Goal: Task Accomplishment & Management: Manage account settings

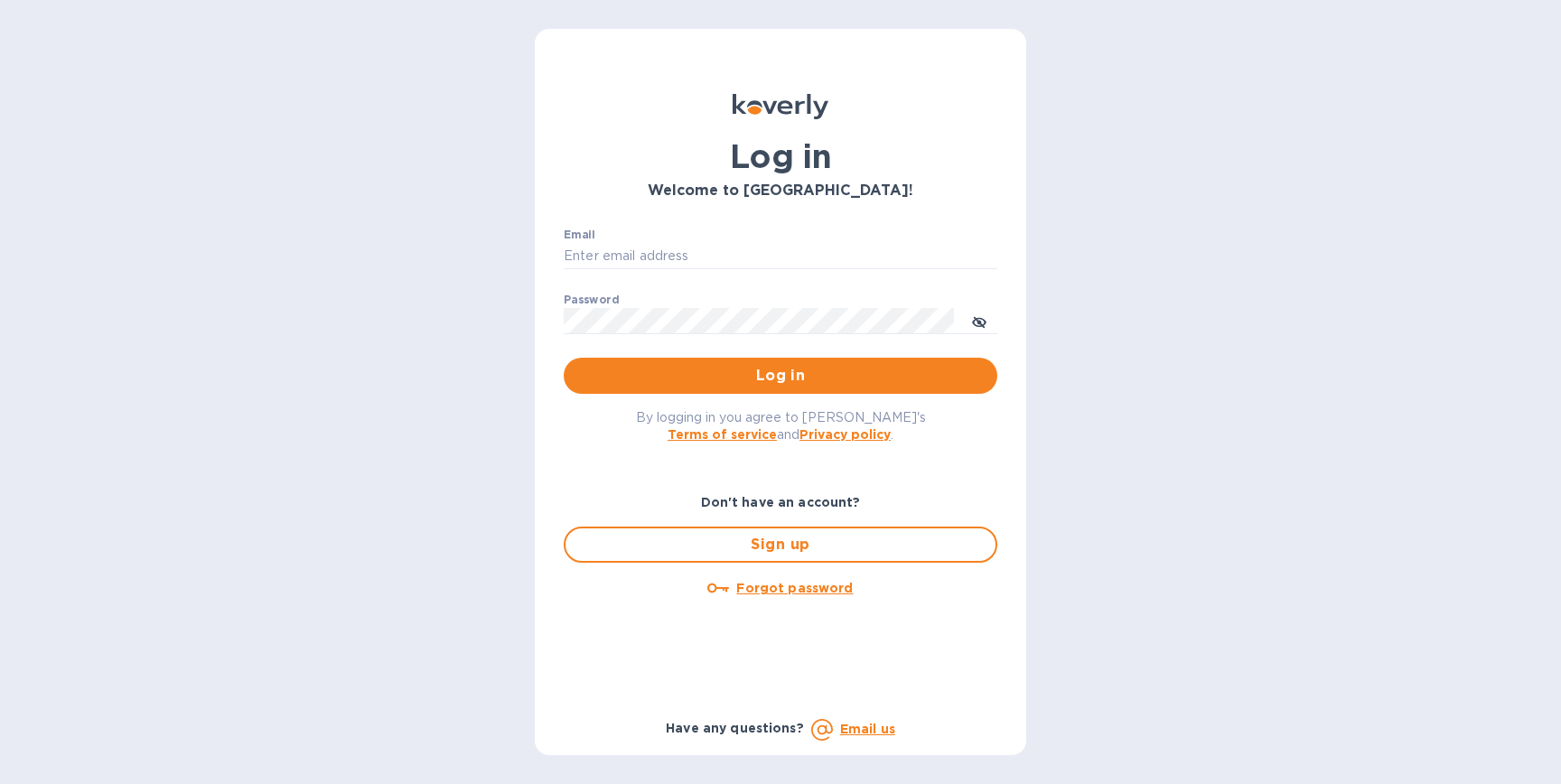
click at [665, 238] on div "Email ​" at bounding box center [780, 261] width 434 height 65
click at [663, 252] on input "Email" at bounding box center [780, 256] width 434 height 27
type input "Pynetyme2017@gmail.com"
click at [723, 346] on p "​" at bounding box center [780, 347] width 434 height 20
click at [723, 370] on span "Log in" at bounding box center [780, 375] width 405 height 21
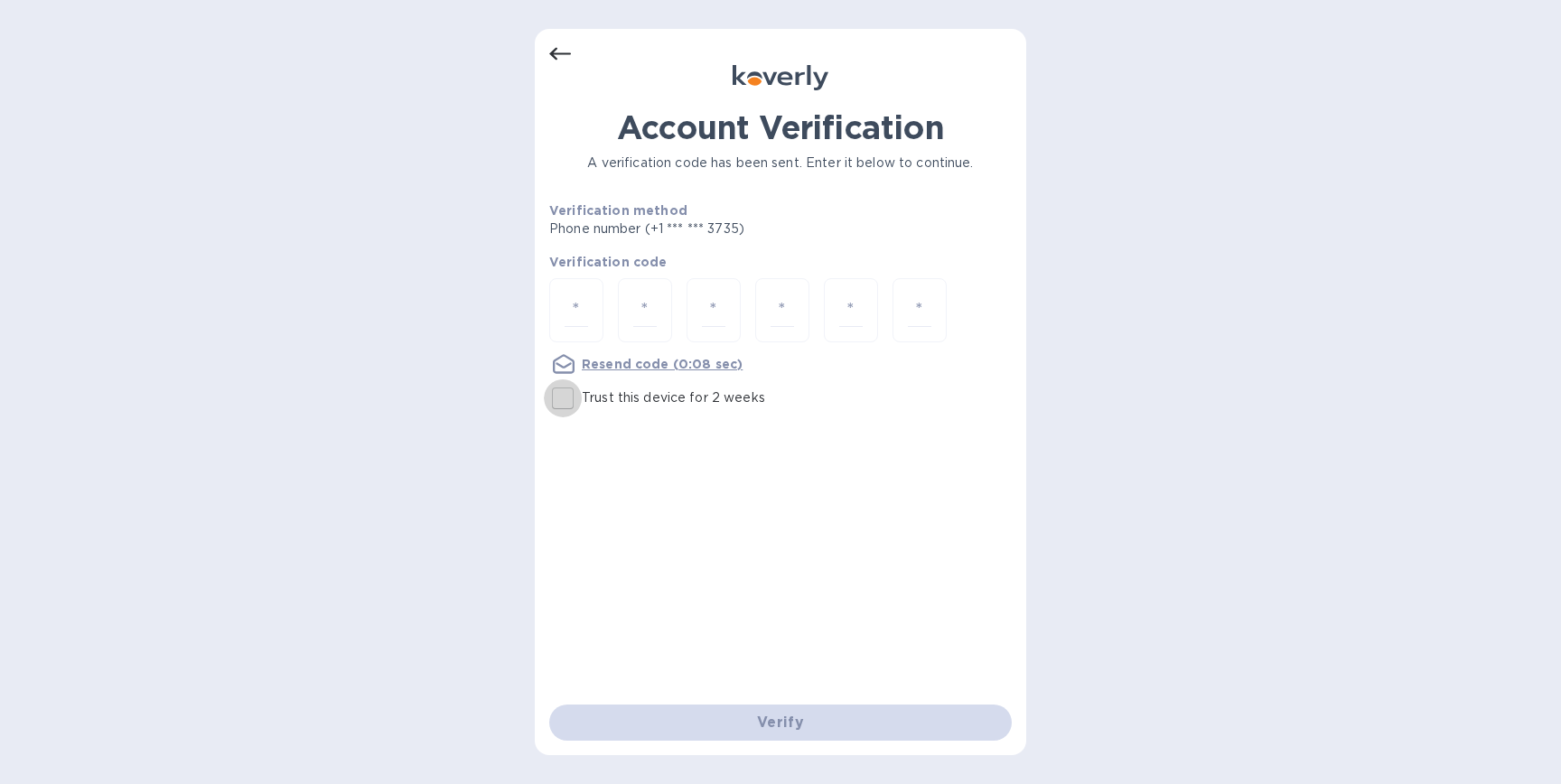
click at [566, 398] on input "Trust this device for 2 weeks" at bounding box center [562, 398] width 38 height 38
checkbox input "true"
click at [574, 308] on input "number" at bounding box center [576, 310] width 23 height 33
type input "3"
type input "2"
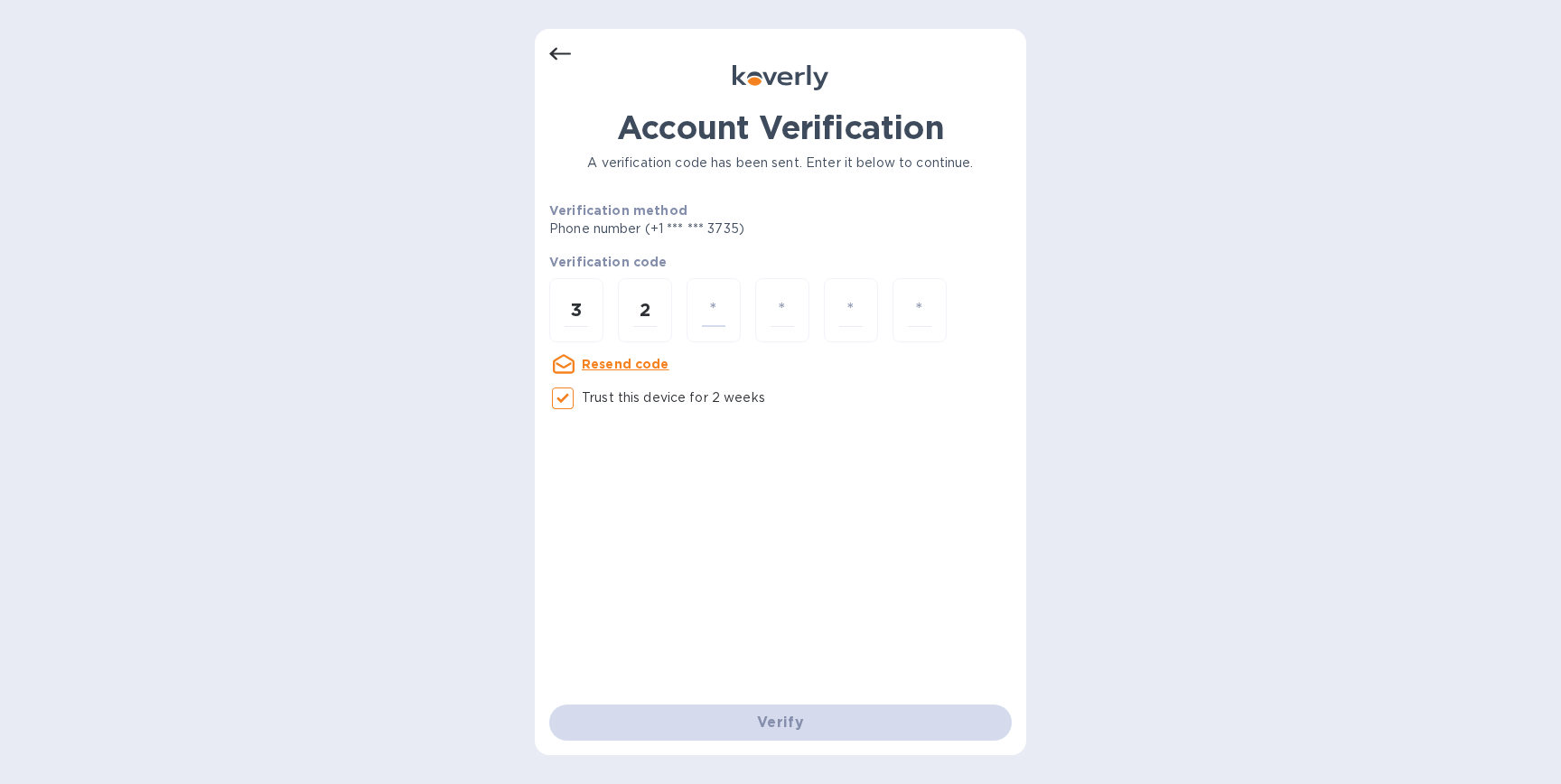
type input "8"
type input "5"
type input "7"
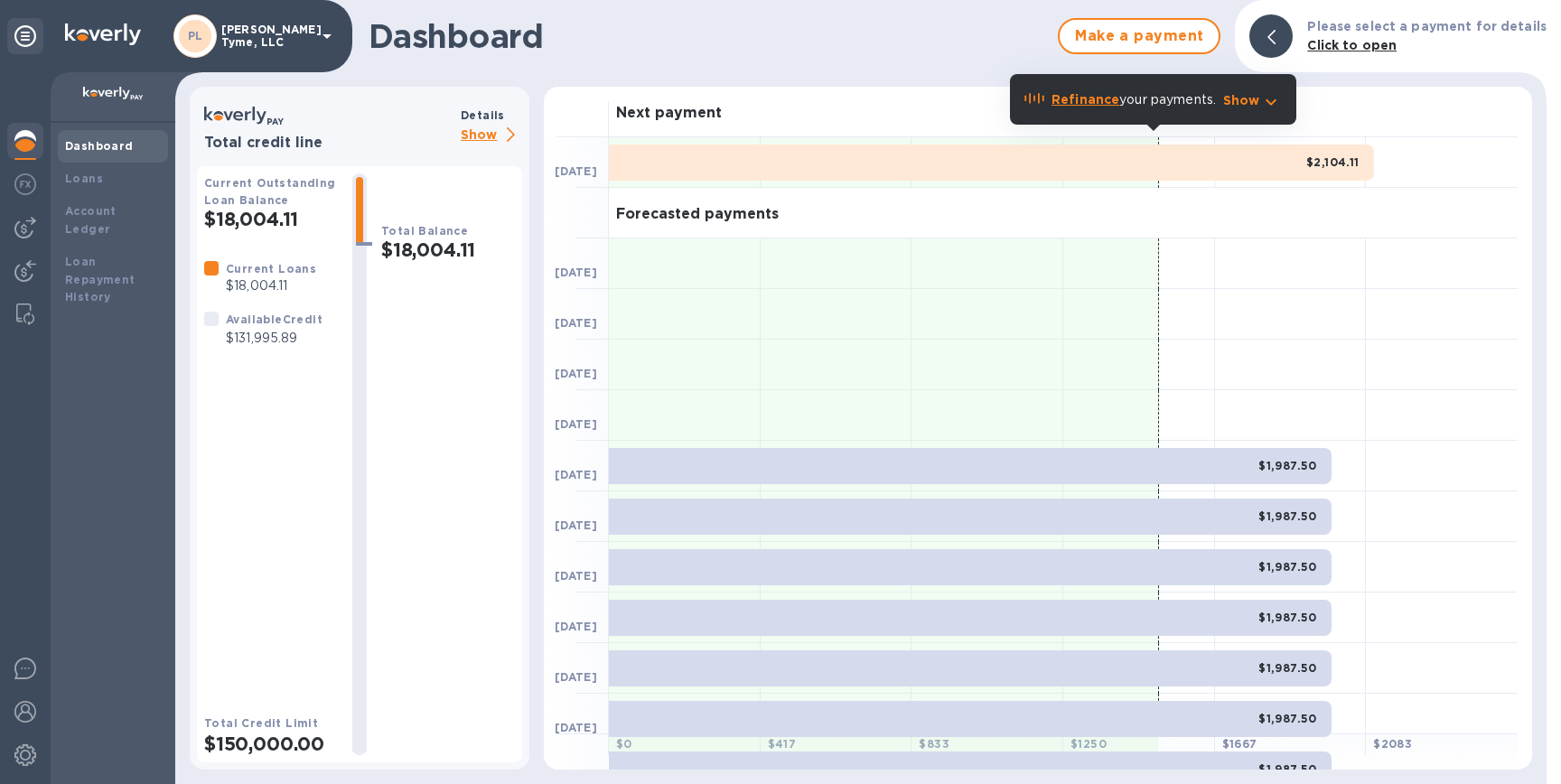
click at [129, 146] on div "Dashboard" at bounding box center [112, 146] width 96 height 18
click at [116, 216] on b "Account Ledger" at bounding box center [90, 220] width 51 height 32
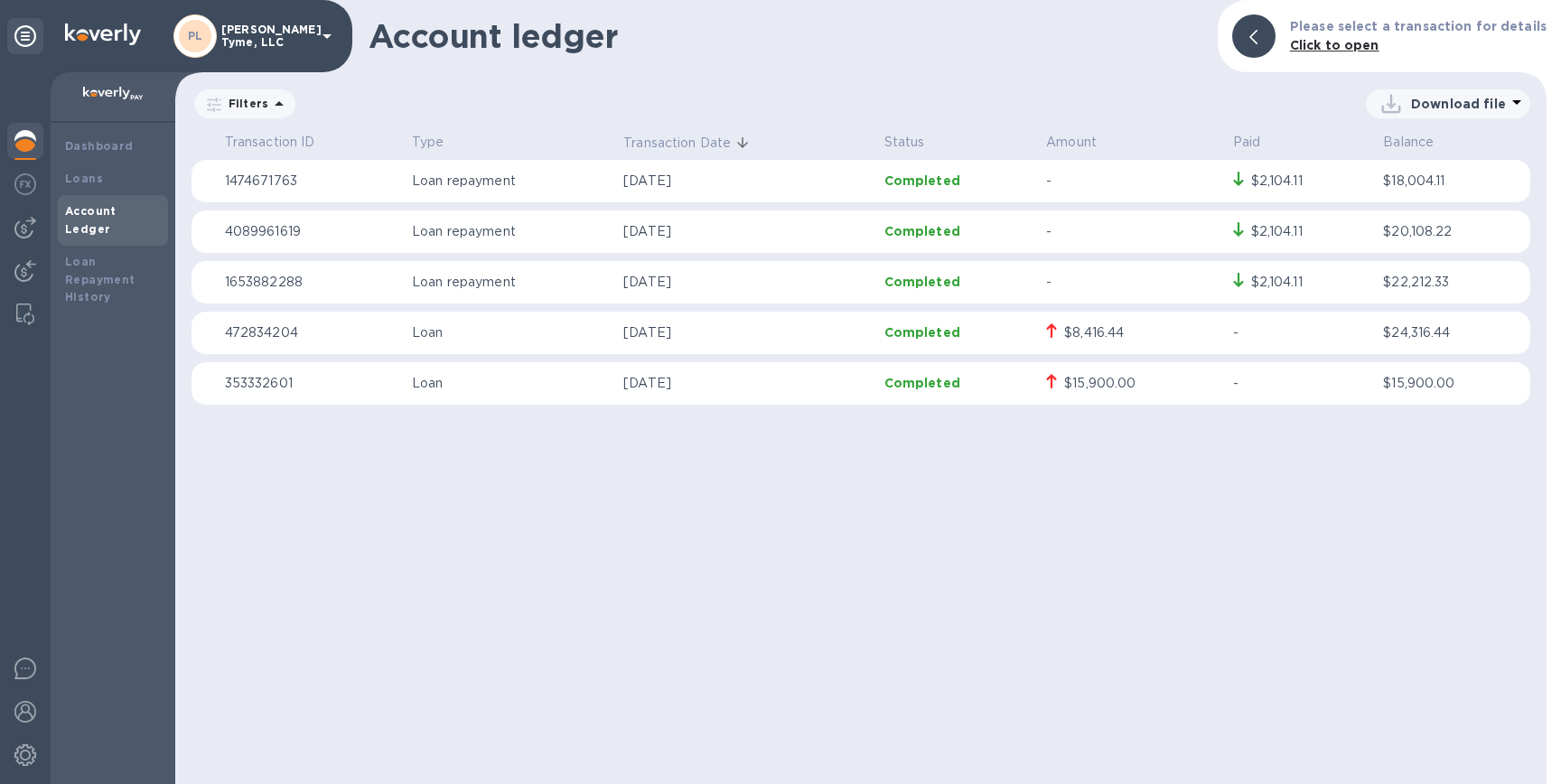
click at [1093, 386] on div "$15,900.00" at bounding box center [1100, 384] width 72 height 19
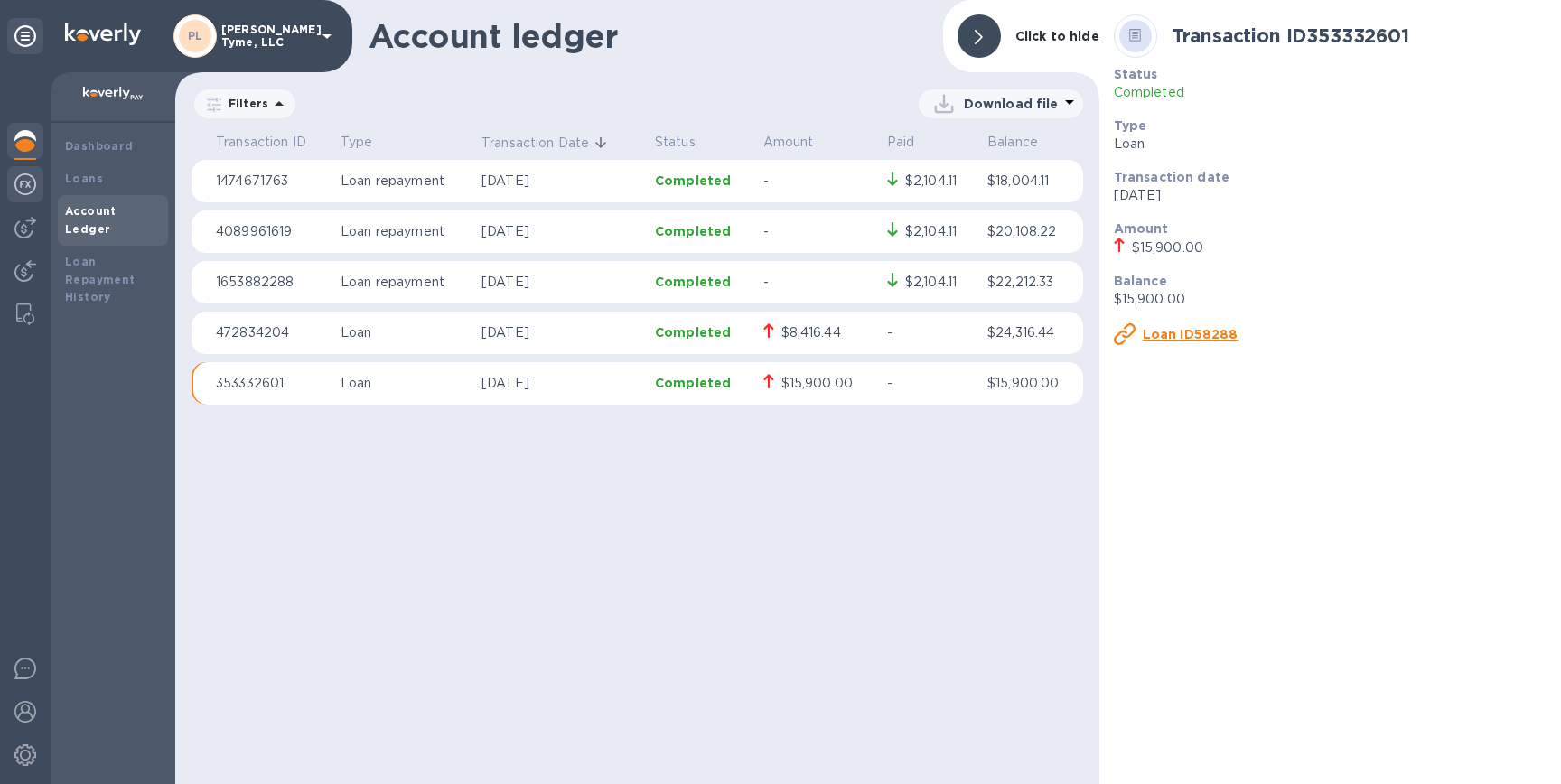
click at [35, 183] on img at bounding box center [25, 184] width 21 height 21
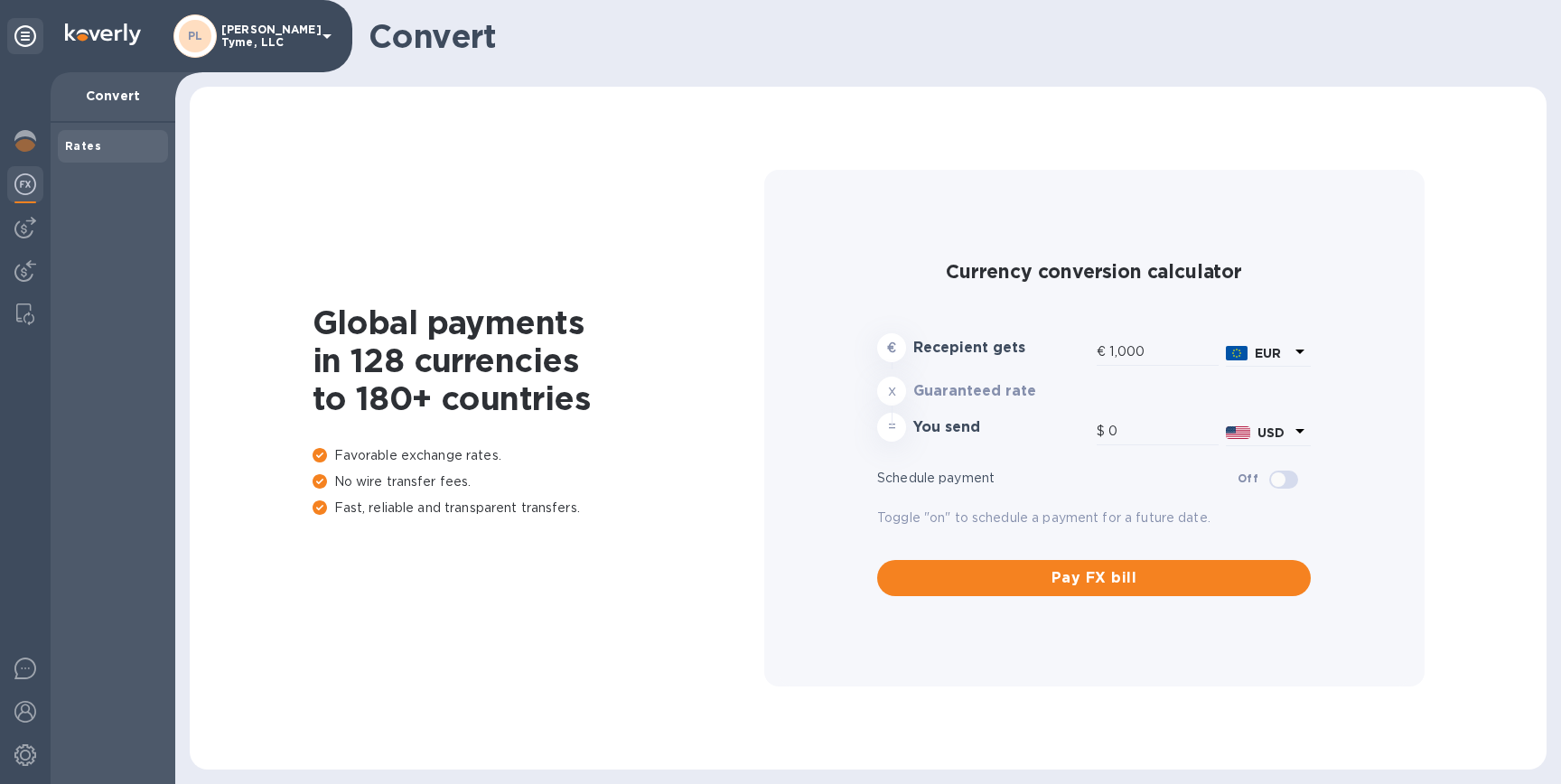
type input "1,165.91"
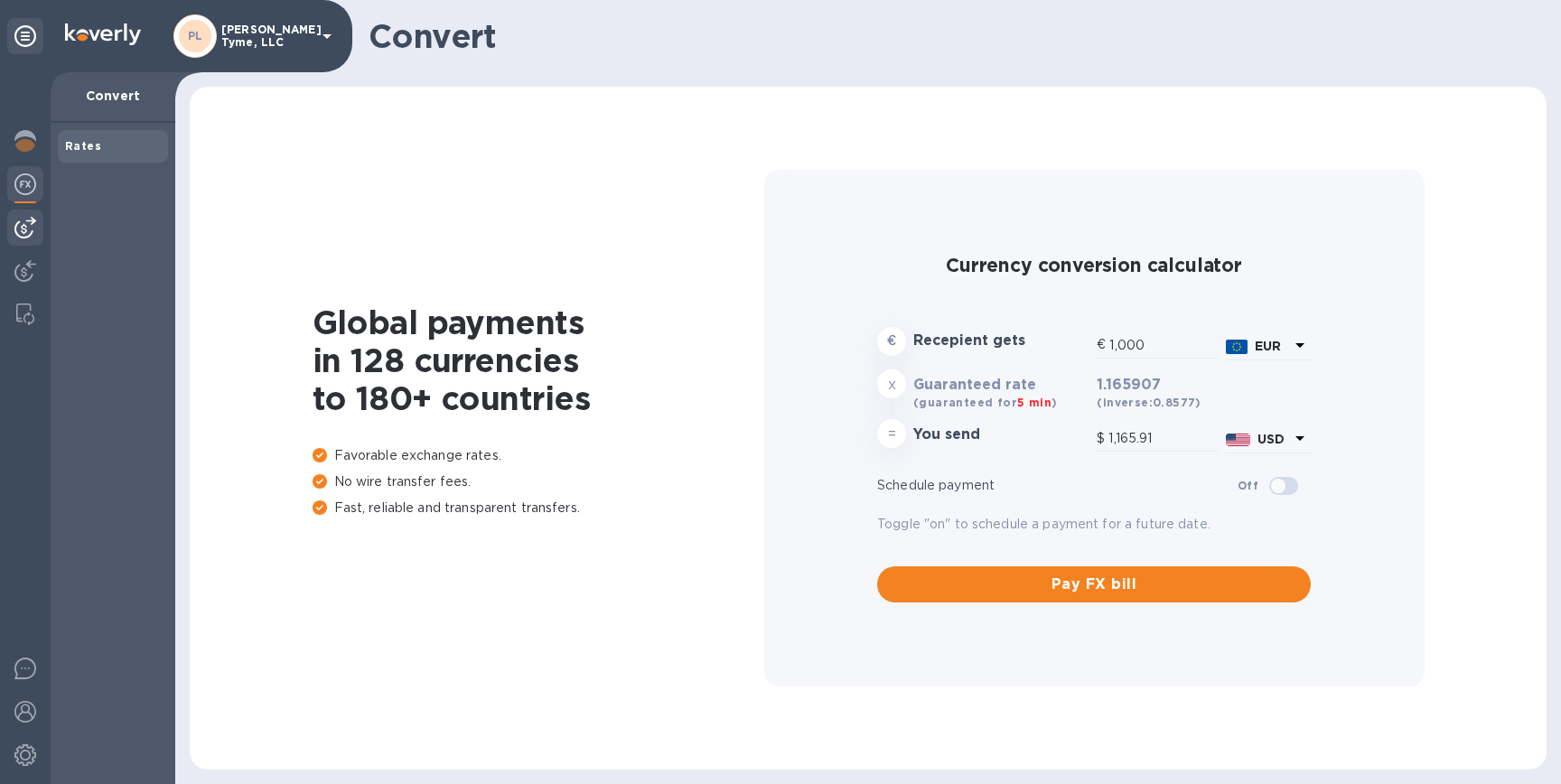
click at [24, 231] on img at bounding box center [25, 227] width 21 height 21
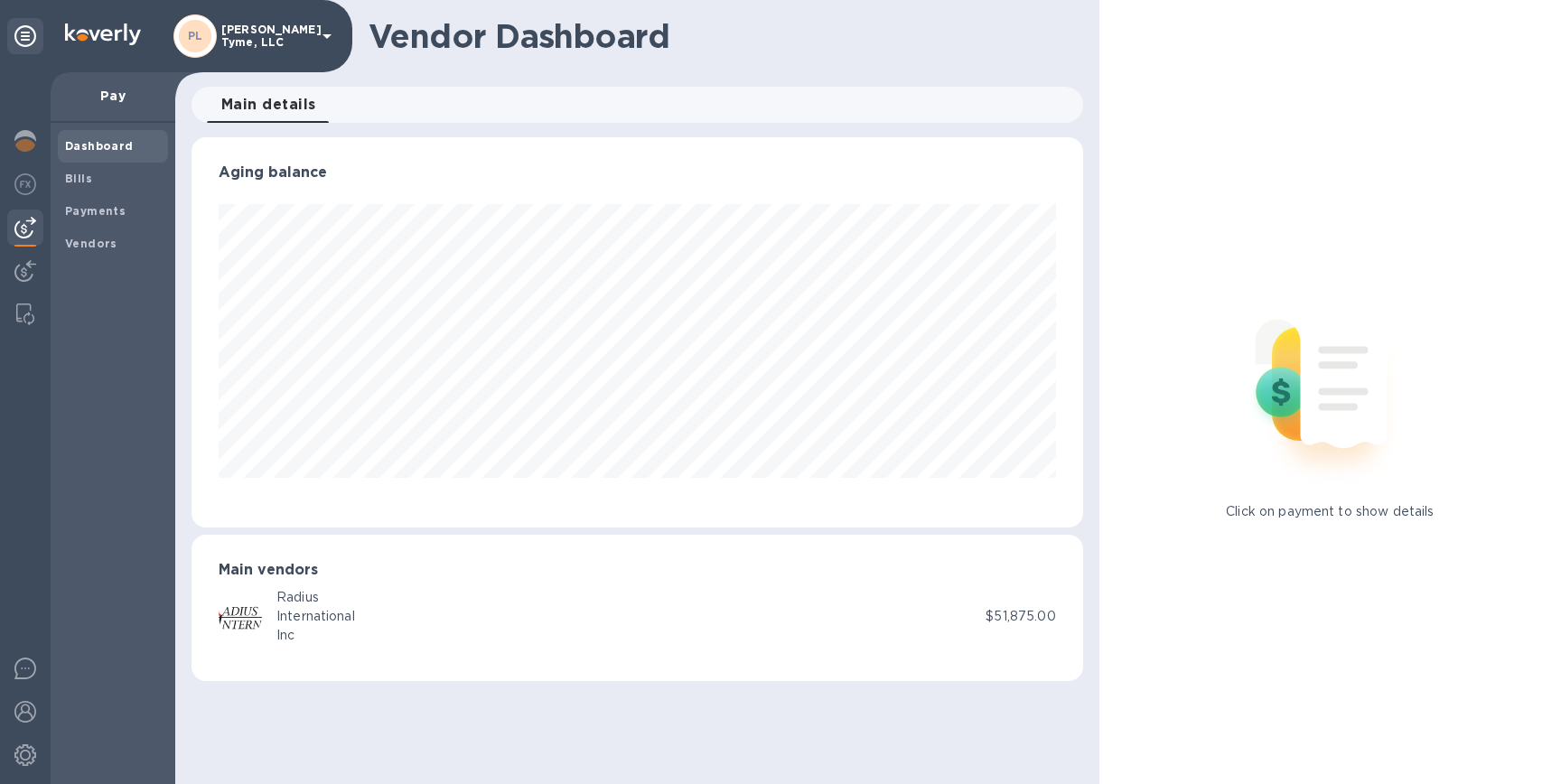
scroll to position [390, 892]
click at [89, 183] on b "Bills" at bounding box center [78, 178] width 27 height 14
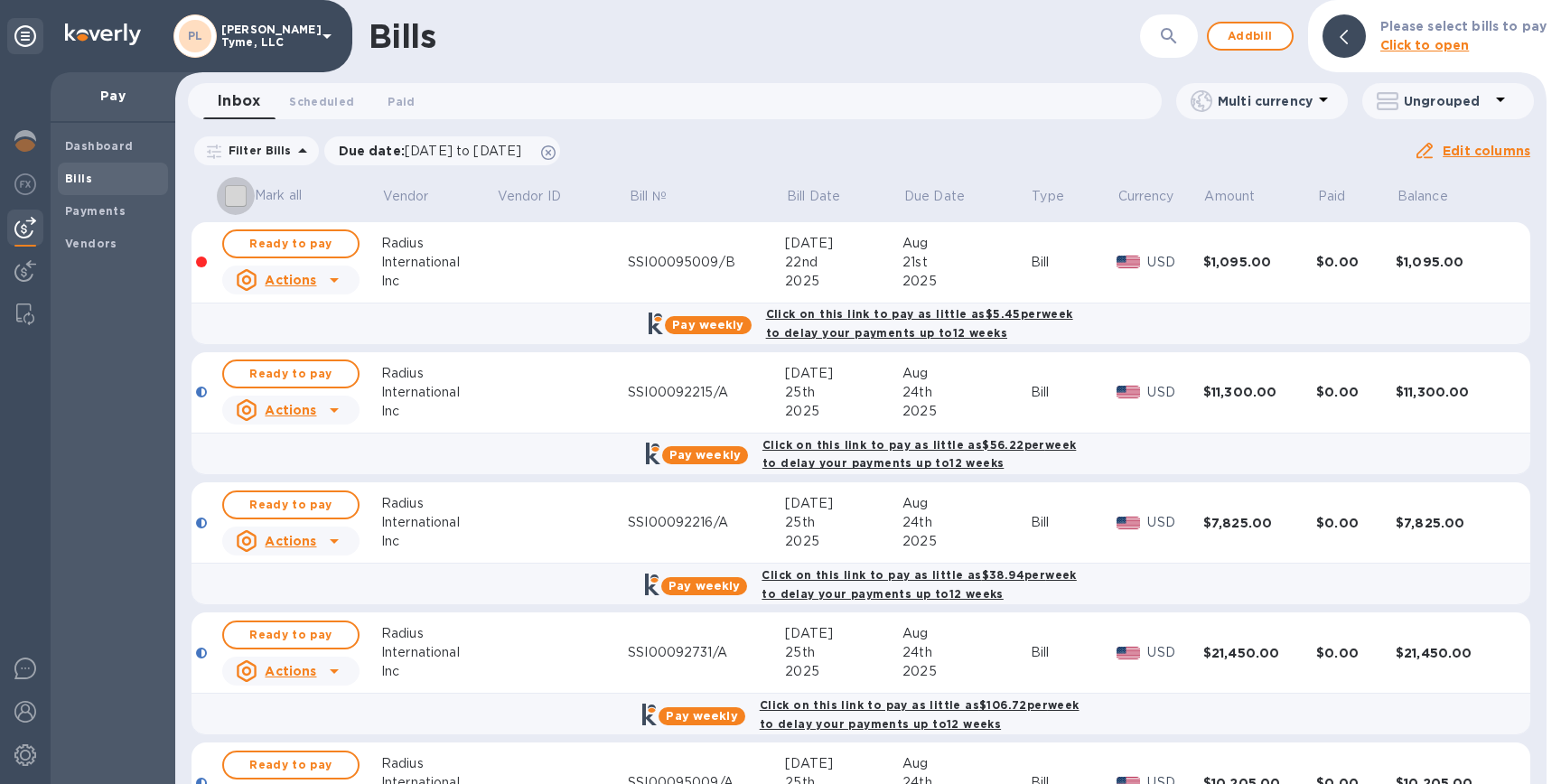
click at [234, 195] on input "Mark all" at bounding box center [235, 196] width 38 height 38
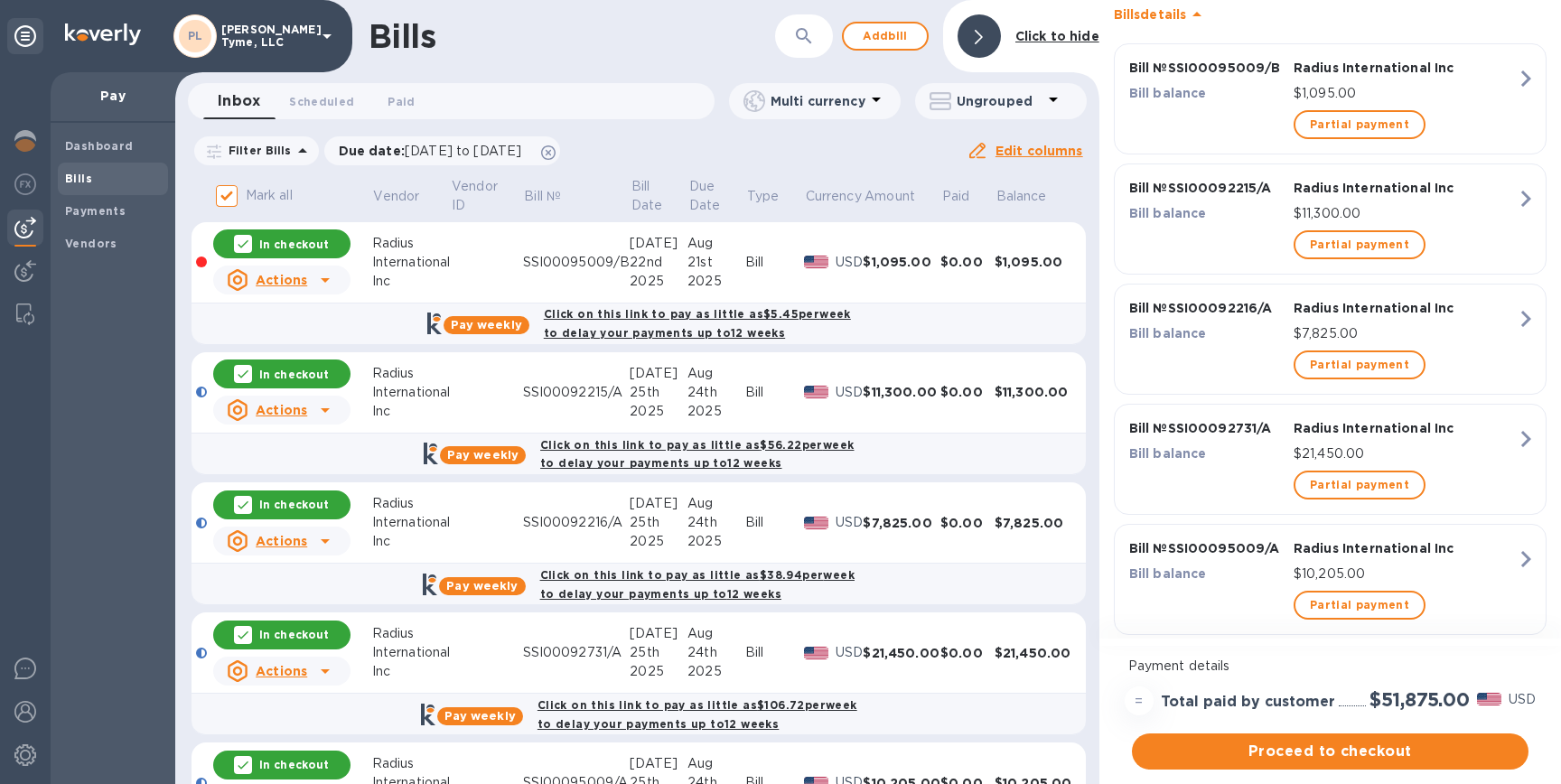
scroll to position [322, 0]
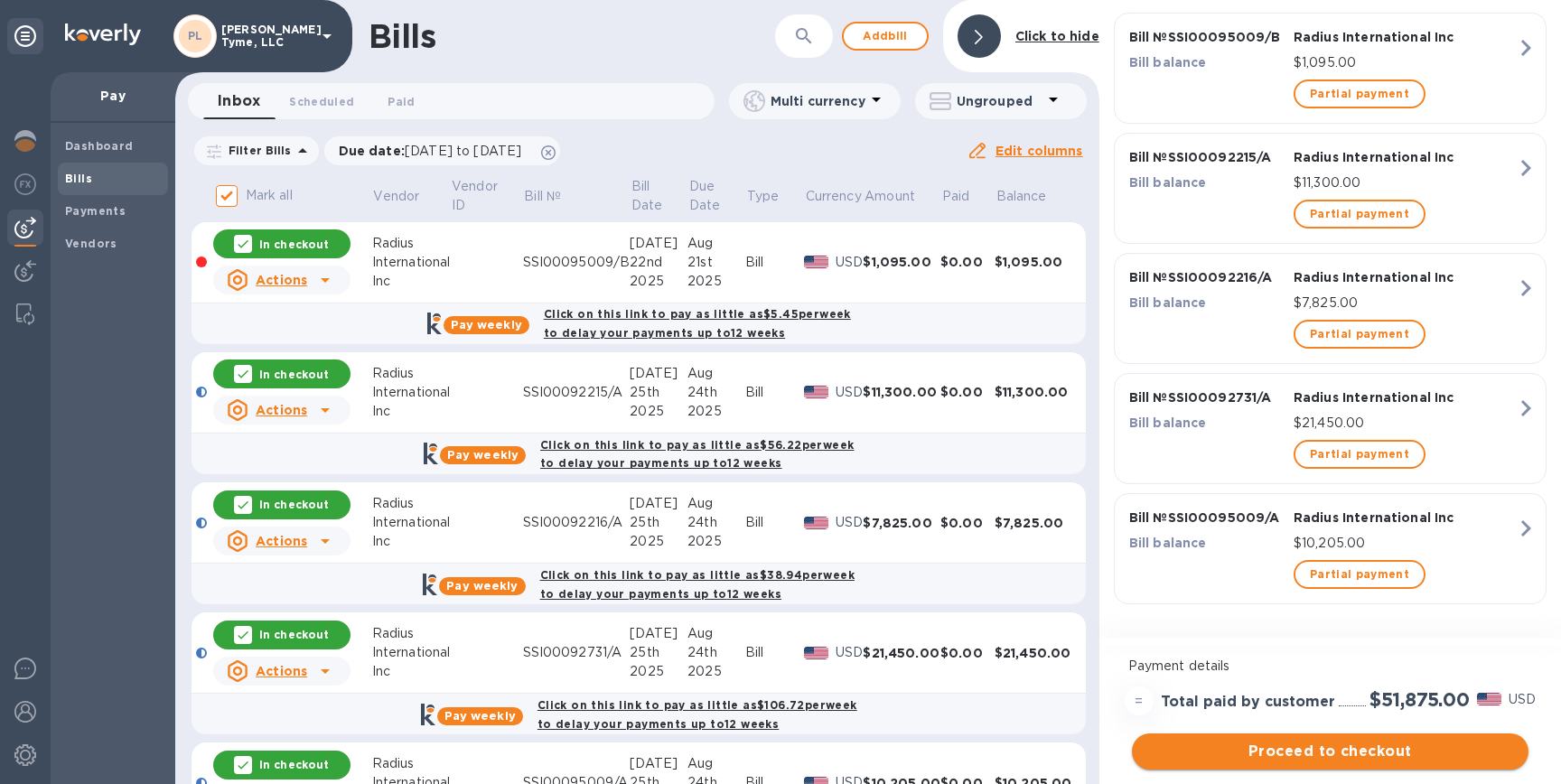
click at [1337, 755] on span "Proceed to checkout" at bounding box center [1331, 751] width 368 height 21
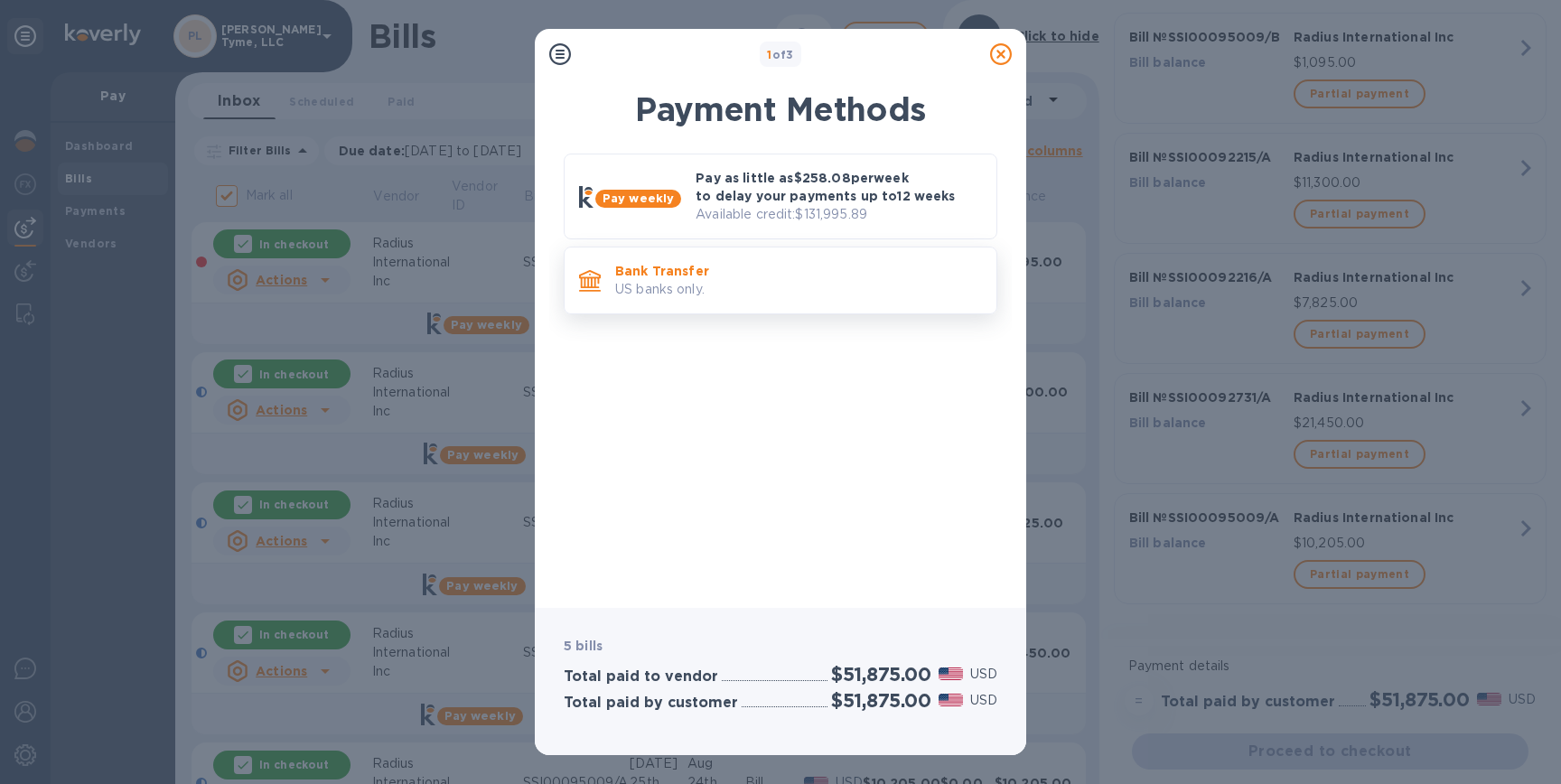
click at [754, 281] on p "US banks only." at bounding box center [798, 289] width 367 height 19
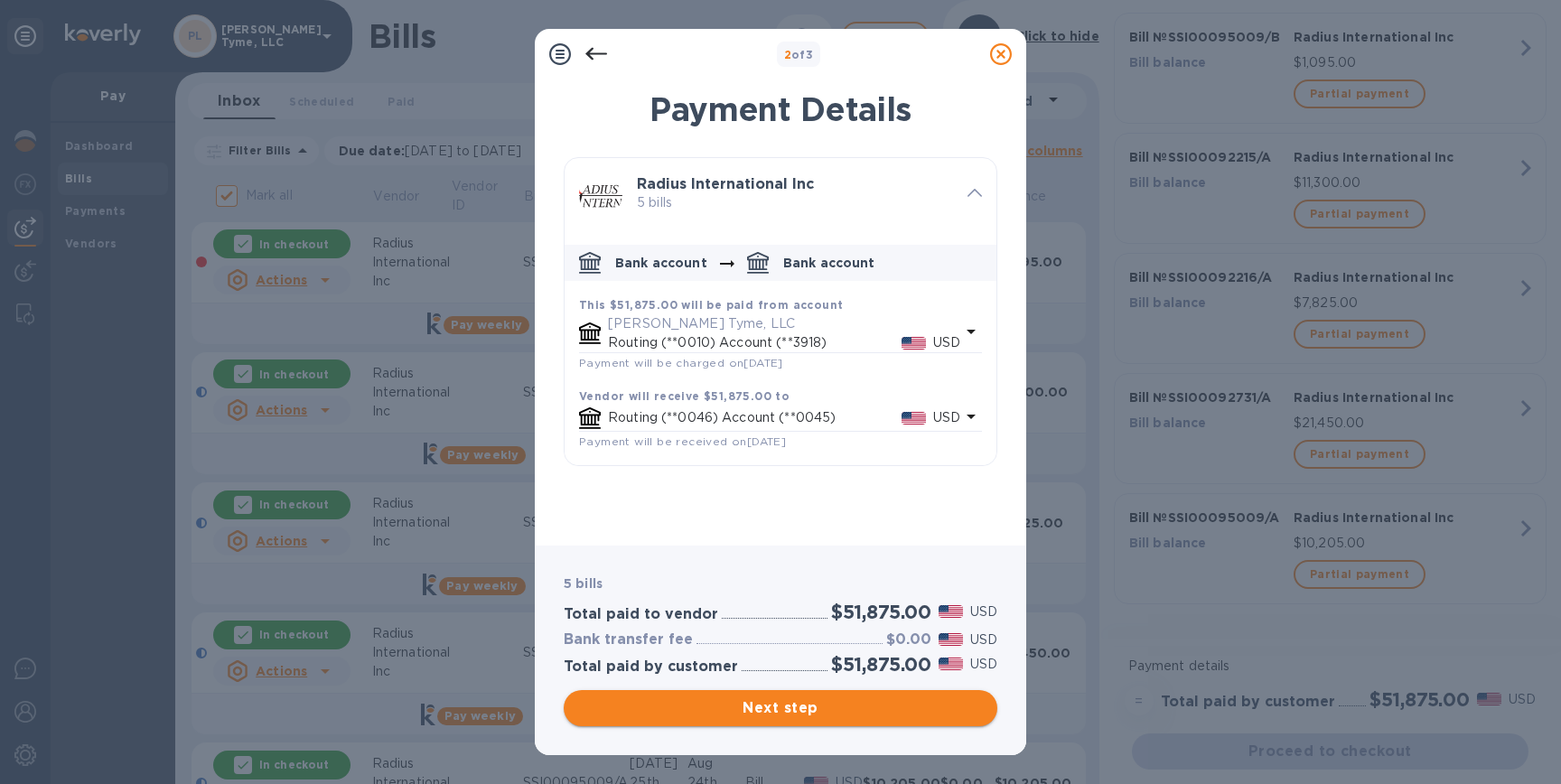
click at [758, 700] on span "Next step" at bounding box center [780, 708] width 405 height 21
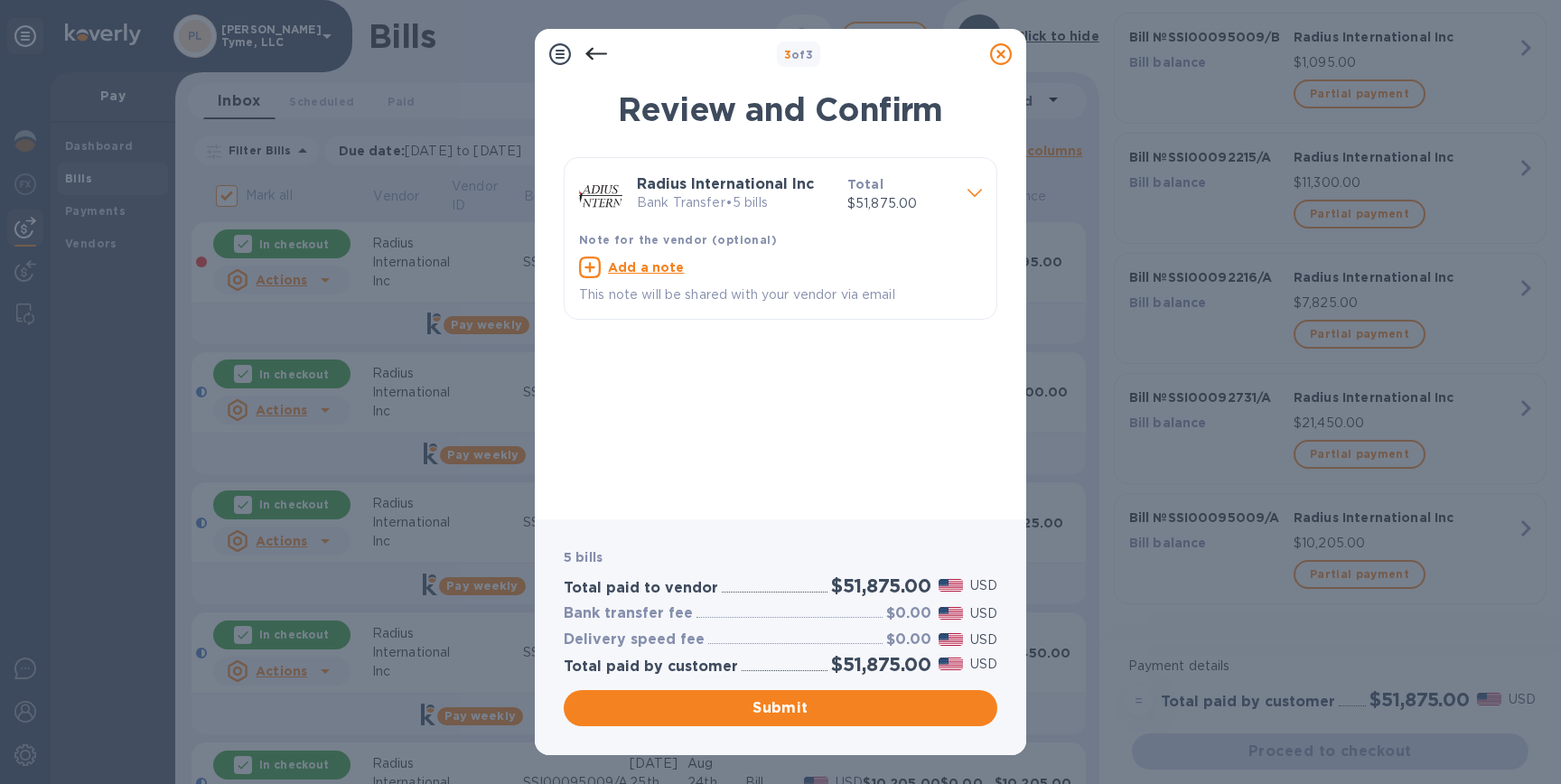
click at [978, 189] on icon at bounding box center [976, 192] width 15 height 8
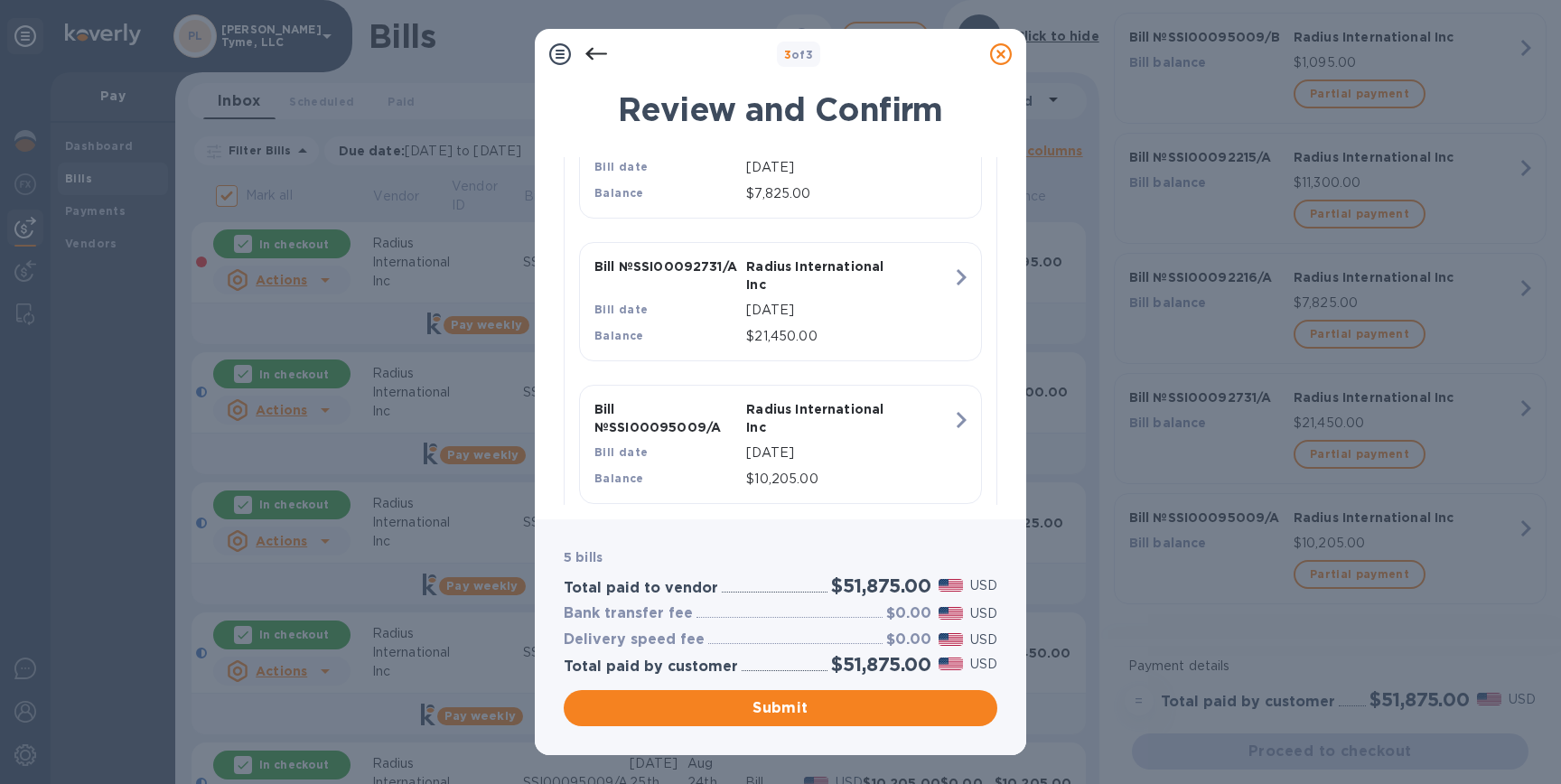
scroll to position [769, 0]
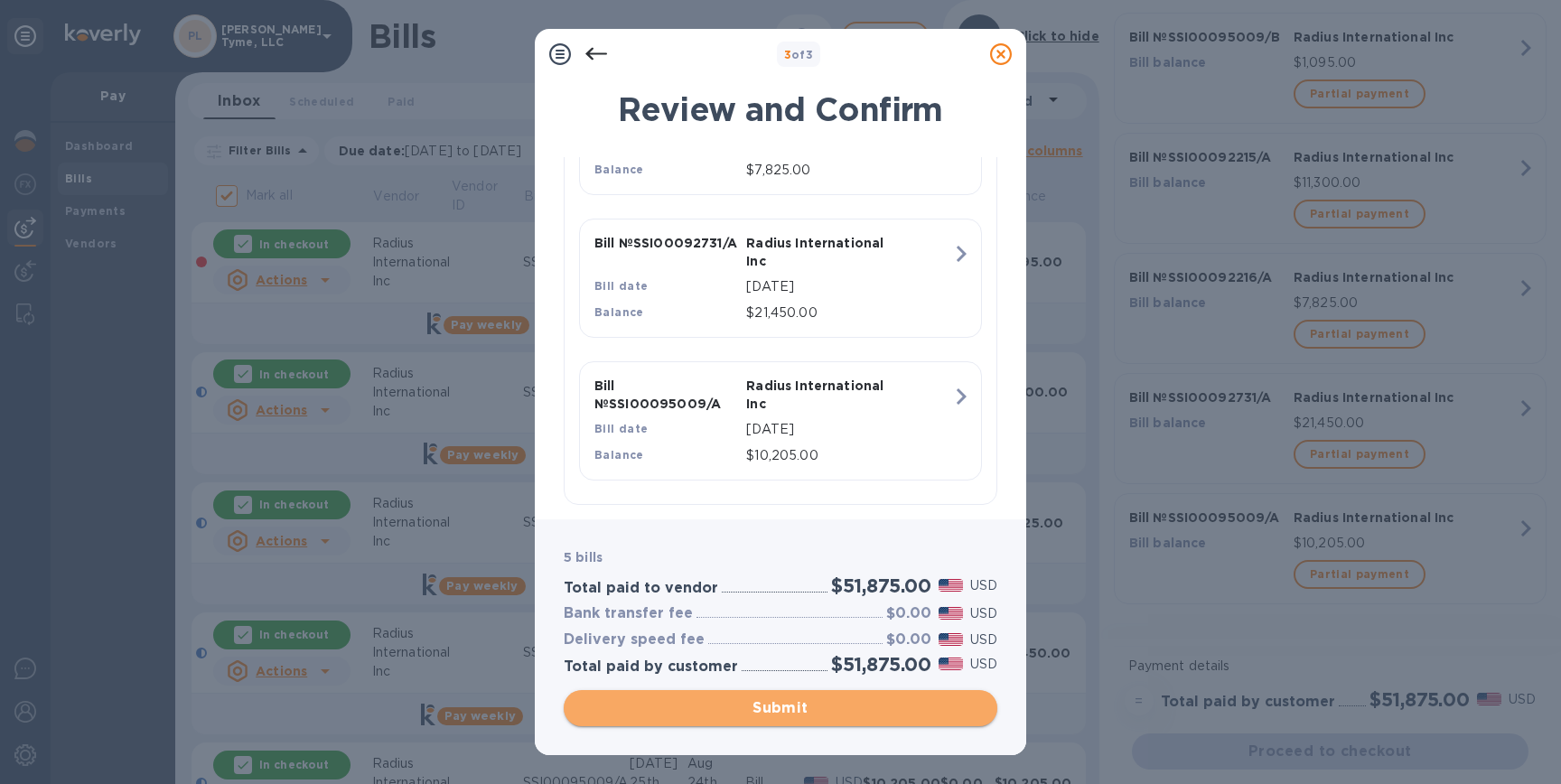
click at [794, 709] on span "Submit" at bounding box center [780, 708] width 405 height 21
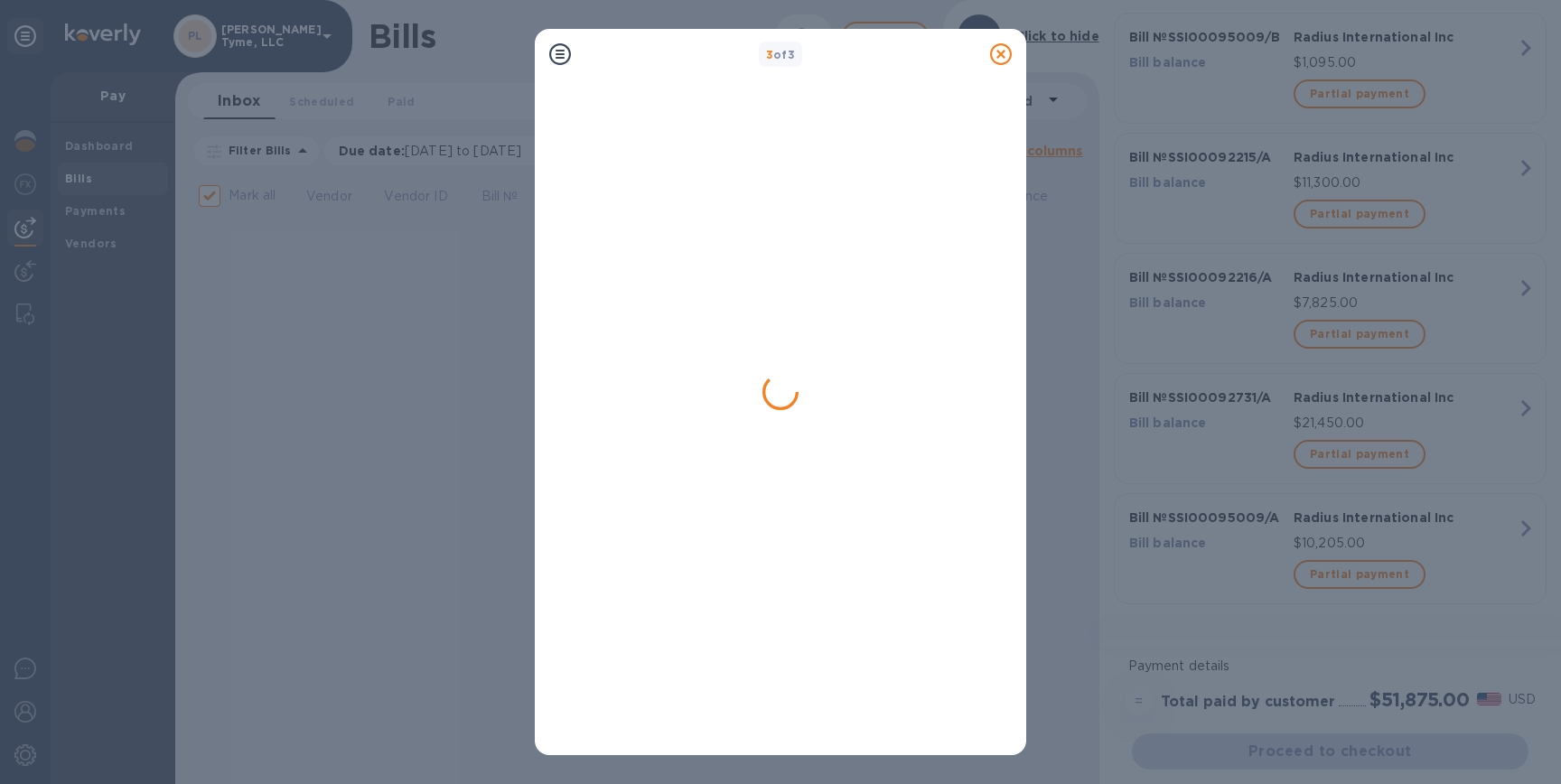
checkbox input "false"
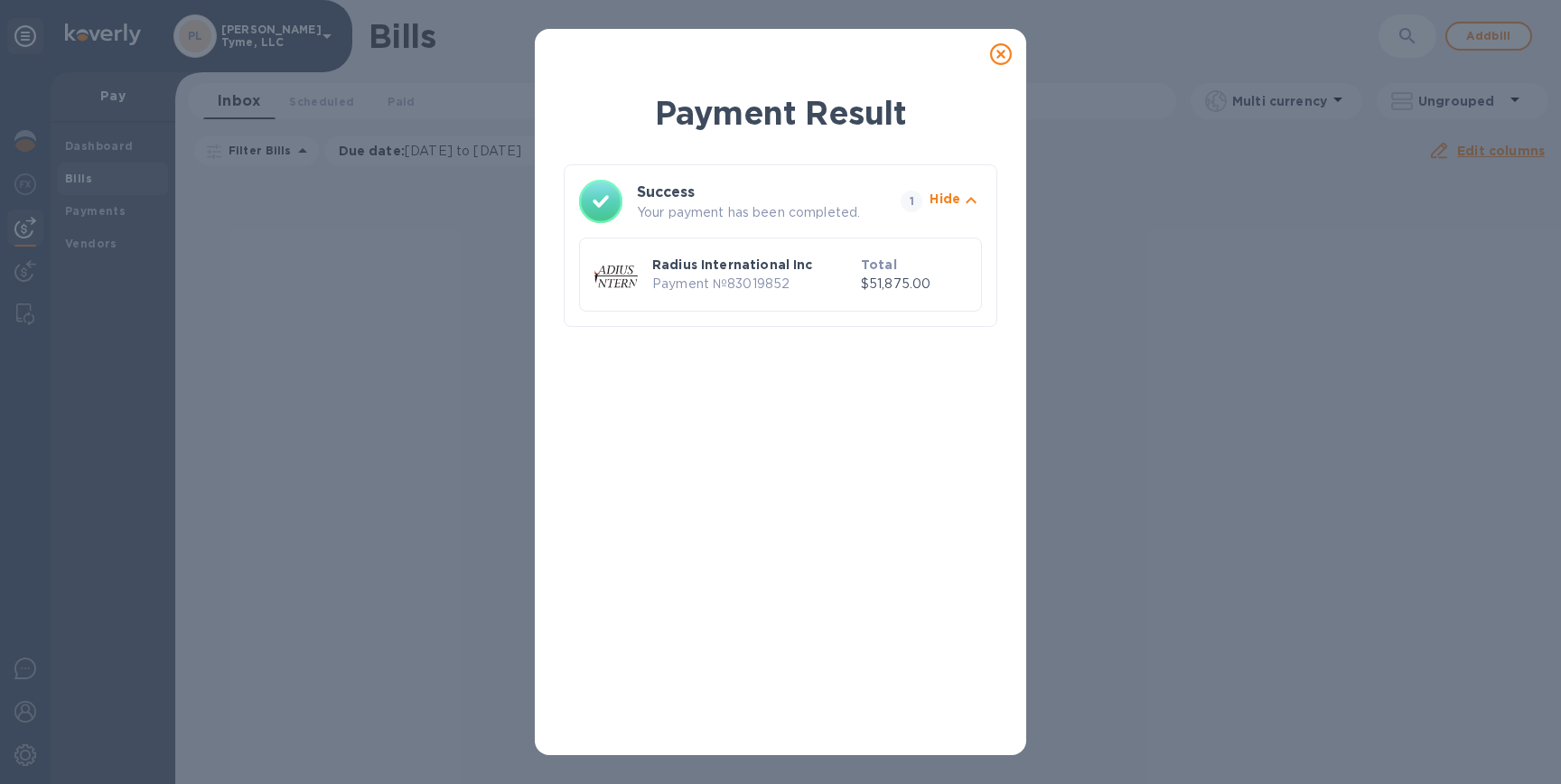
click at [1002, 56] on icon at bounding box center [1001, 54] width 21 height 21
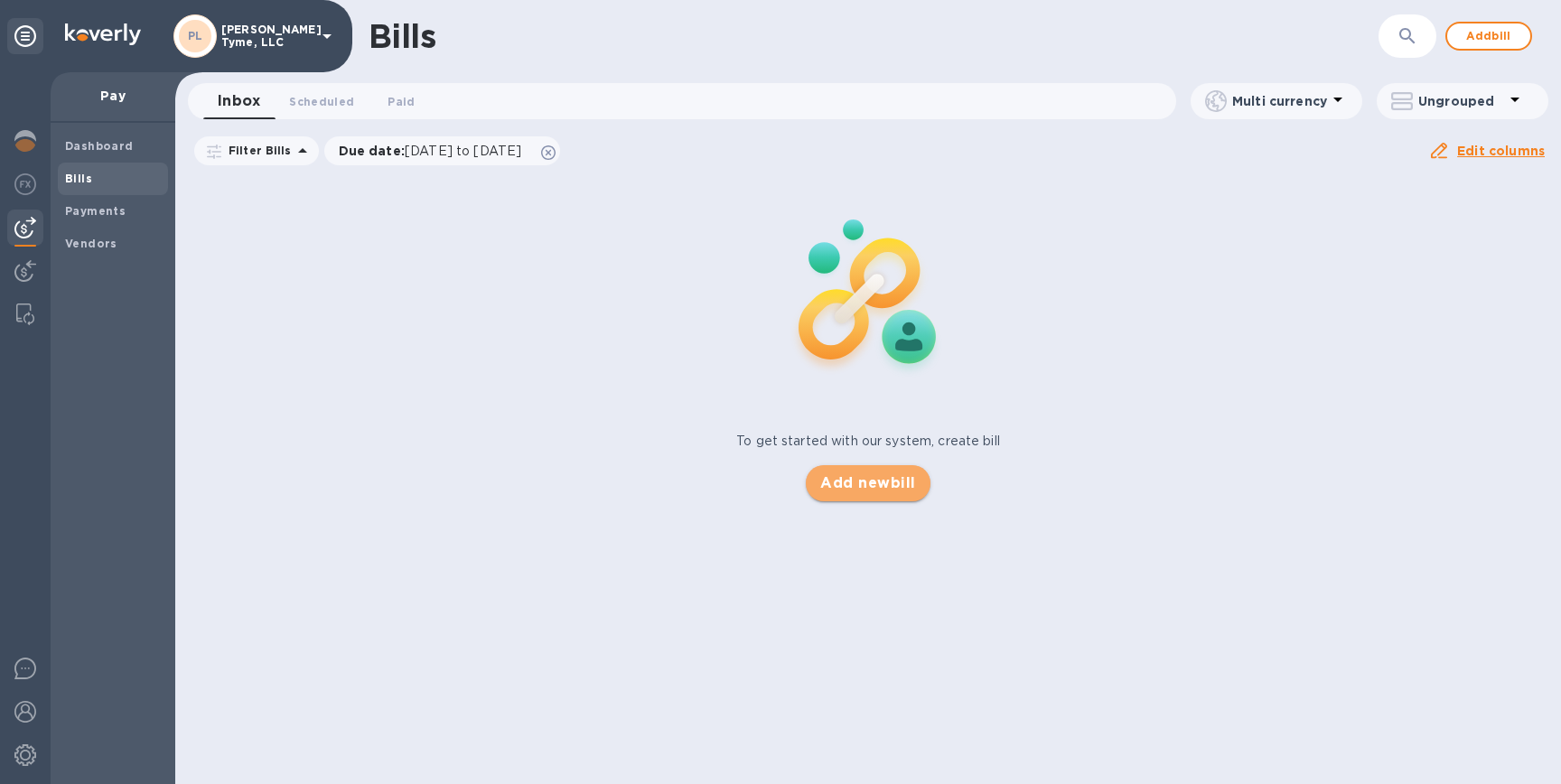
click at [892, 478] on span "Add new bill" at bounding box center [868, 483] width 95 height 21
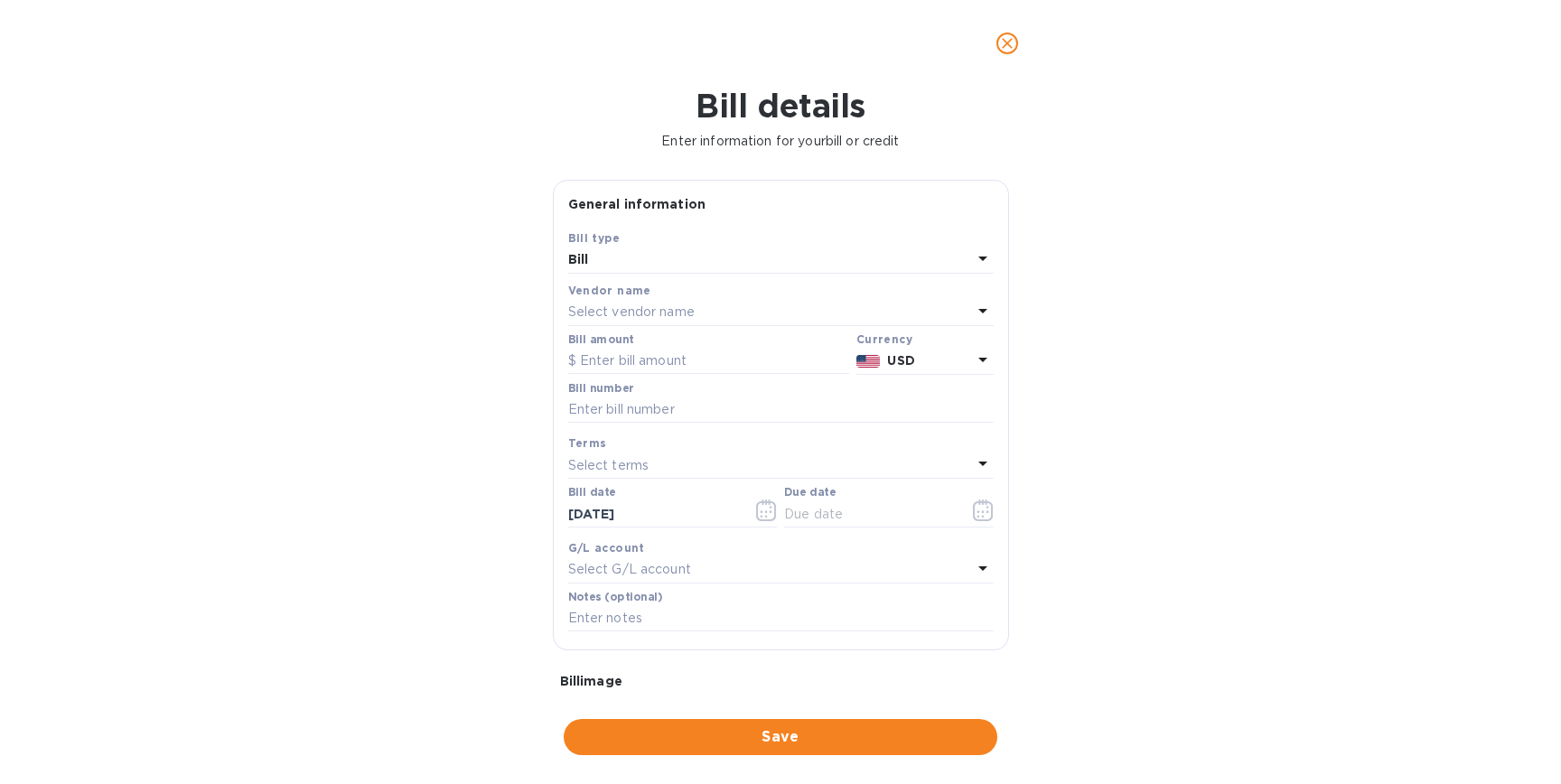
click at [850, 307] on div "Select vendor name" at bounding box center [770, 312] width 404 height 25
click at [774, 411] on p "Radius International Inc" at bounding box center [773, 415] width 382 height 19
click at [650, 360] on input "text" at bounding box center [709, 360] width 281 height 27
type input "21,510"
paste input "SSI00094243/A"
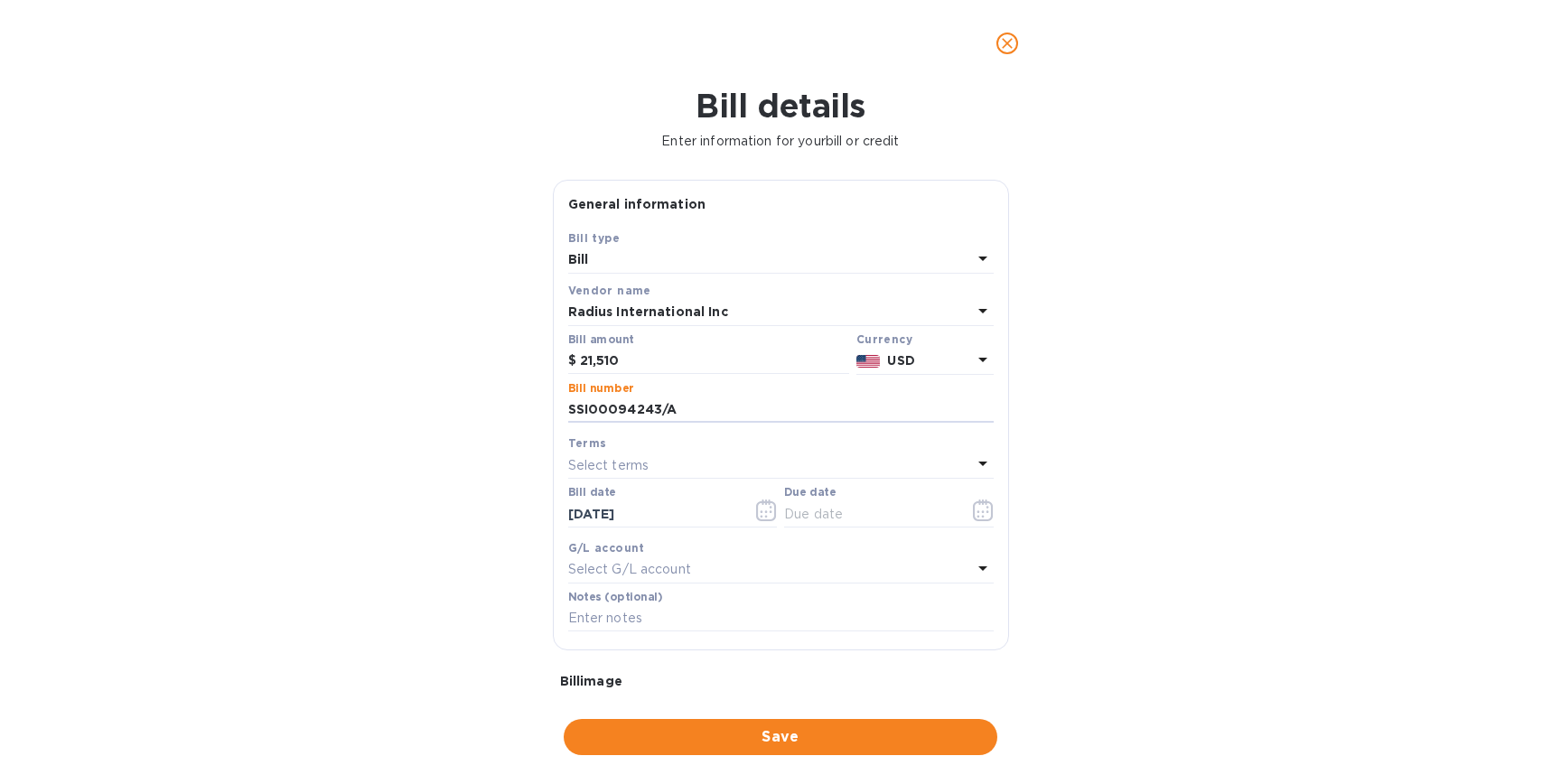
type input "SSI00094243/A"
click at [731, 454] on div "Select terms" at bounding box center [770, 464] width 404 height 25
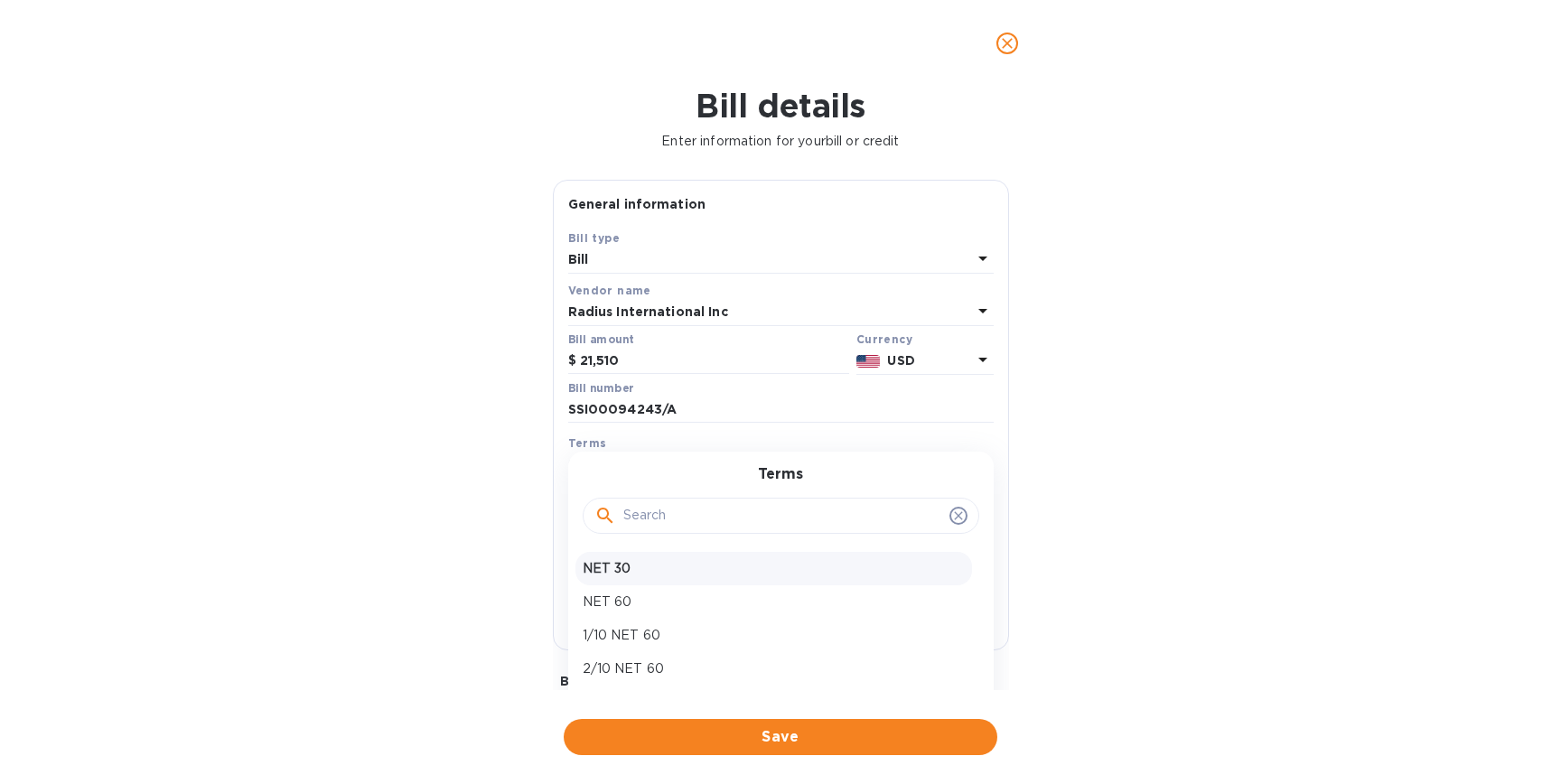
click at [676, 573] on p "NET 30" at bounding box center [773, 568] width 382 height 19
type input "[DATE]"
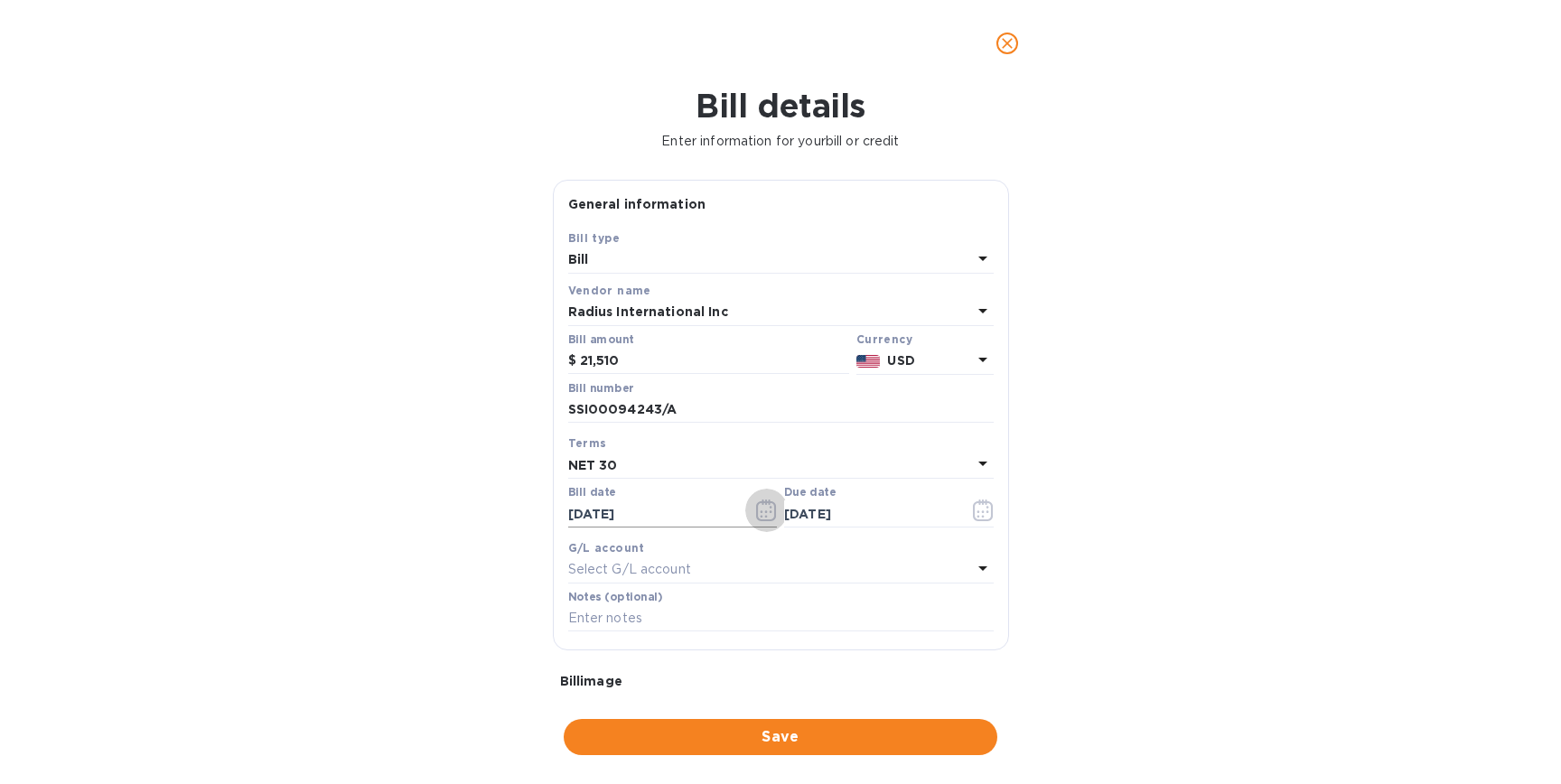
click at [756, 507] on icon "button" at bounding box center [766, 510] width 20 height 21
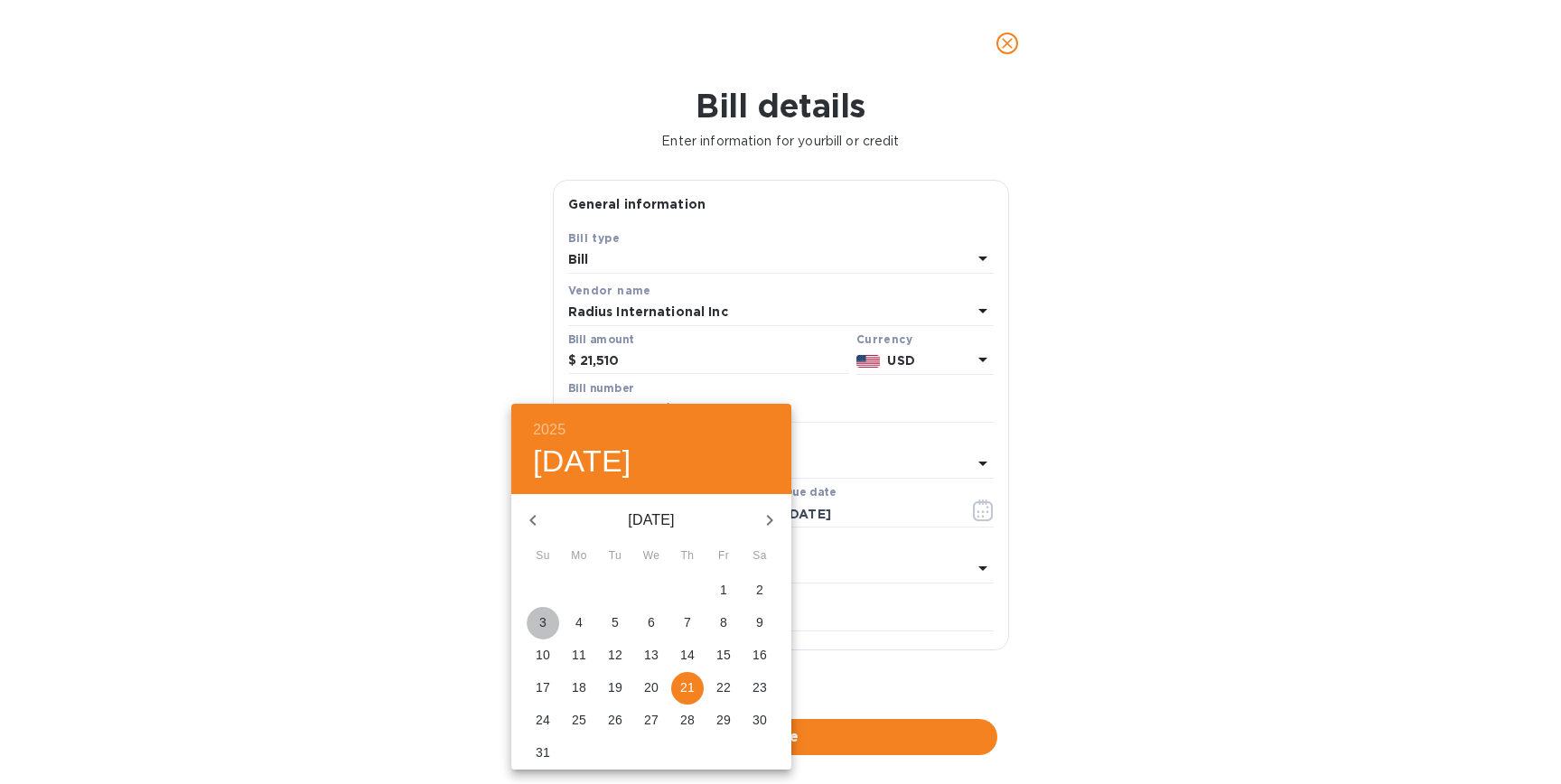
click at [556, 623] on span "3" at bounding box center [543, 621] width 33 height 18
type input "[DATE]"
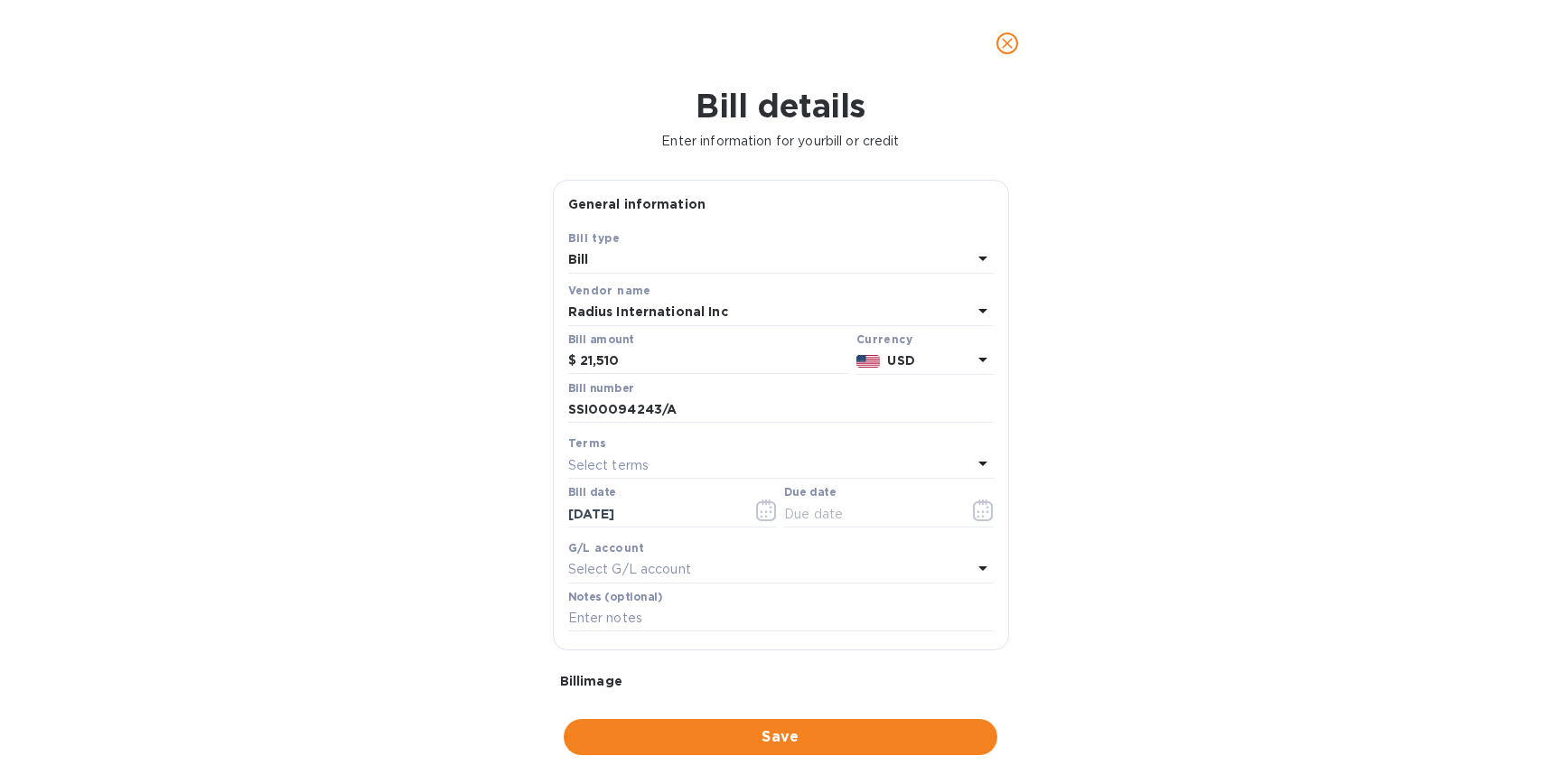
click at [890, 477] on div "Select terms" at bounding box center [770, 464] width 404 height 25
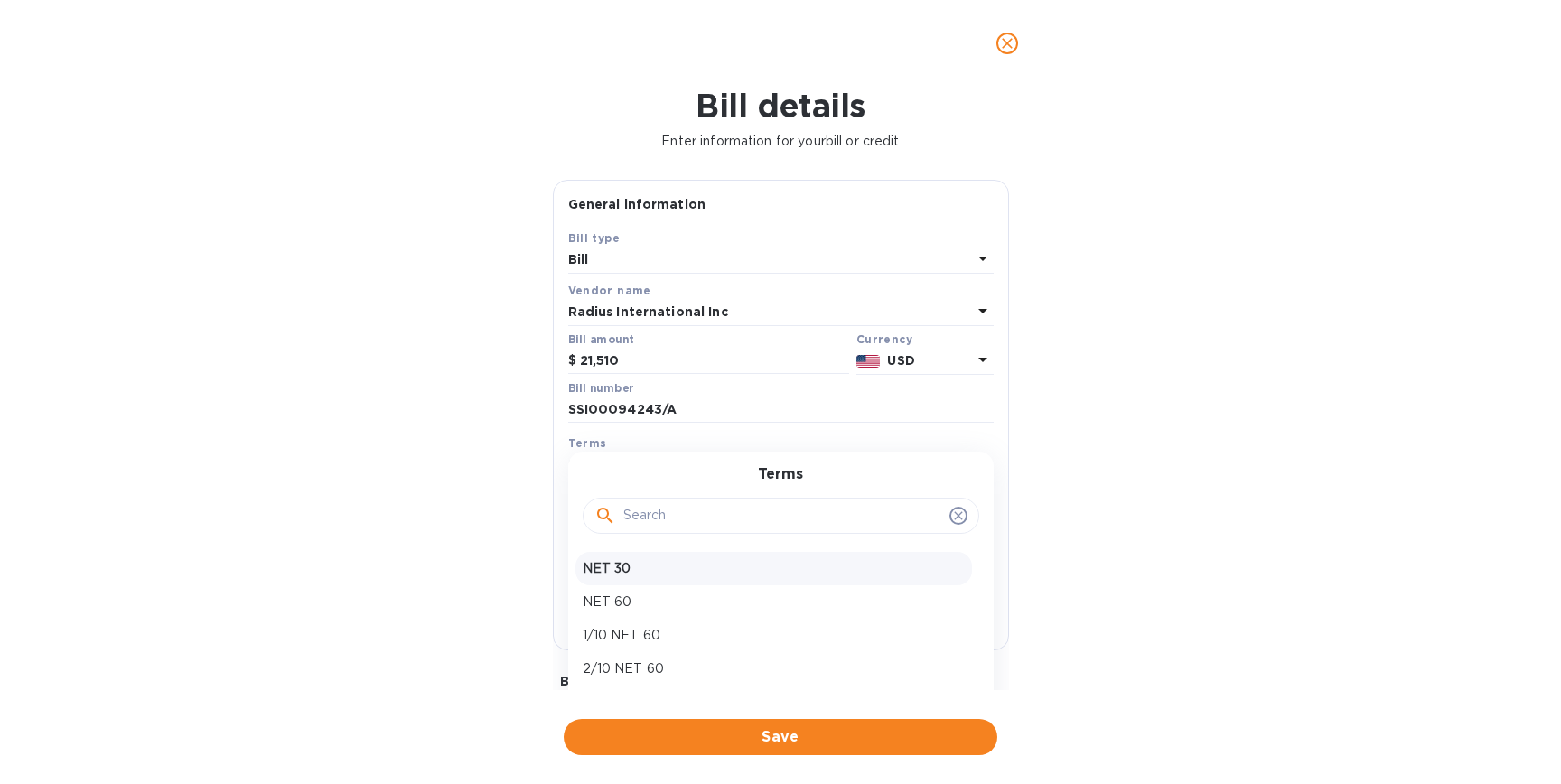
click at [790, 579] on div "NET 30" at bounding box center [773, 568] width 397 height 33
type input "[DATE]"
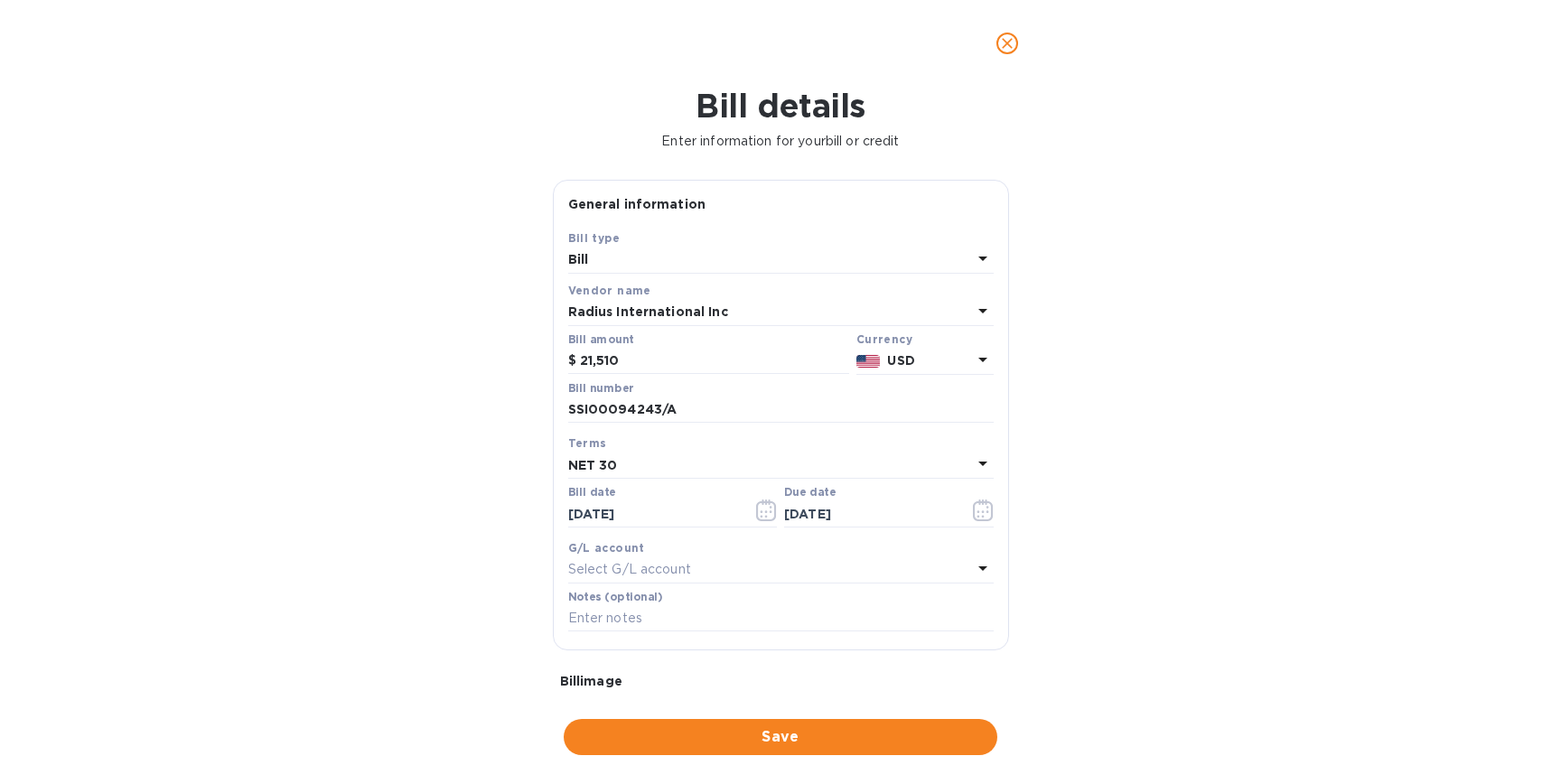
click at [812, 573] on div "Select G/L account" at bounding box center [770, 569] width 404 height 25
click at [835, 556] on div "G/L account" at bounding box center [781, 548] width 426 height 19
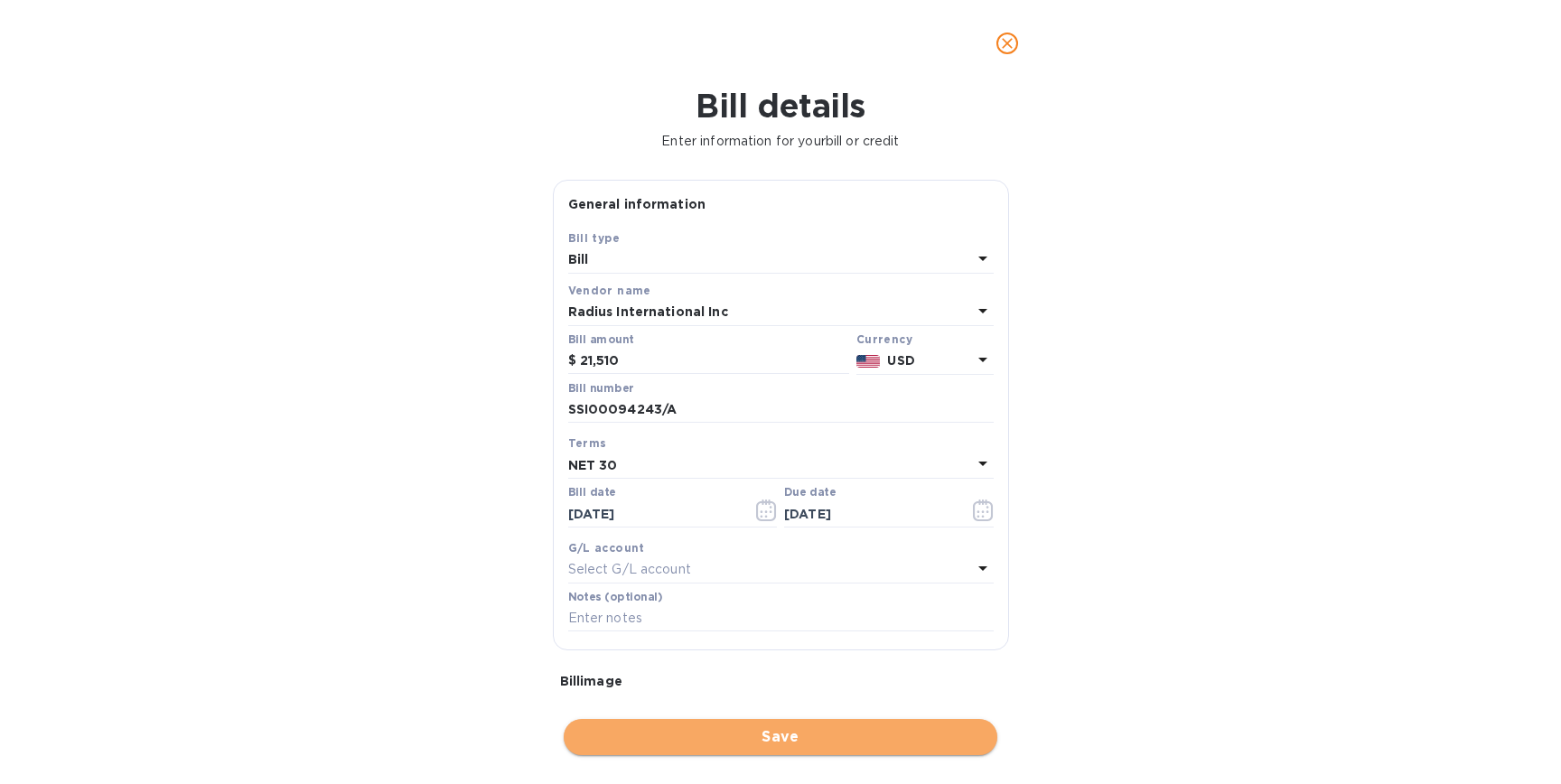
click at [776, 736] on span "Save" at bounding box center [780, 737] width 405 height 21
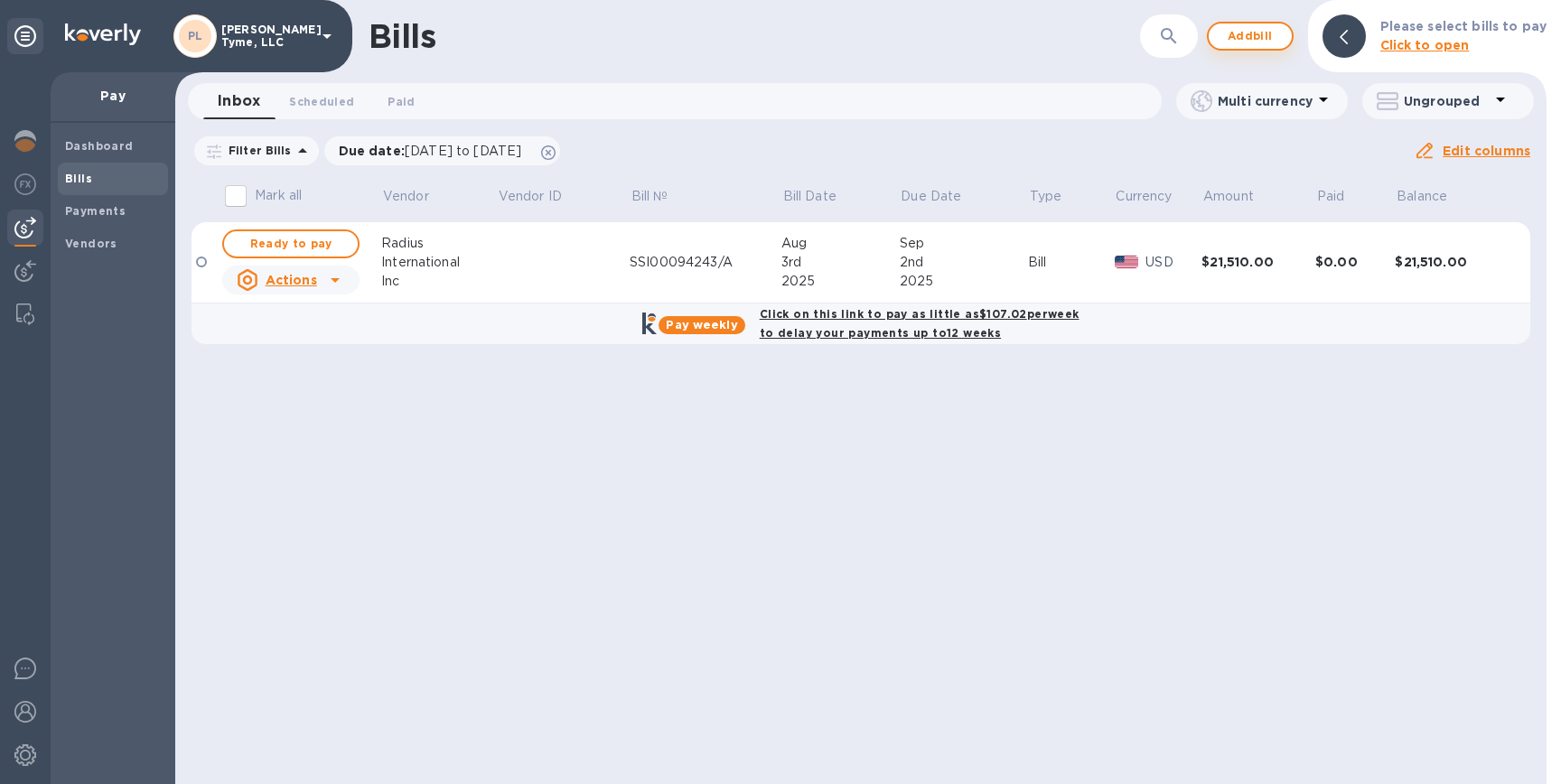
click at [1256, 33] on span "Add bill" at bounding box center [1251, 35] width 54 height 21
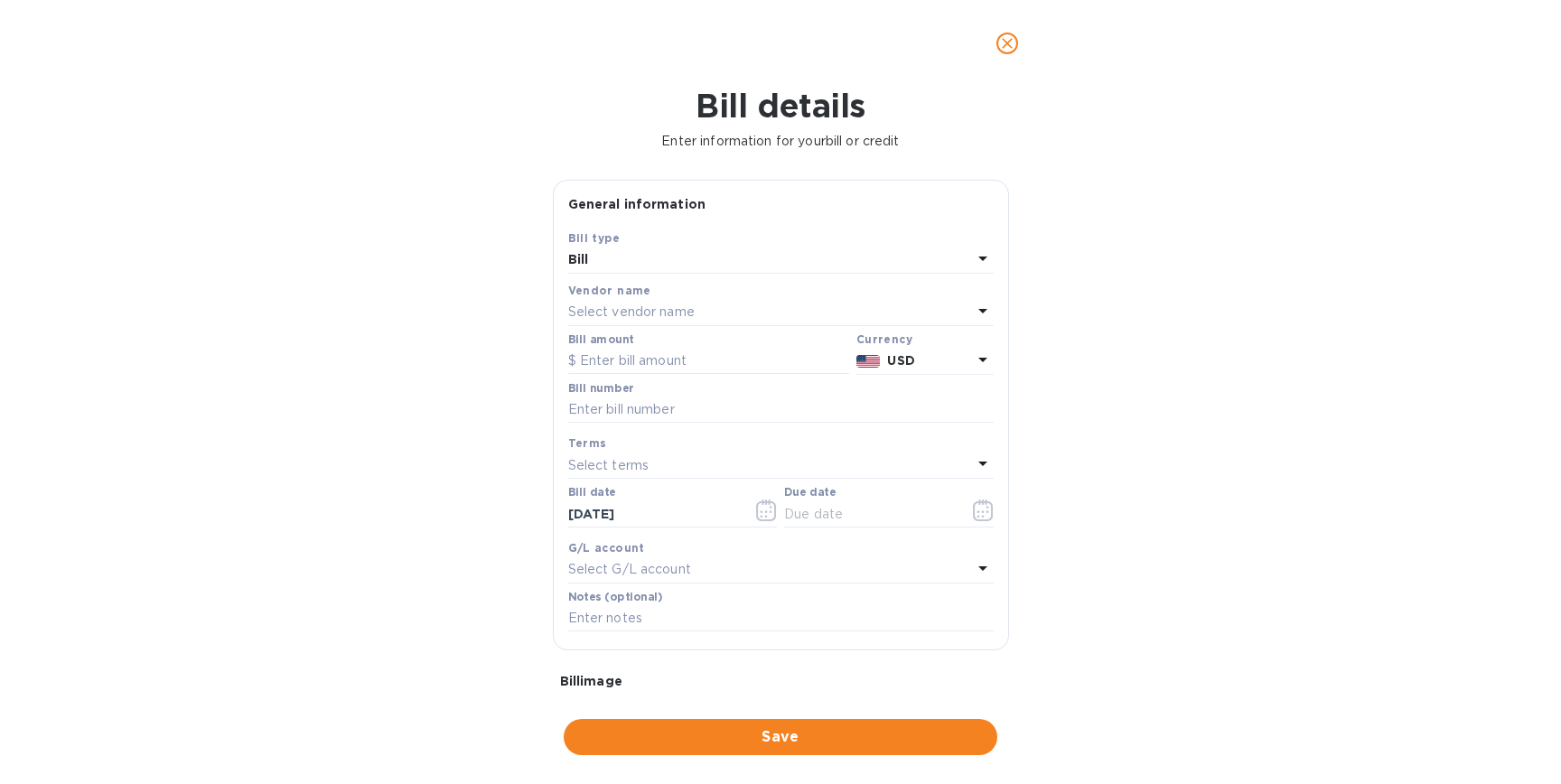
click at [767, 317] on div "Select vendor name" at bounding box center [770, 312] width 404 height 25
click at [727, 415] on p "Radius International Inc" at bounding box center [773, 415] width 382 height 19
click at [727, 367] on input "text" at bounding box center [709, 360] width 281 height 27
type input "21,510"
paste input "SSI00094244/A"
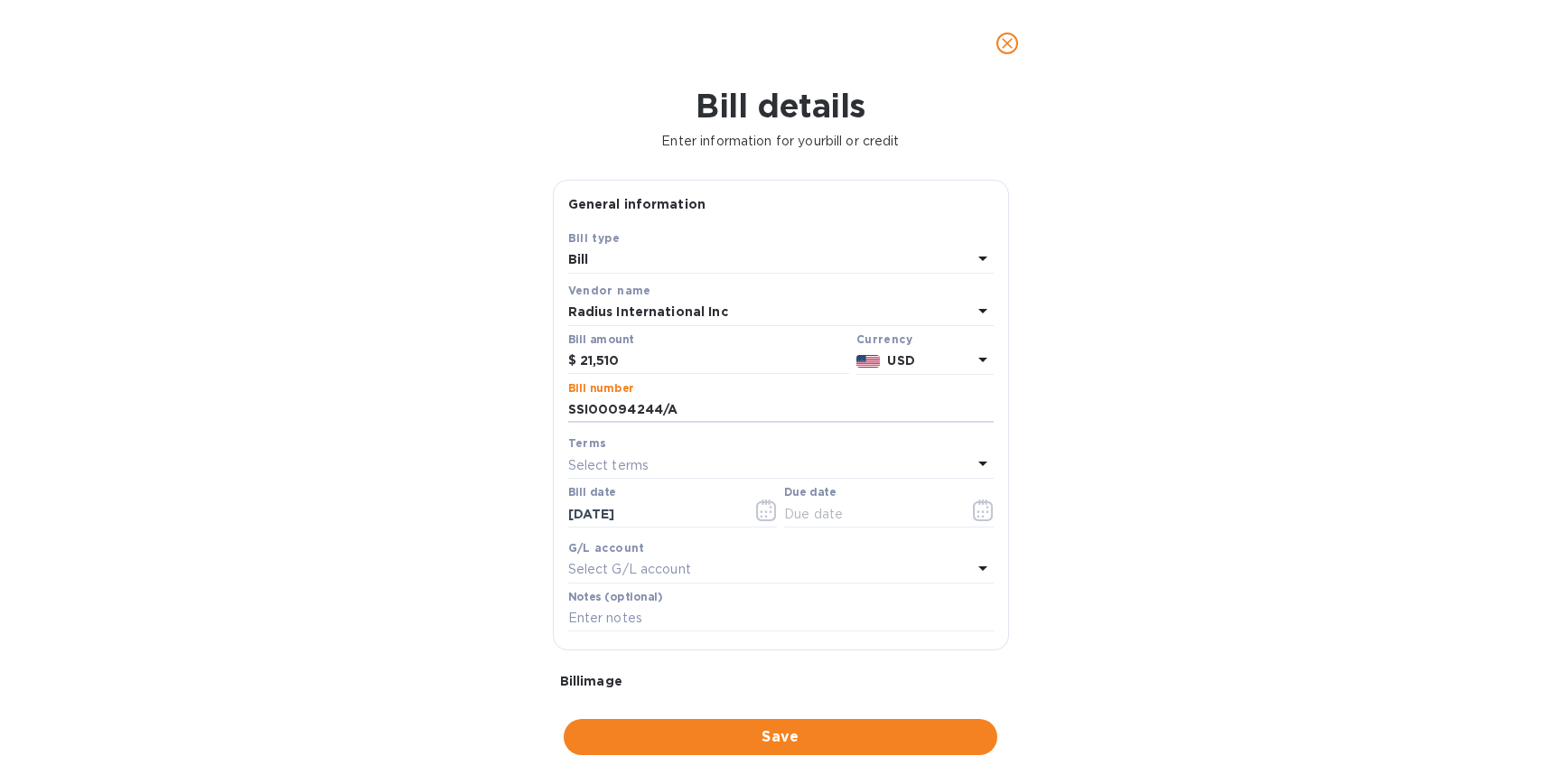
type input "SSI00094244/A"
click at [723, 466] on div "Select terms" at bounding box center [770, 464] width 404 height 25
click at [675, 444] on div "Terms" at bounding box center [781, 443] width 426 height 19
click at [761, 516] on icon "button" at bounding box center [767, 510] width 20 height 21
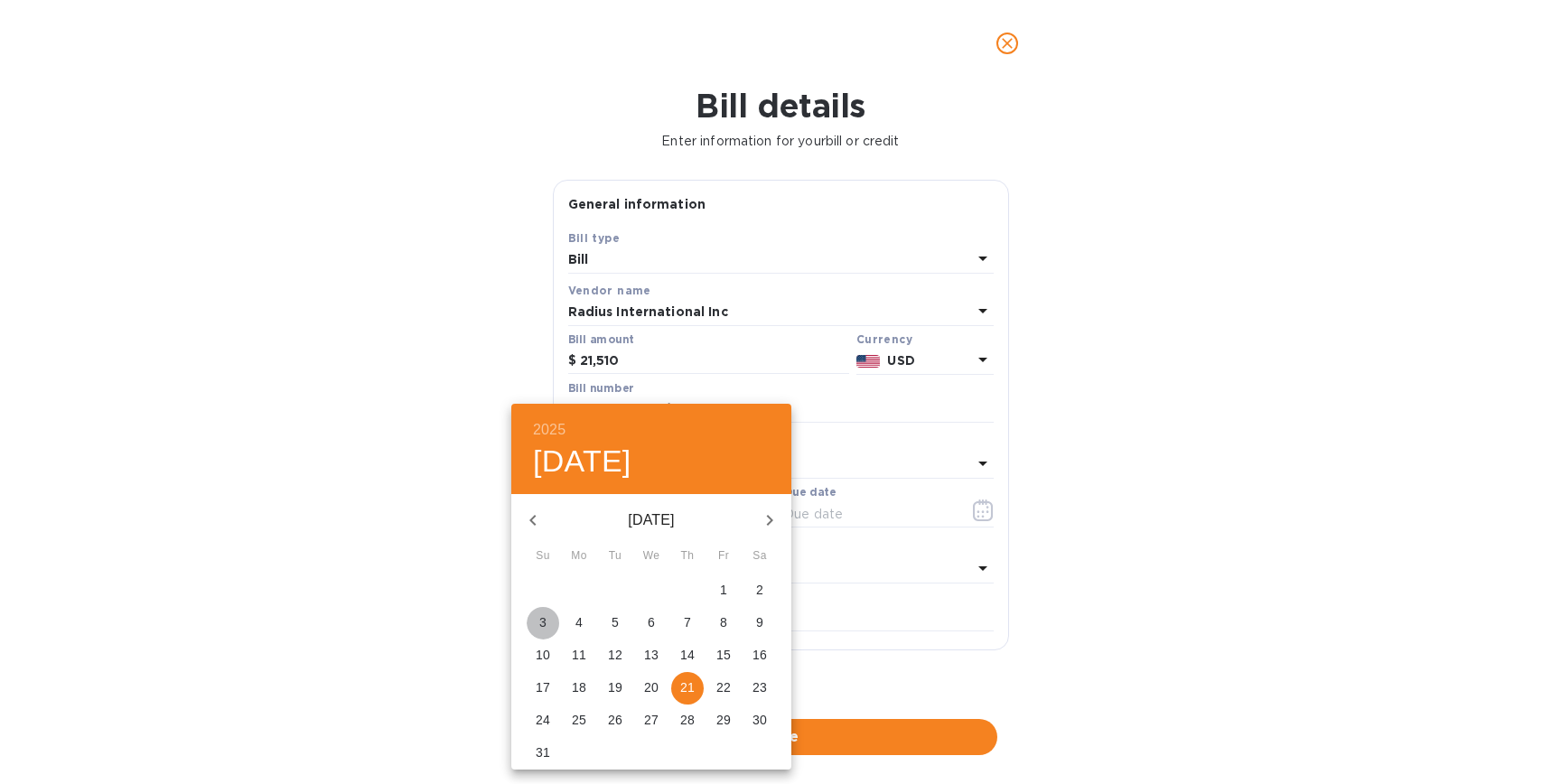
click at [544, 617] on p "3" at bounding box center [544, 621] width 7 height 18
type input "[DATE]"
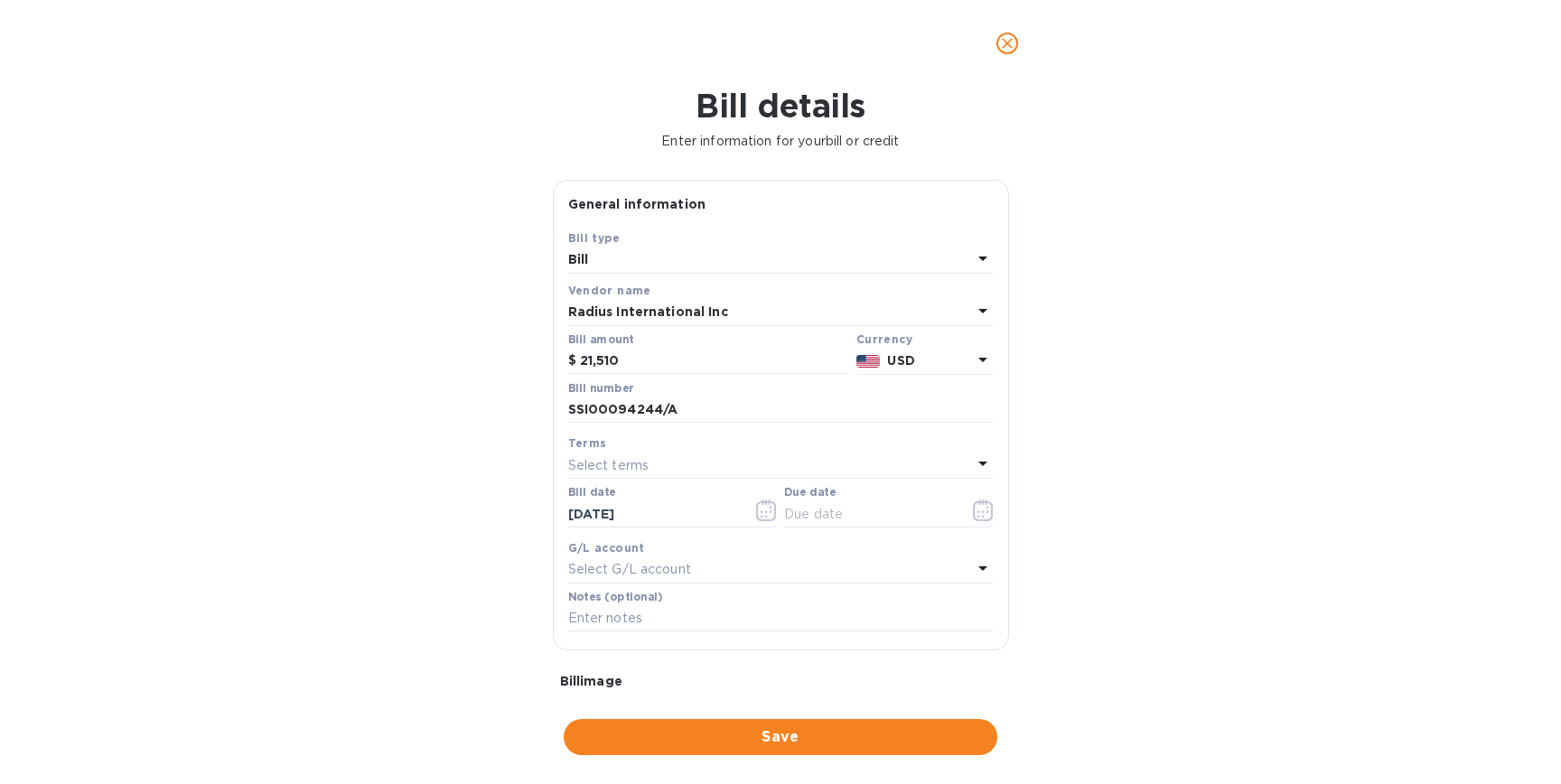
click at [750, 471] on div "Select terms" at bounding box center [770, 464] width 404 height 25
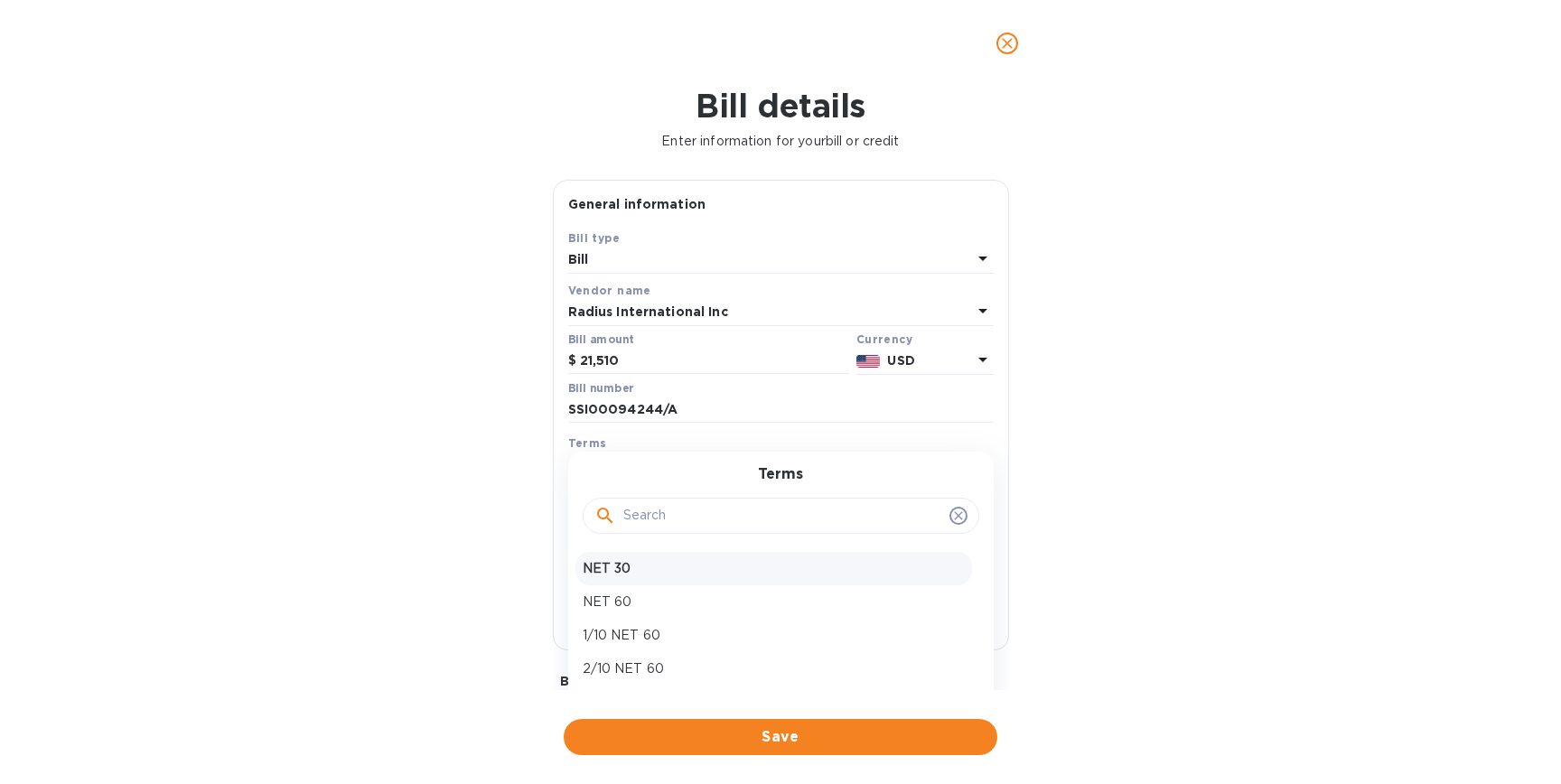
click at [692, 575] on p "NET 30" at bounding box center [773, 568] width 382 height 19
type input "[DATE]"
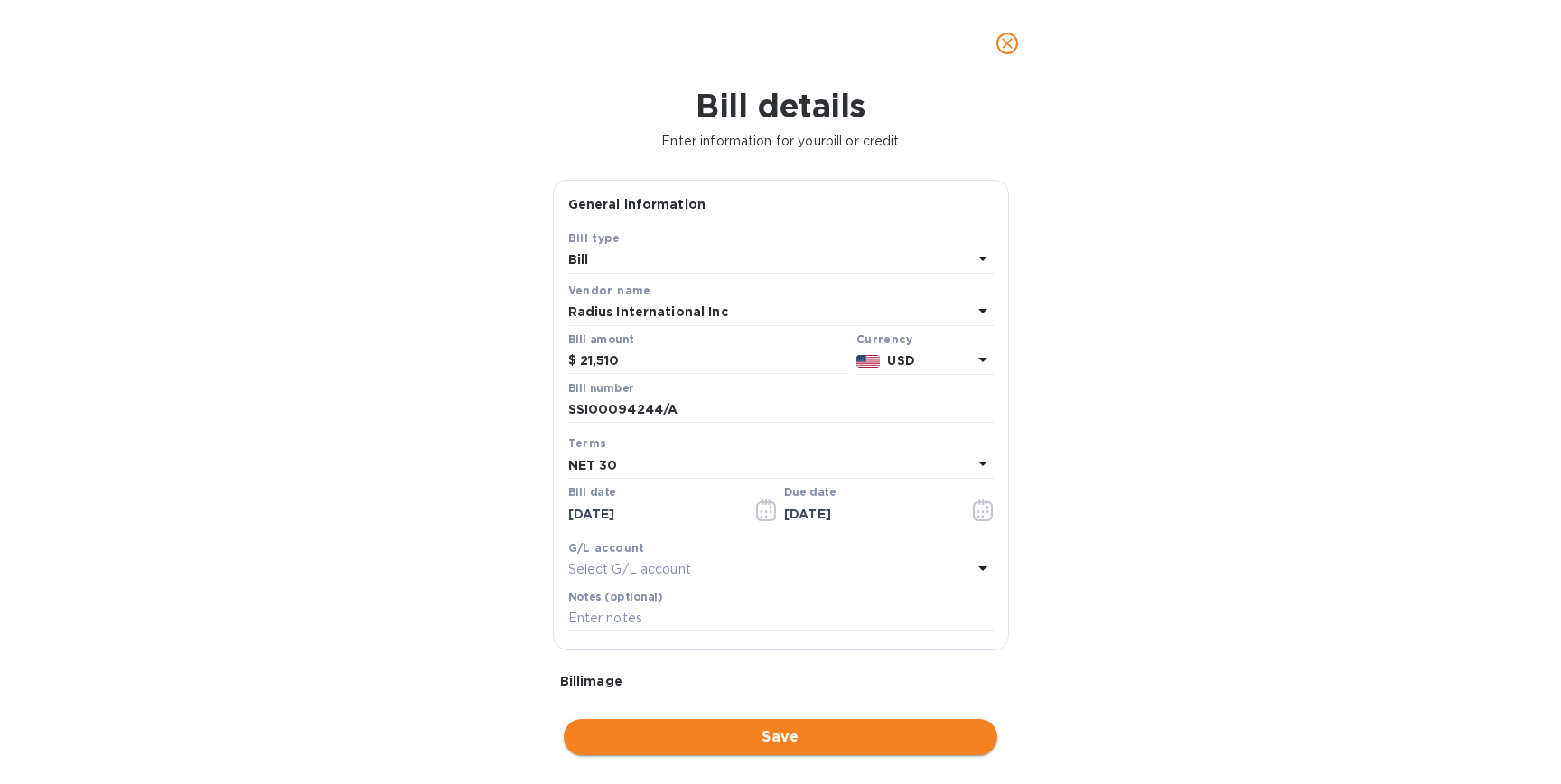
click at [803, 739] on span "Save" at bounding box center [780, 737] width 405 height 21
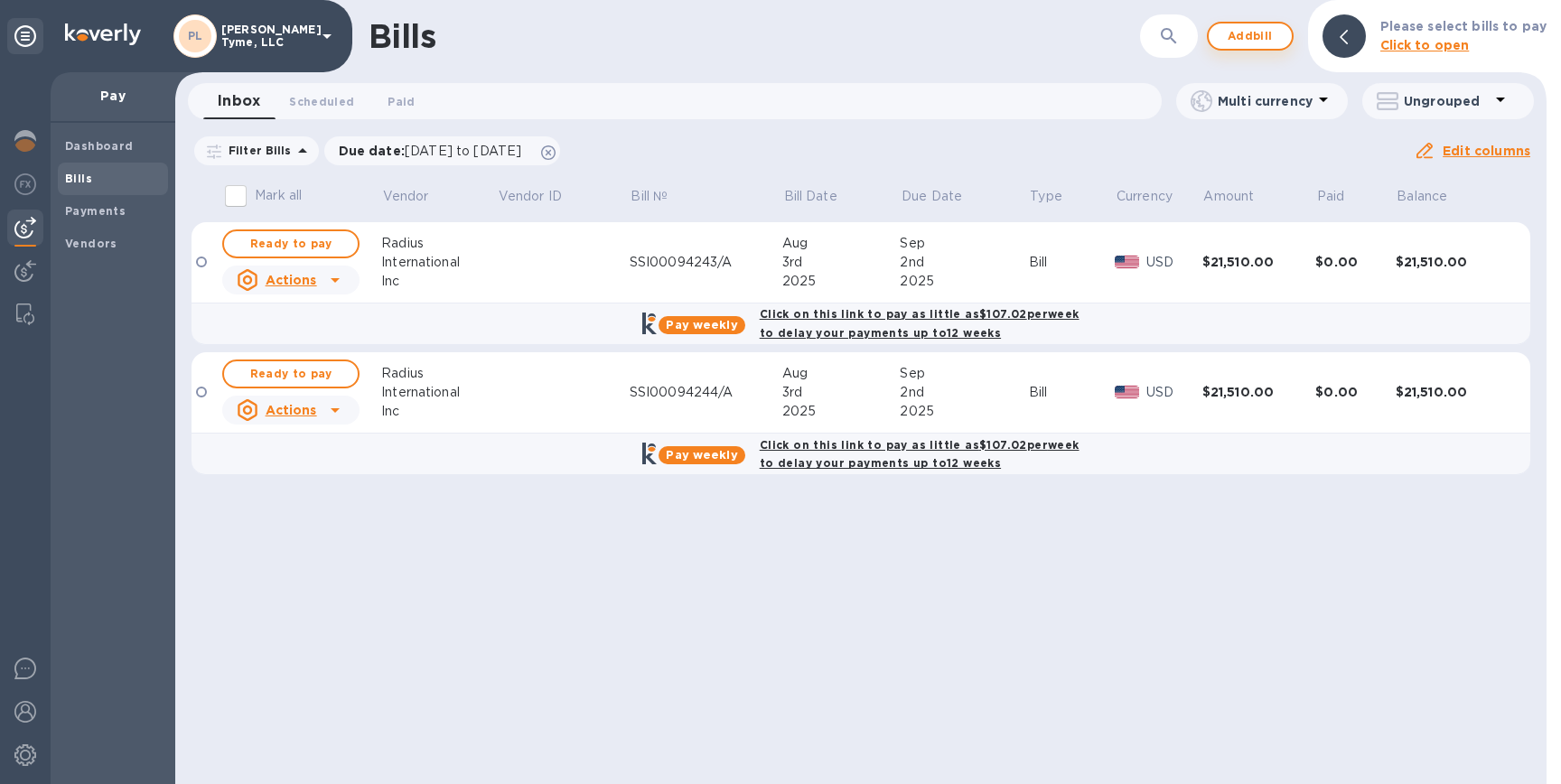
click at [1264, 42] on span "Add bill" at bounding box center [1251, 35] width 54 height 21
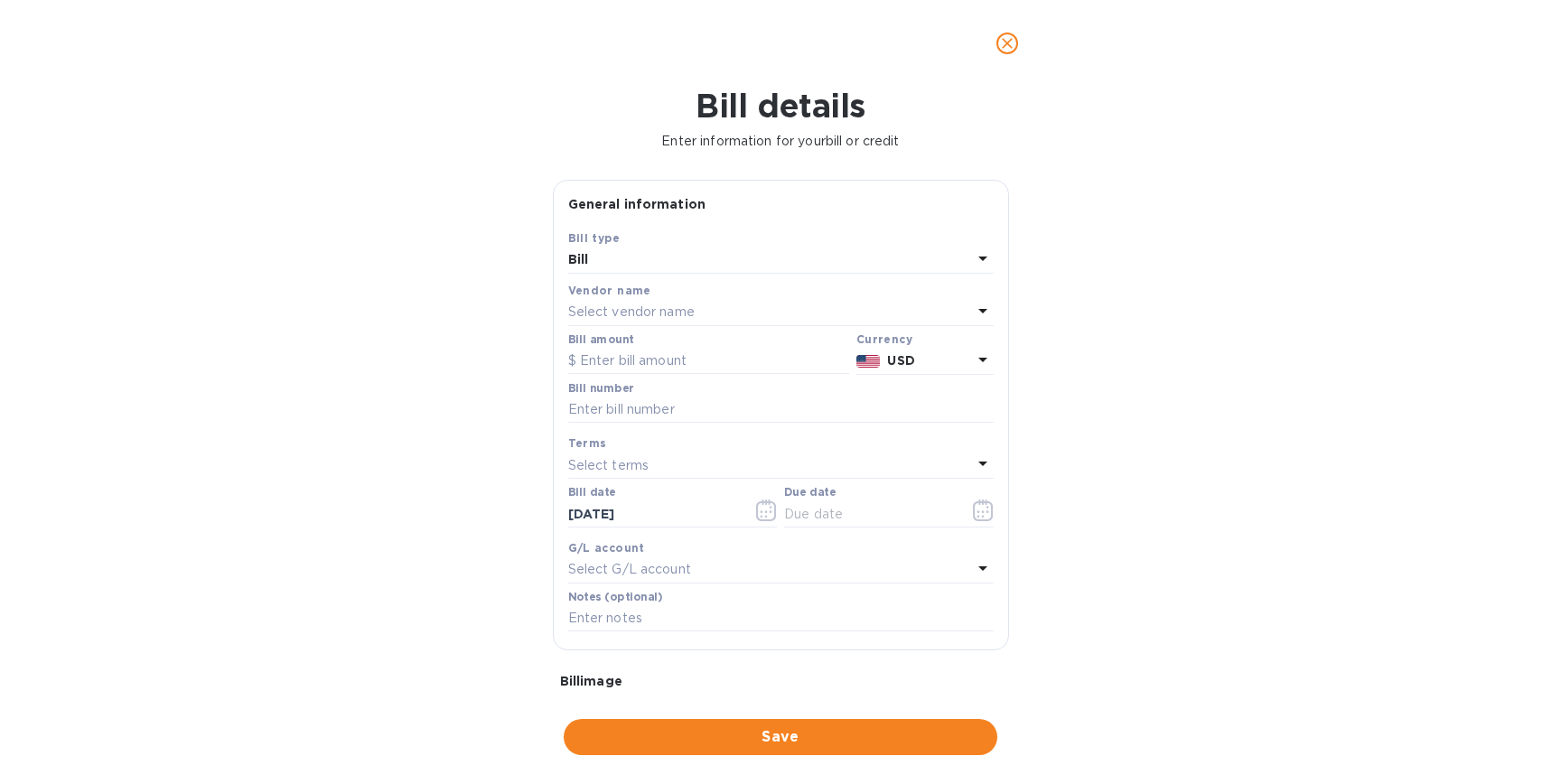
click at [705, 303] on div "Select vendor name" at bounding box center [770, 312] width 404 height 25
click at [671, 412] on p "Radius International Inc" at bounding box center [773, 415] width 382 height 19
click at [684, 353] on input "text" at bounding box center [709, 360] width 281 height 27
type input "11,300"
paste input "SSI00094242/C"
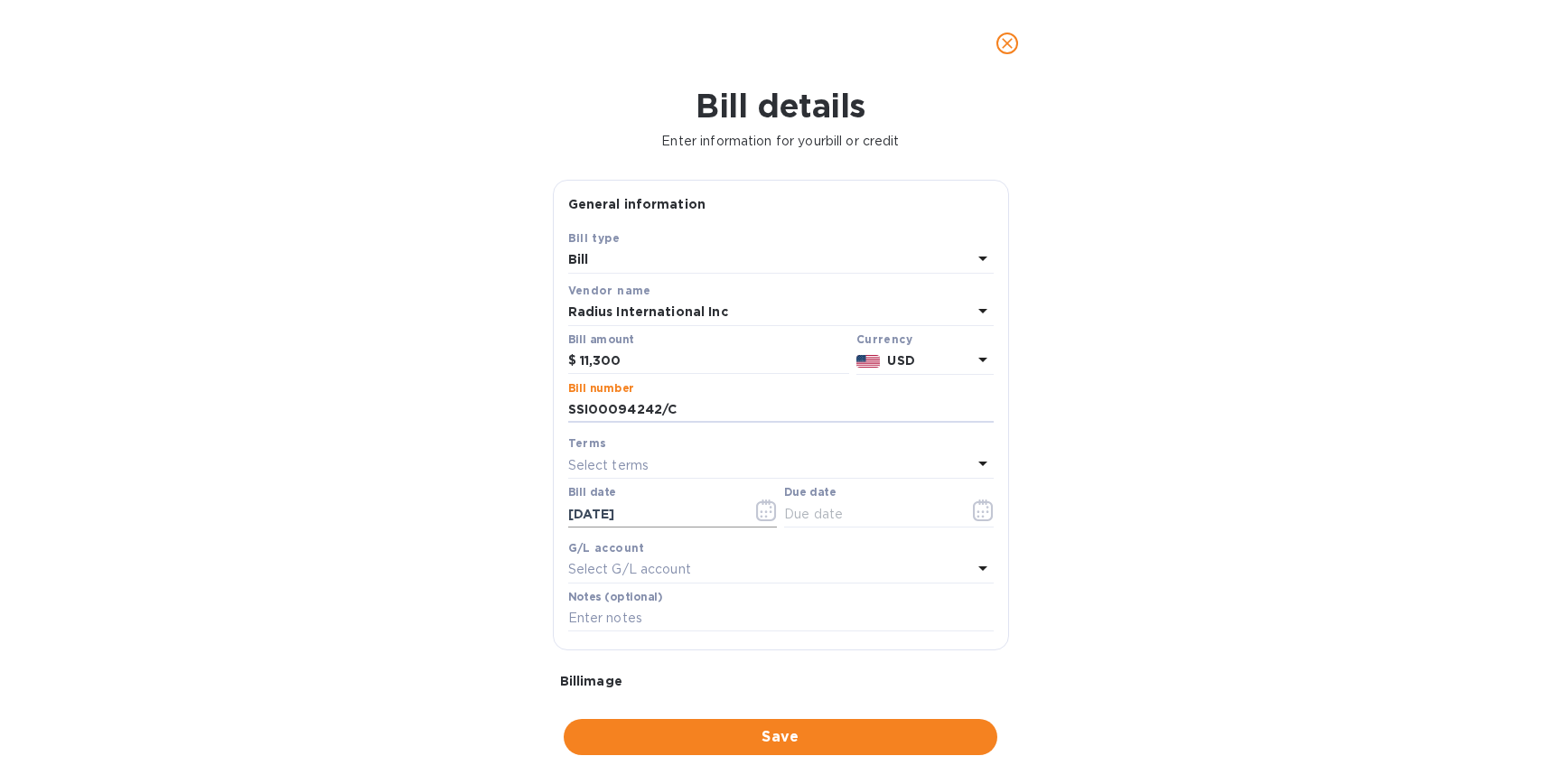
type input "SSI00094242/C"
click at [767, 519] on icon "button" at bounding box center [767, 510] width 20 height 21
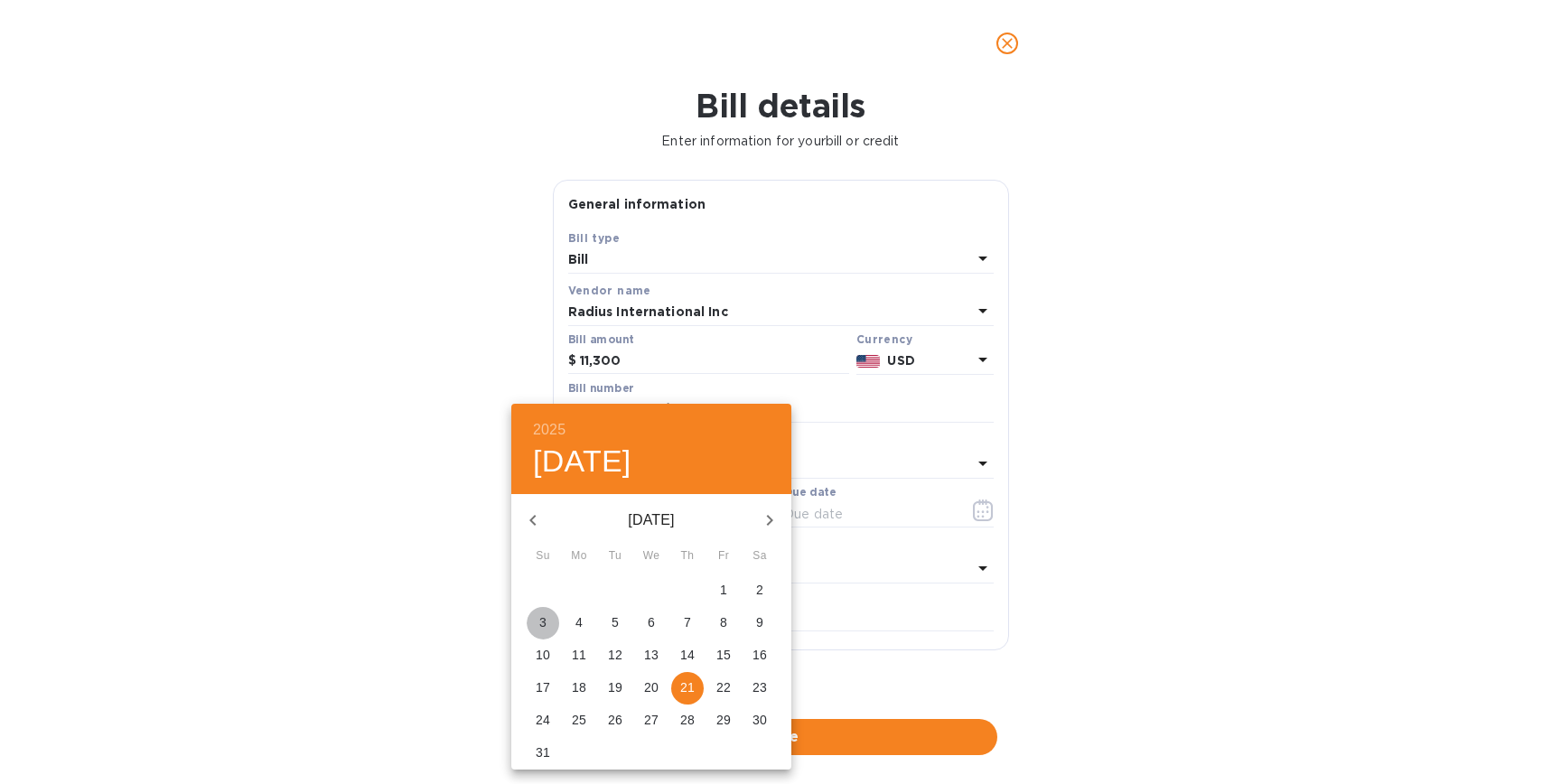
click at [552, 620] on span "3" at bounding box center [543, 621] width 33 height 18
type input "[DATE]"
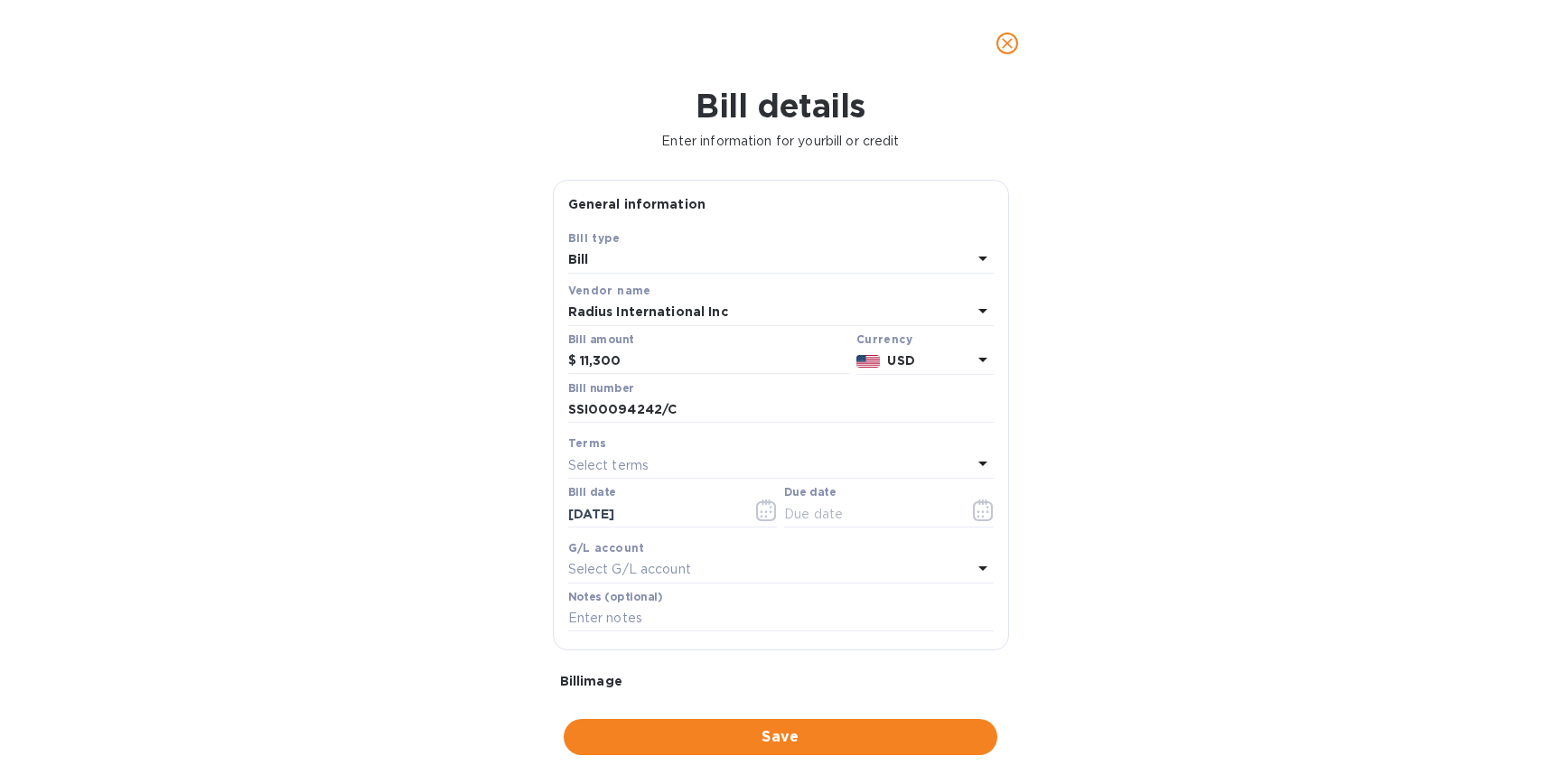
click at [751, 473] on div "Select terms" at bounding box center [770, 464] width 404 height 25
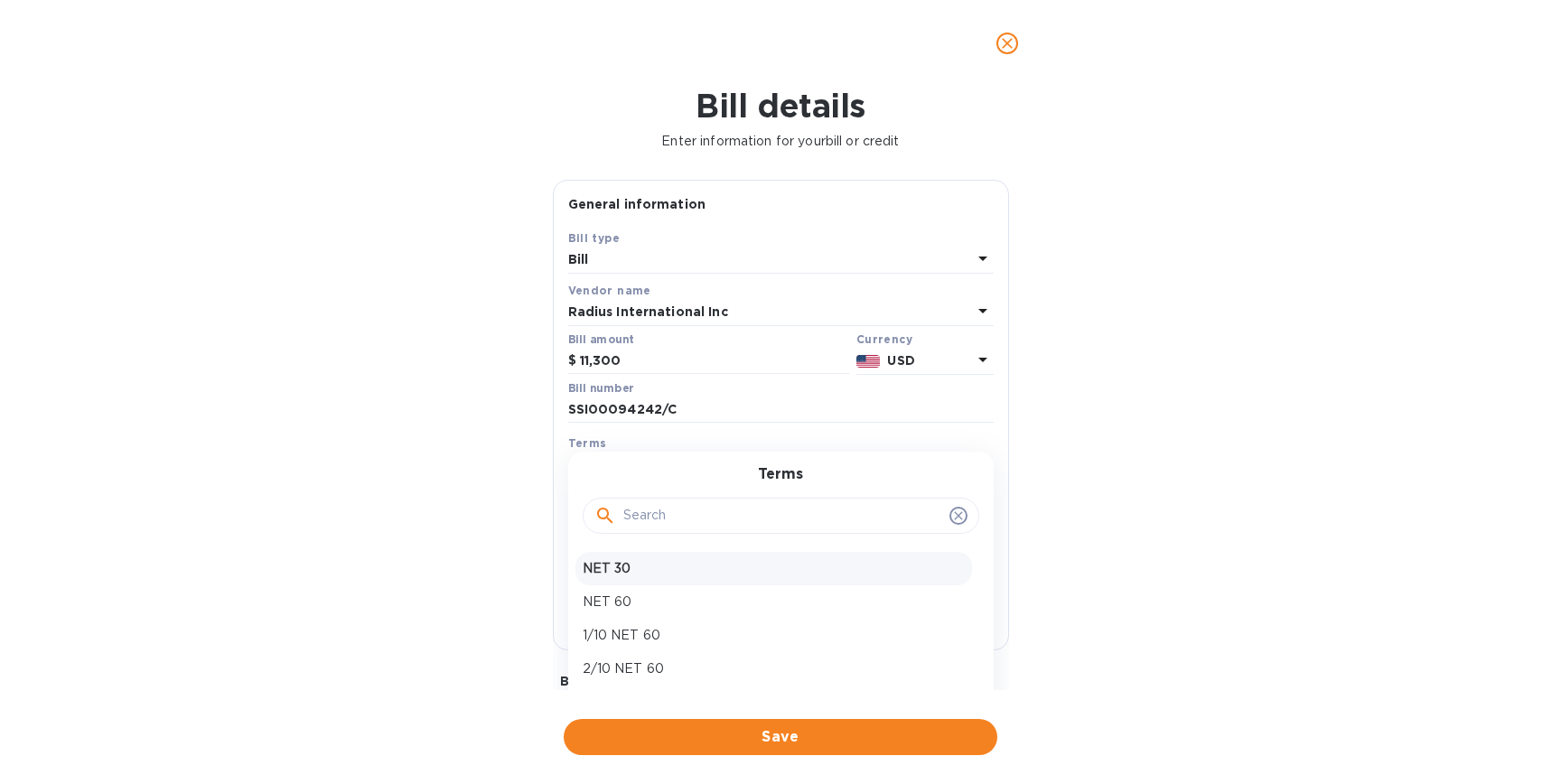
click at [692, 576] on p "NET 30" at bounding box center [773, 568] width 382 height 19
type input "[DATE]"
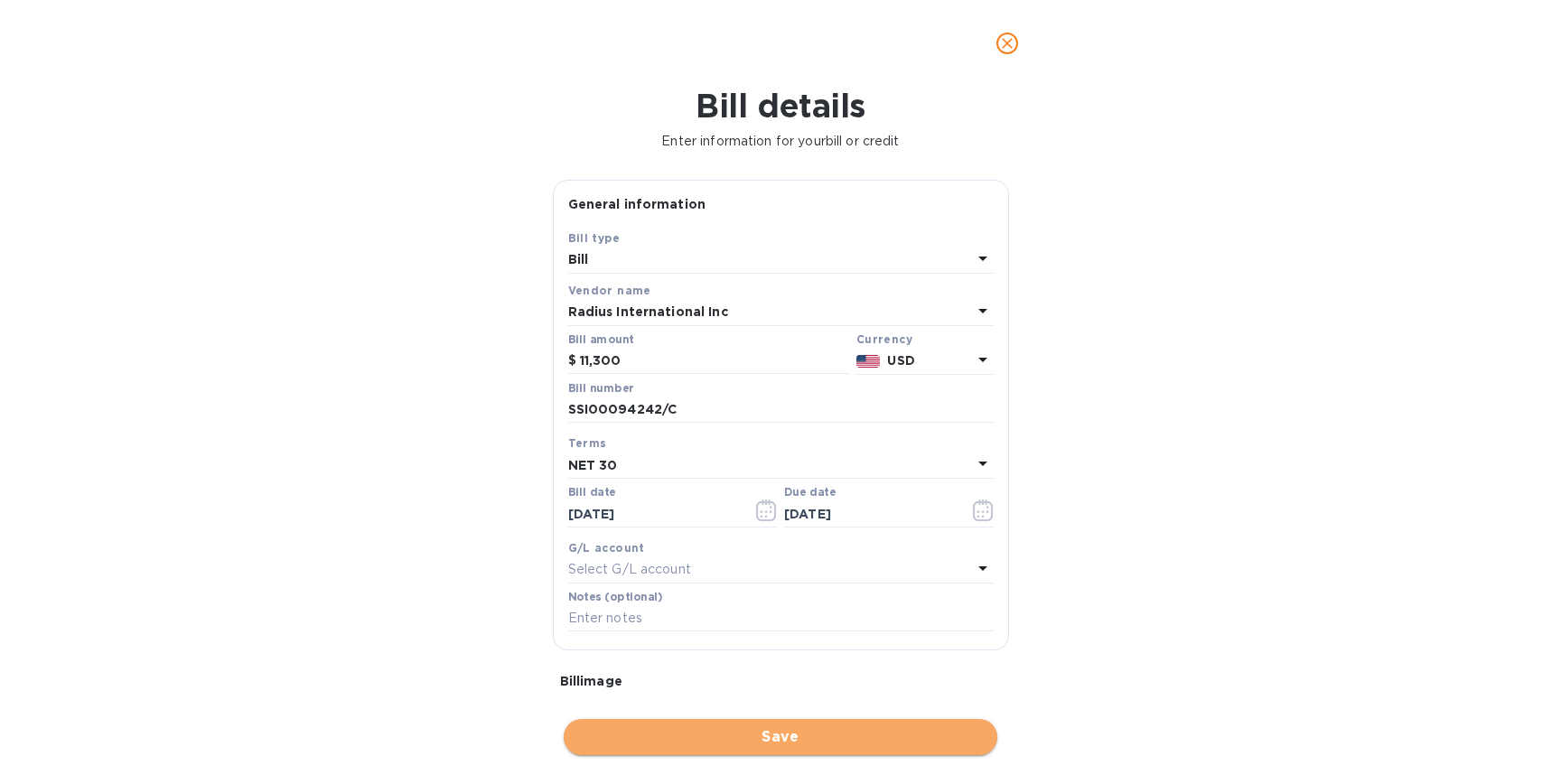
click at [707, 738] on span "Save" at bounding box center [780, 737] width 405 height 21
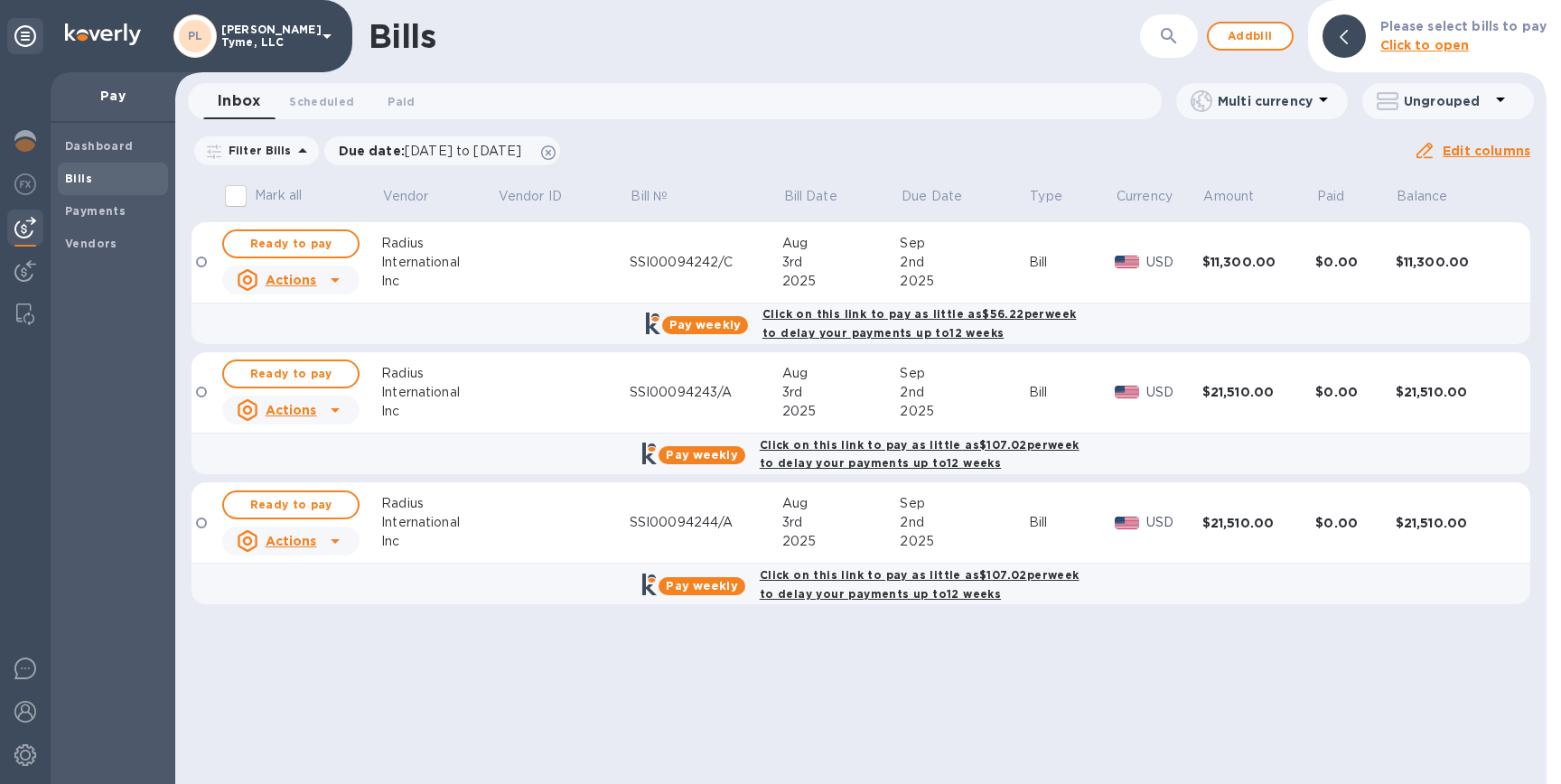
click at [240, 198] on input "Mark all" at bounding box center [235, 196] width 38 height 38
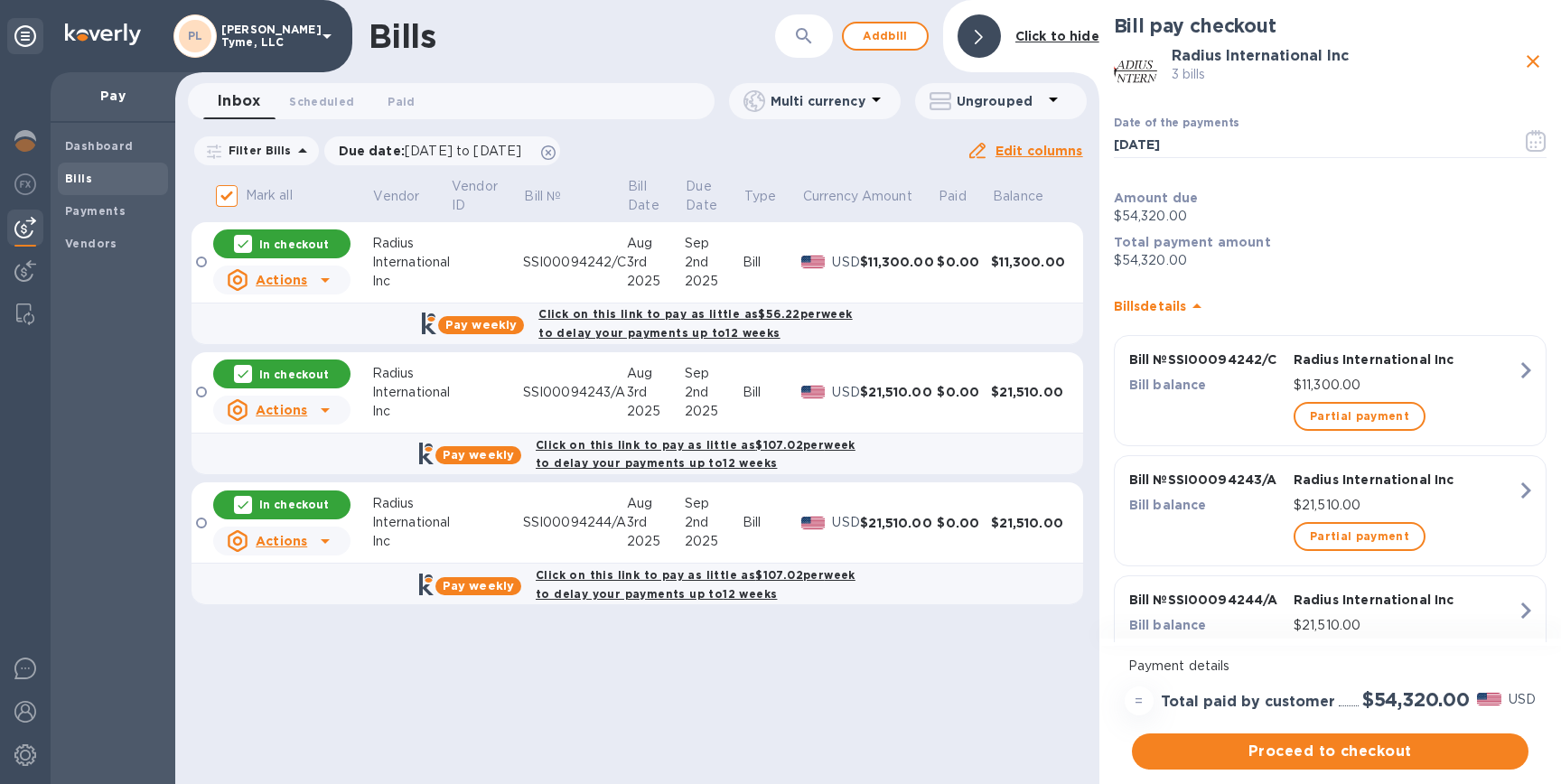
click at [1065, 33] on b "Click to hide" at bounding box center [1057, 36] width 84 height 15
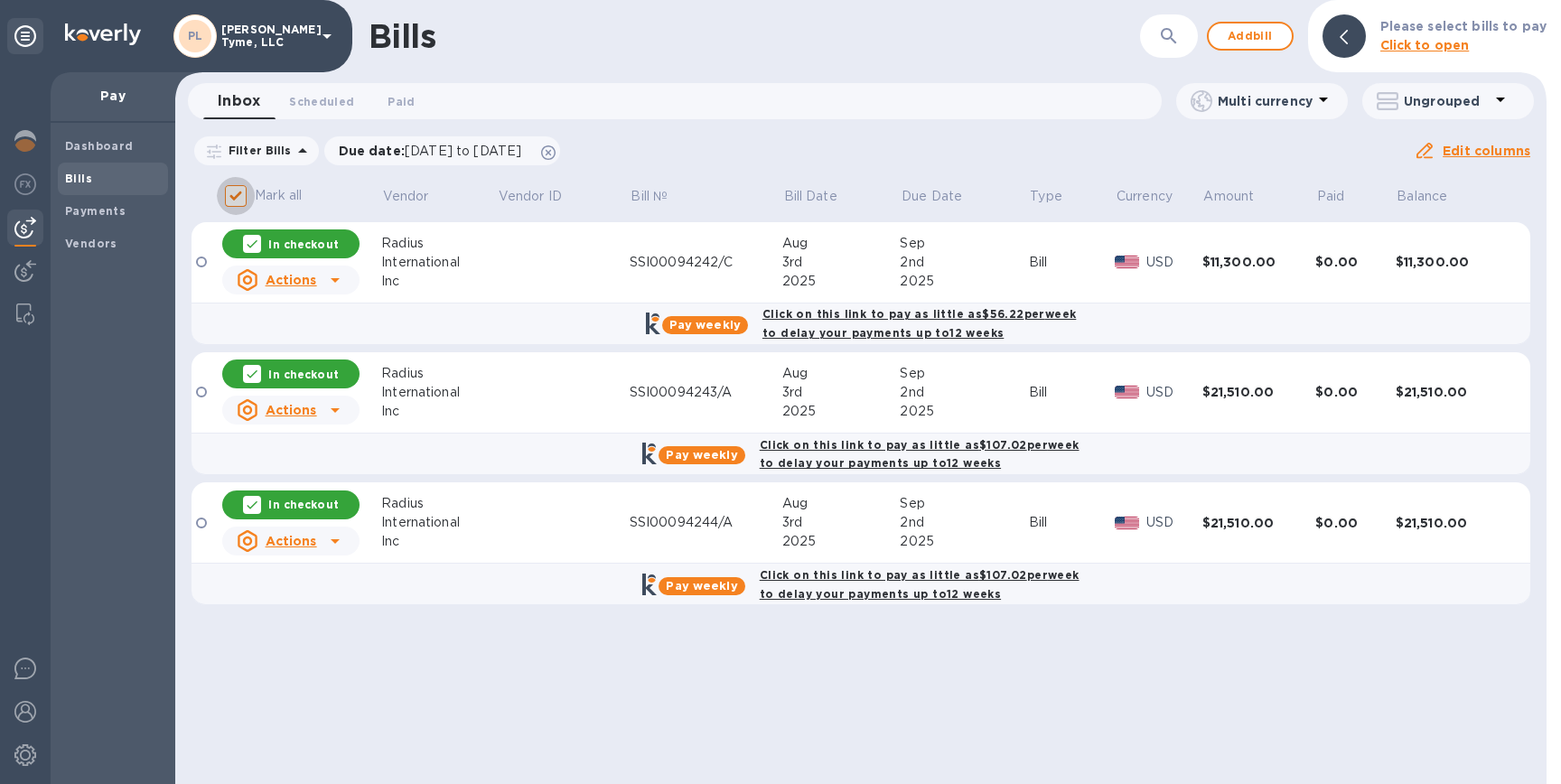
click at [237, 195] on input "Mark all" at bounding box center [235, 196] width 38 height 38
checkbox input "false"
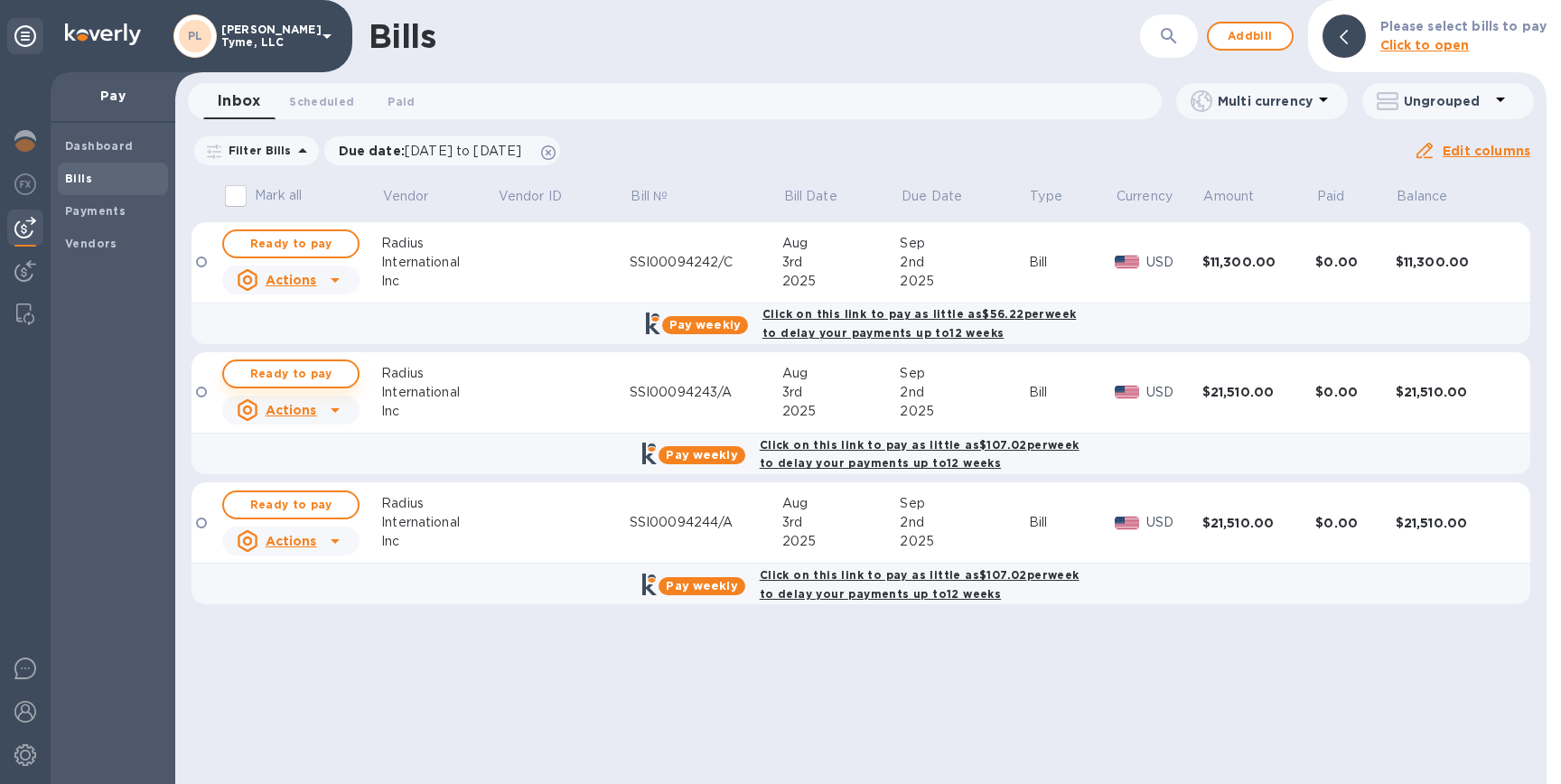
click at [334, 372] on span "Ready to pay" at bounding box center [291, 373] width 105 height 21
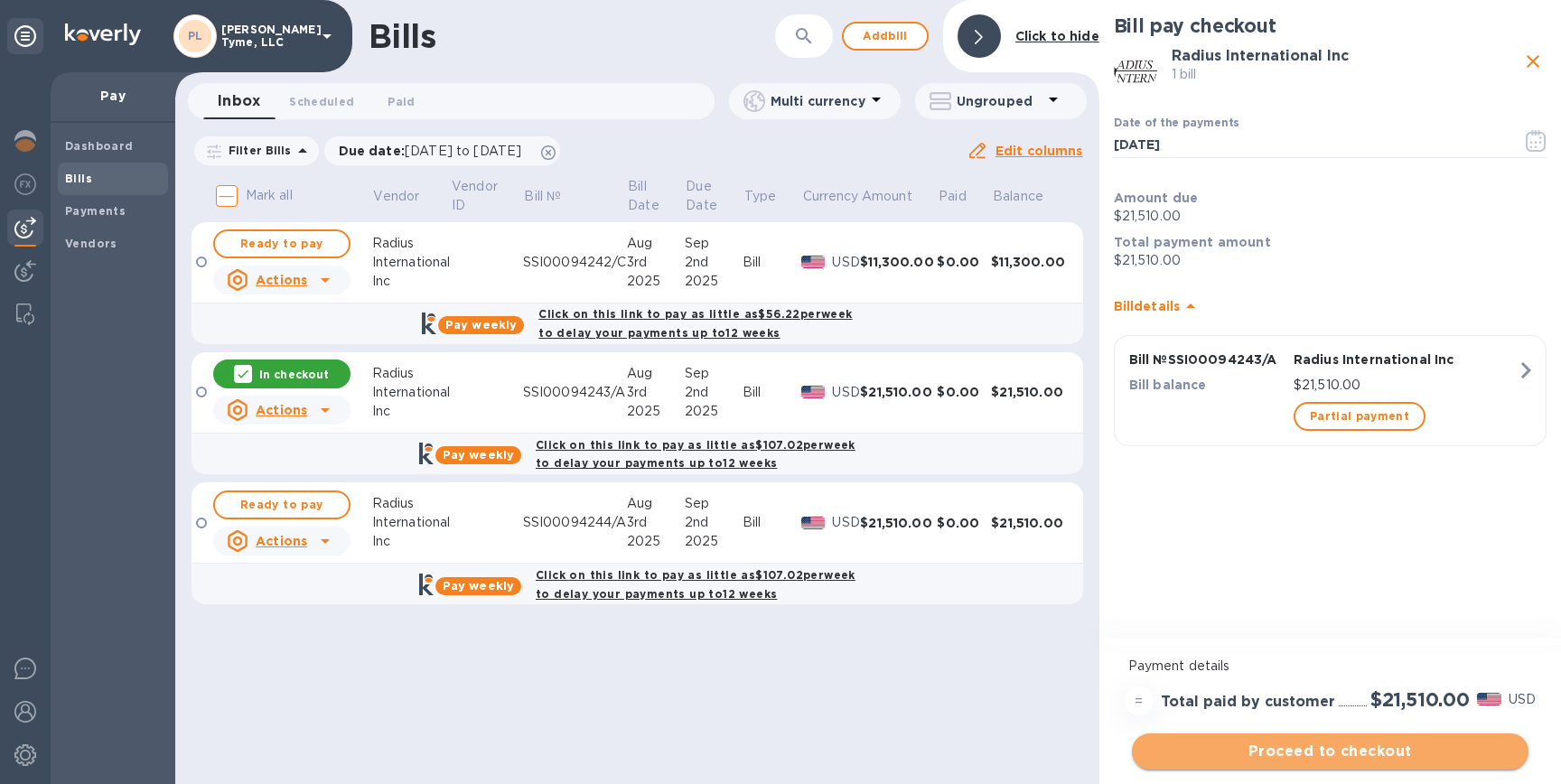
click at [1379, 747] on span "Proceed to checkout" at bounding box center [1331, 751] width 368 height 21
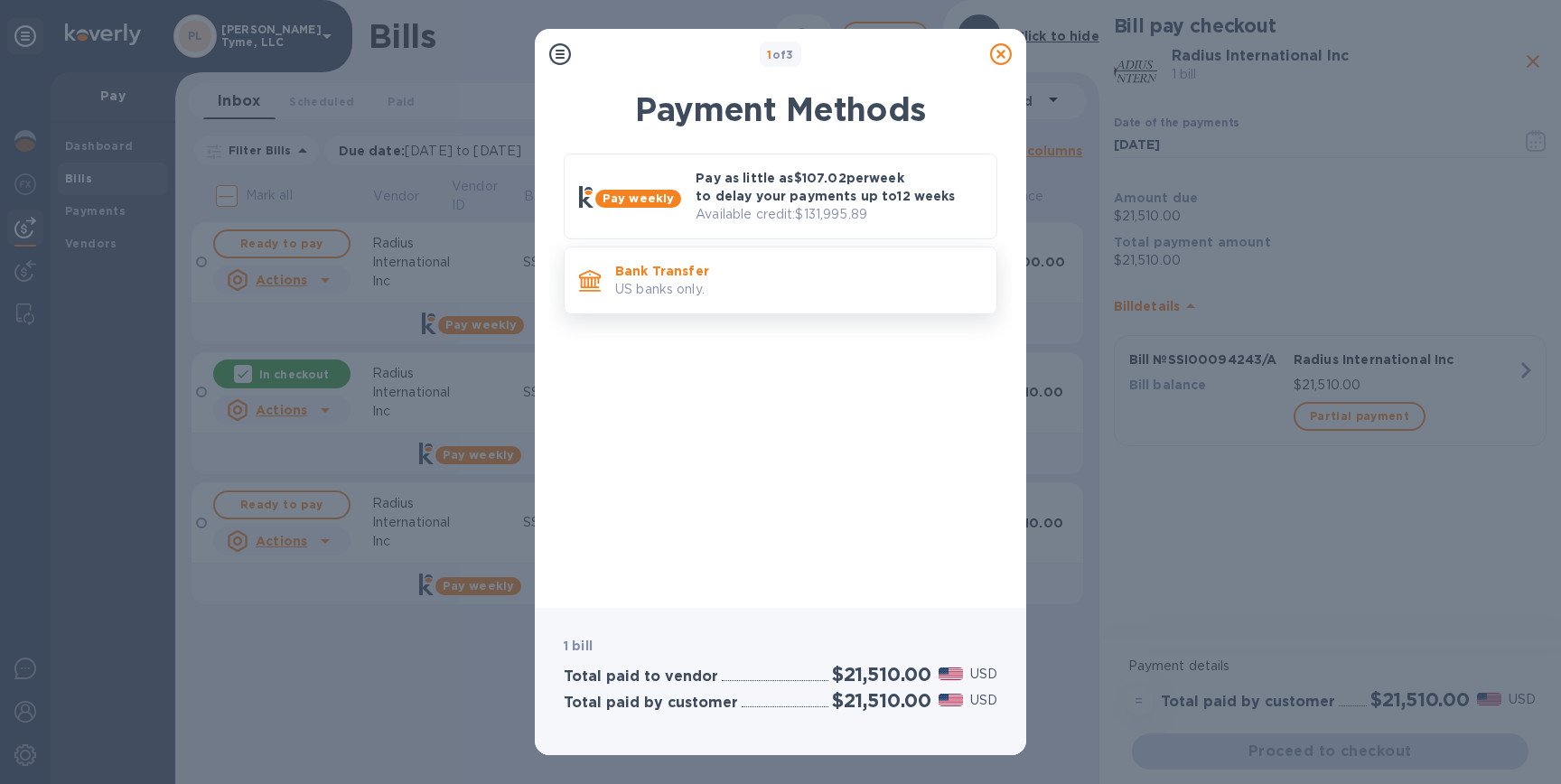
click at [869, 271] on p "Bank Transfer" at bounding box center [798, 270] width 367 height 18
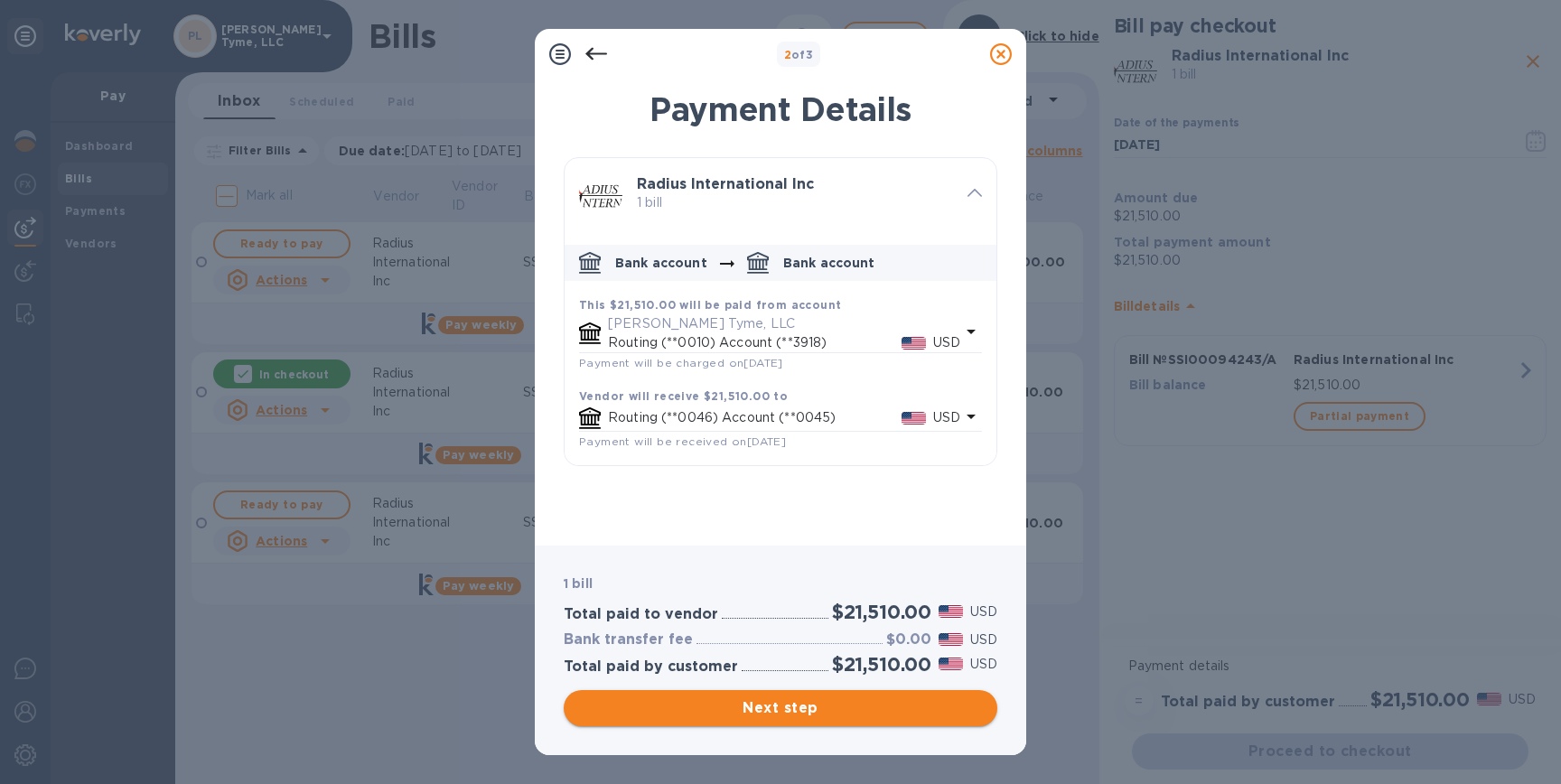
click at [794, 710] on span "Next step" at bounding box center [780, 708] width 405 height 21
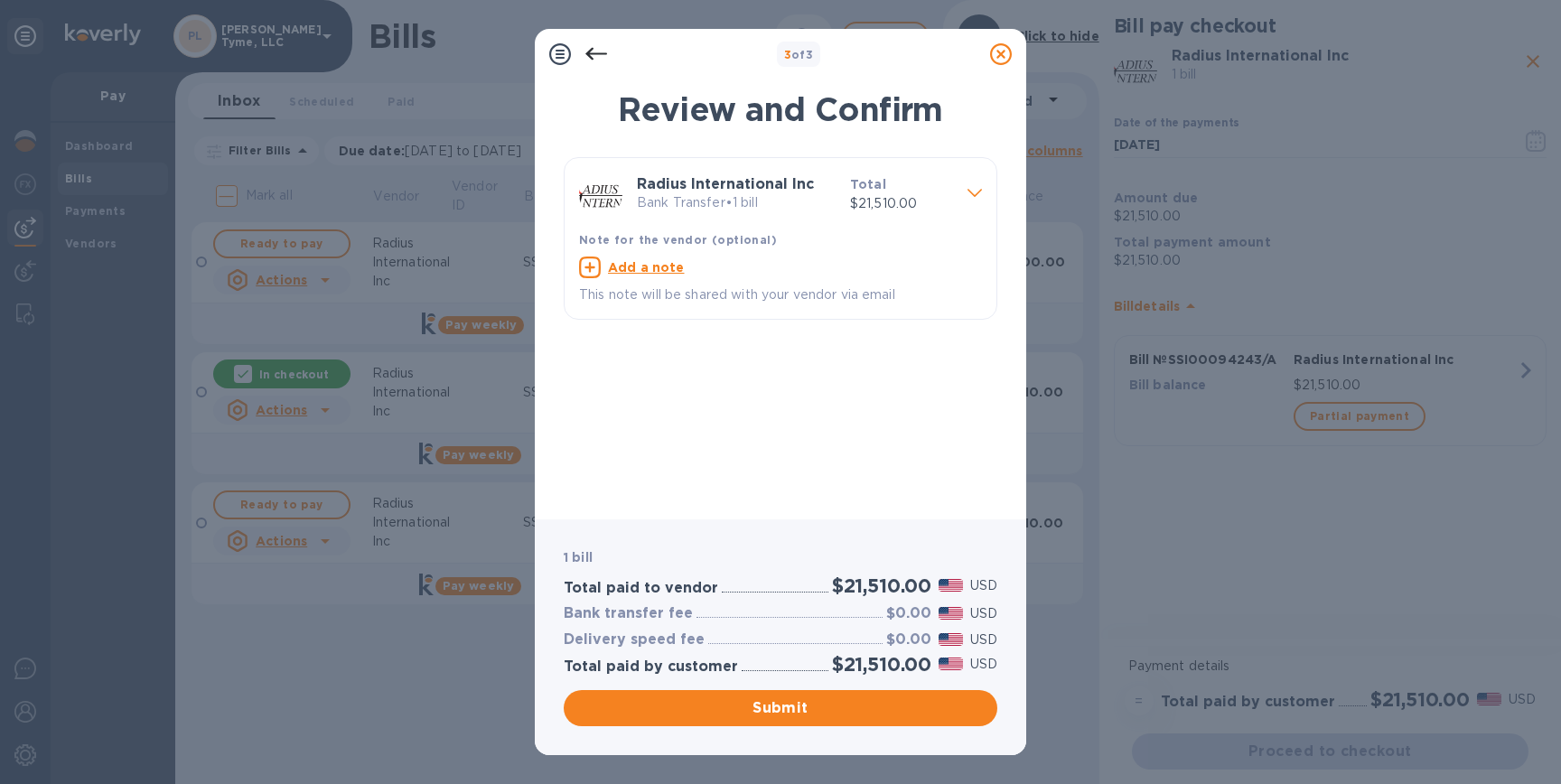
click at [971, 197] on icon at bounding box center [976, 192] width 15 height 8
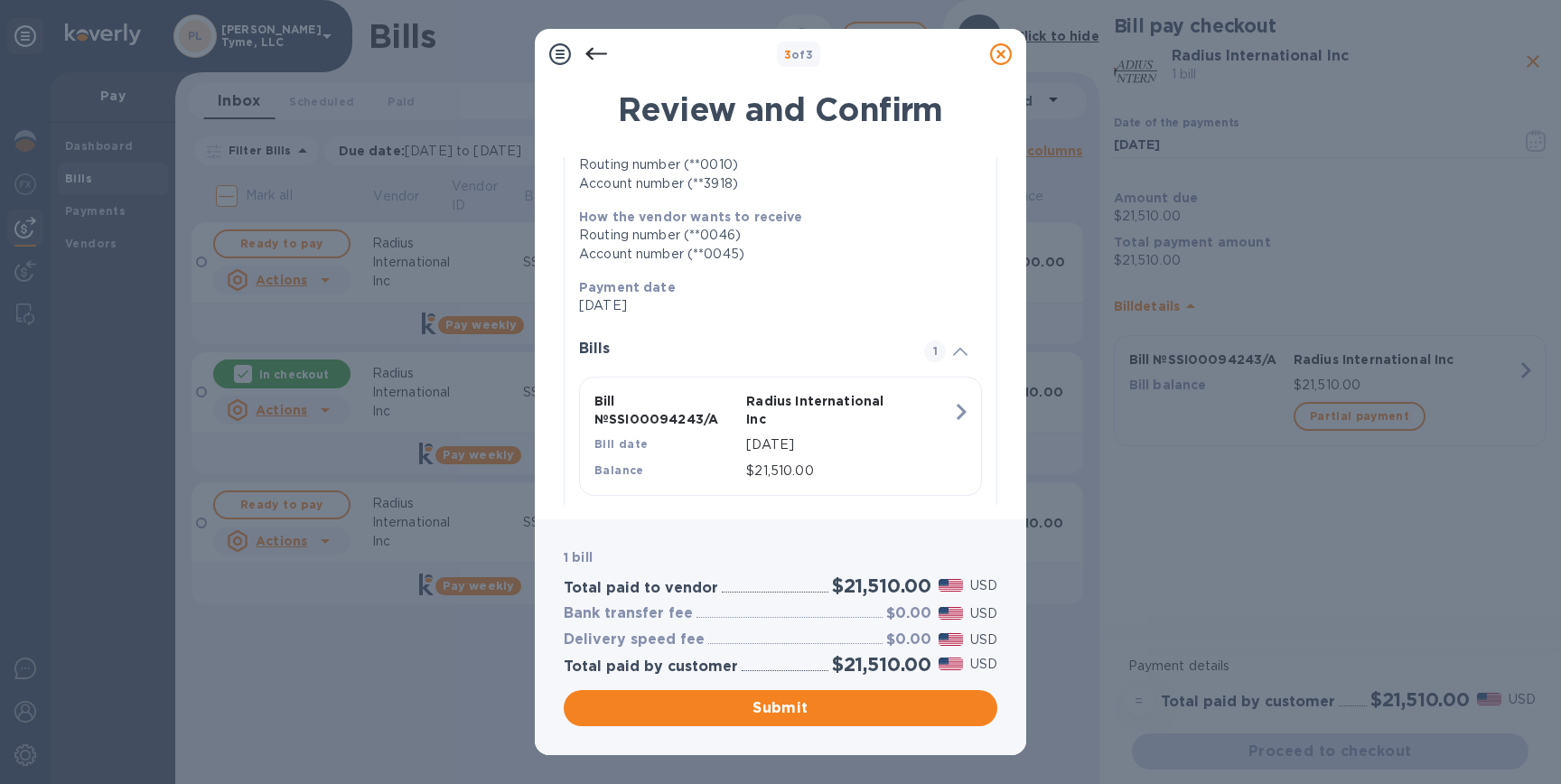
scroll to position [198, 0]
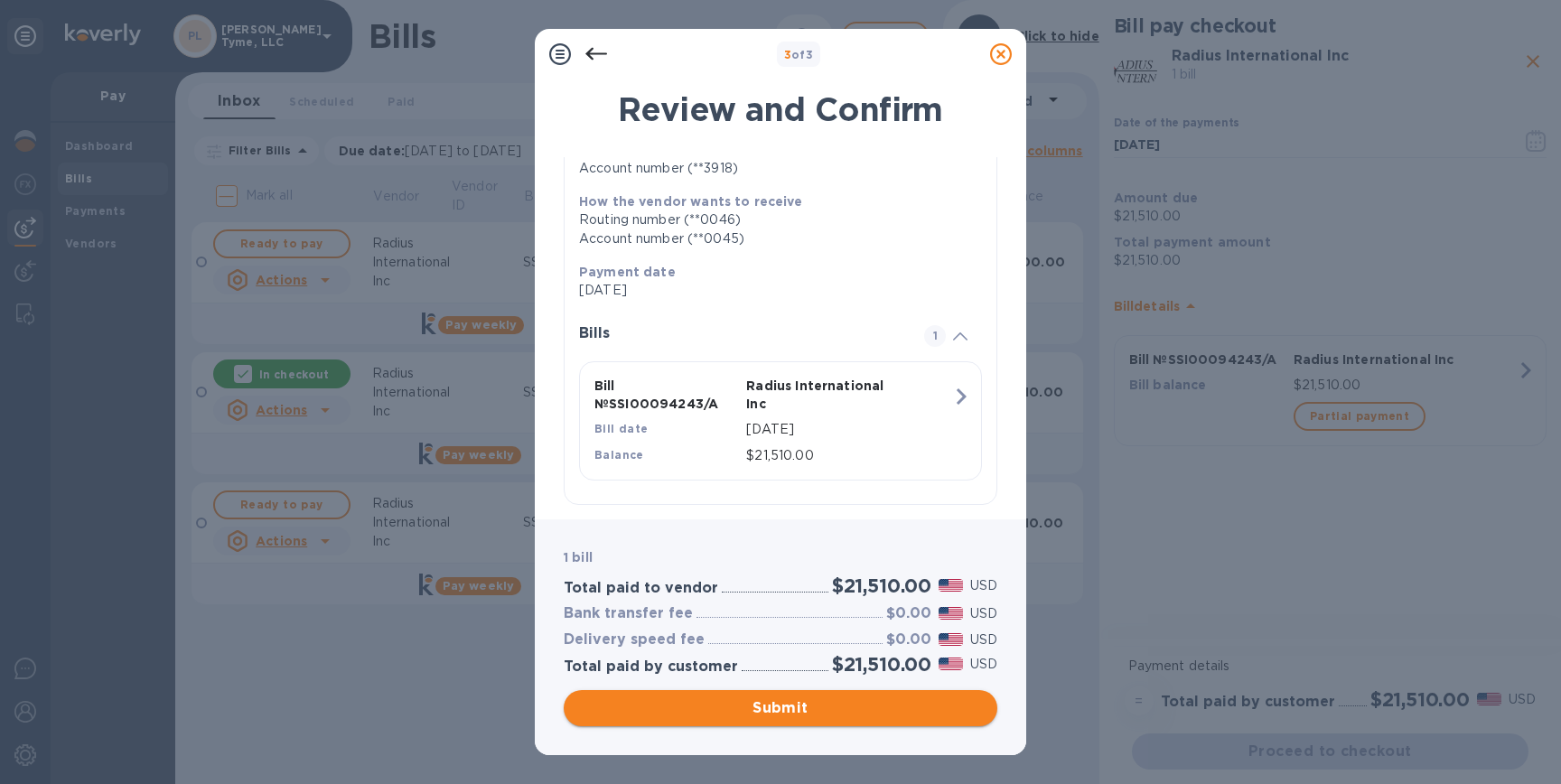
click at [809, 712] on span "Submit" at bounding box center [780, 708] width 405 height 21
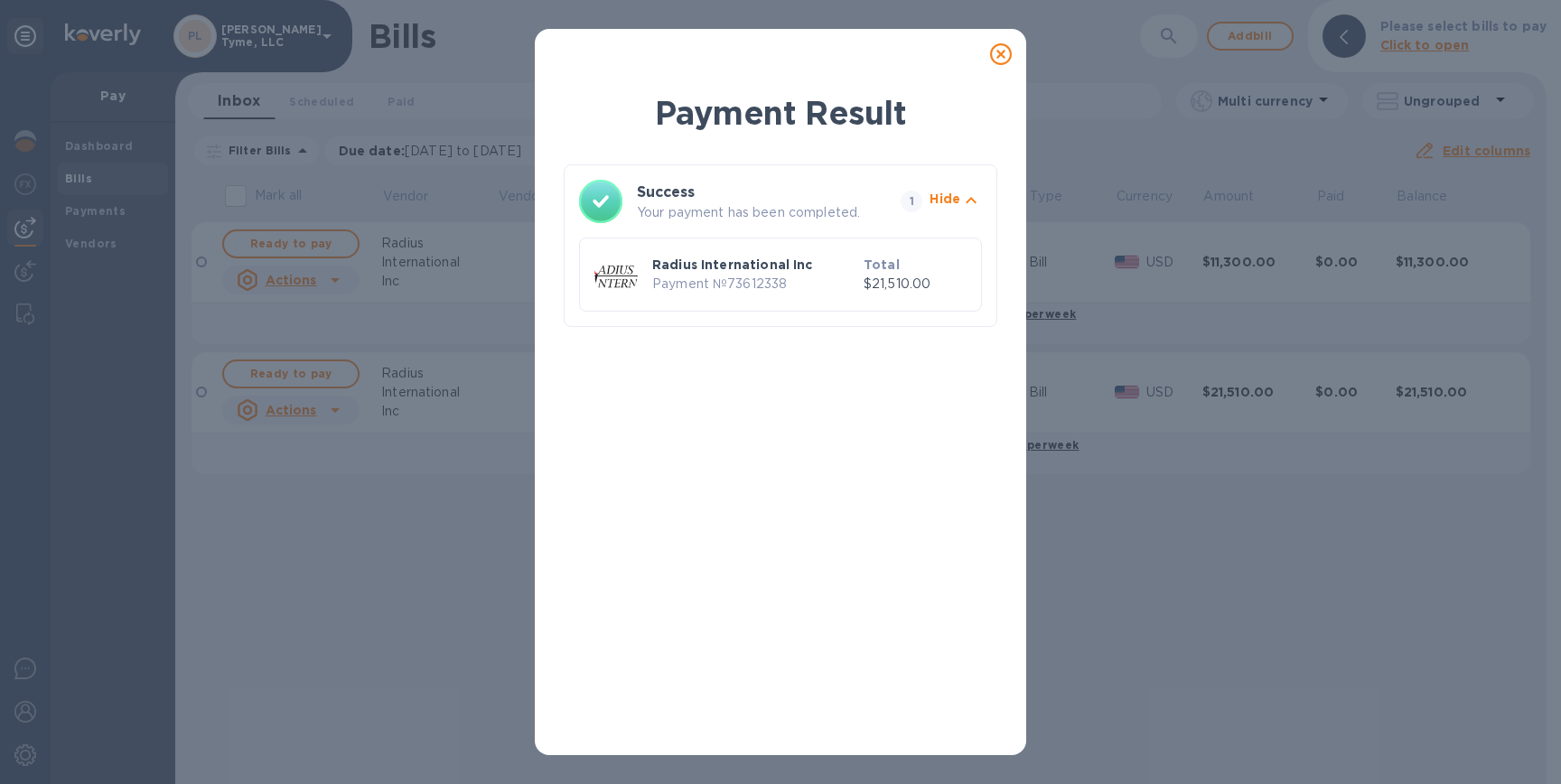
click at [1005, 59] on icon at bounding box center [1001, 54] width 21 height 21
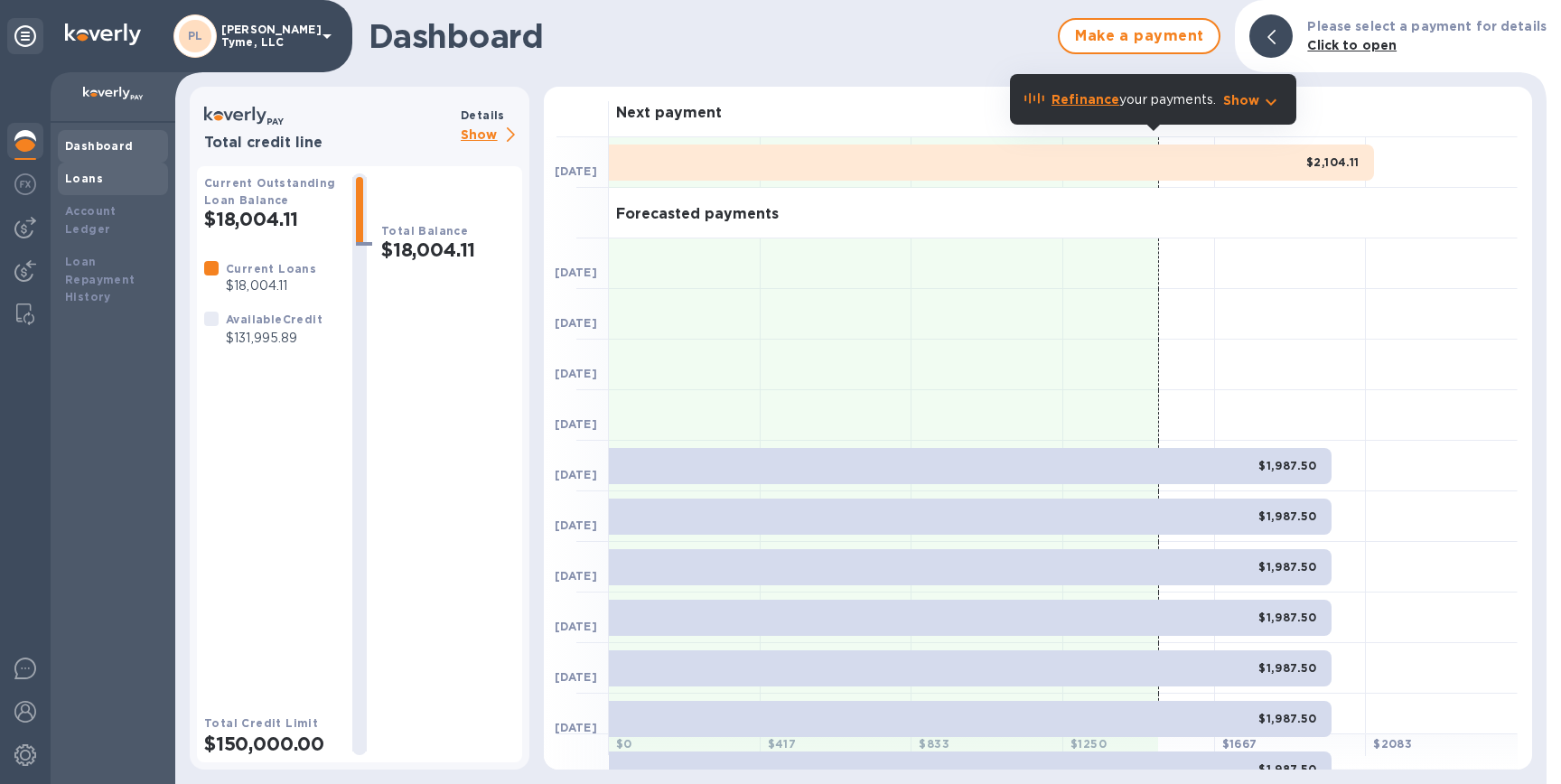
click at [93, 174] on b "Loans" at bounding box center [84, 178] width 38 height 14
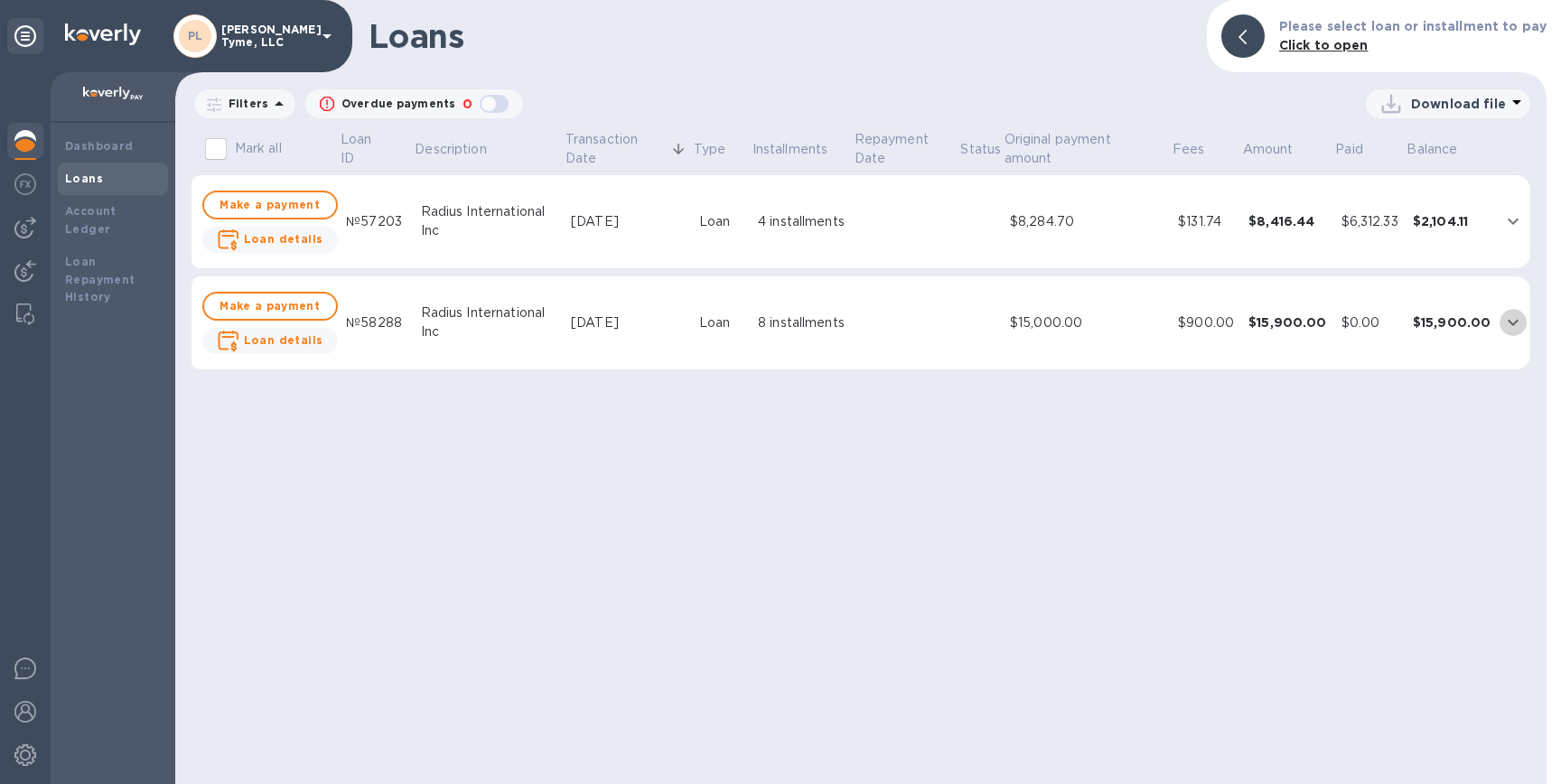
click at [1506, 320] on icon "expand row" at bounding box center [1513, 322] width 21 height 21
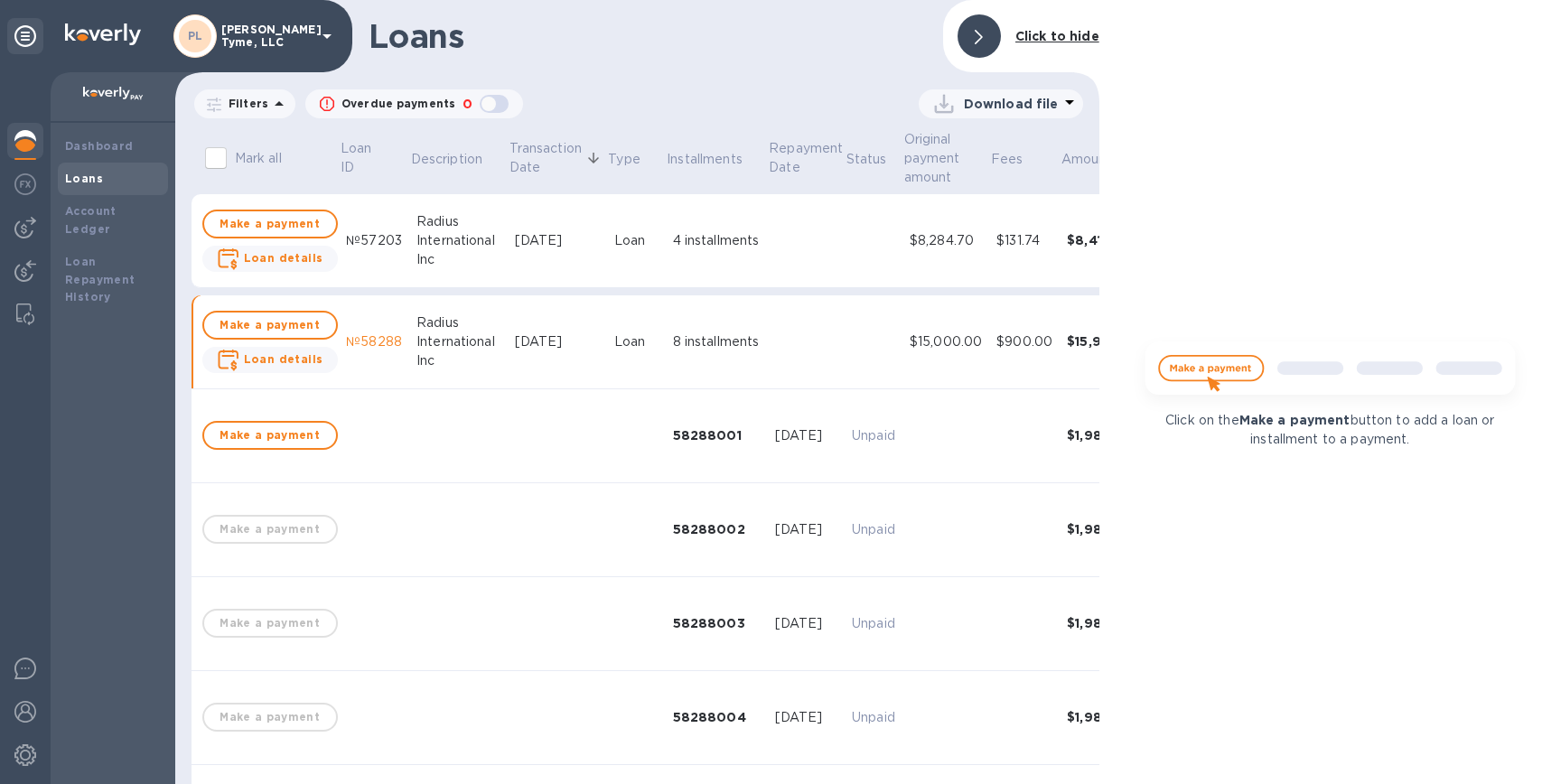
click at [1059, 35] on b "Click to hide" at bounding box center [1057, 36] width 84 height 15
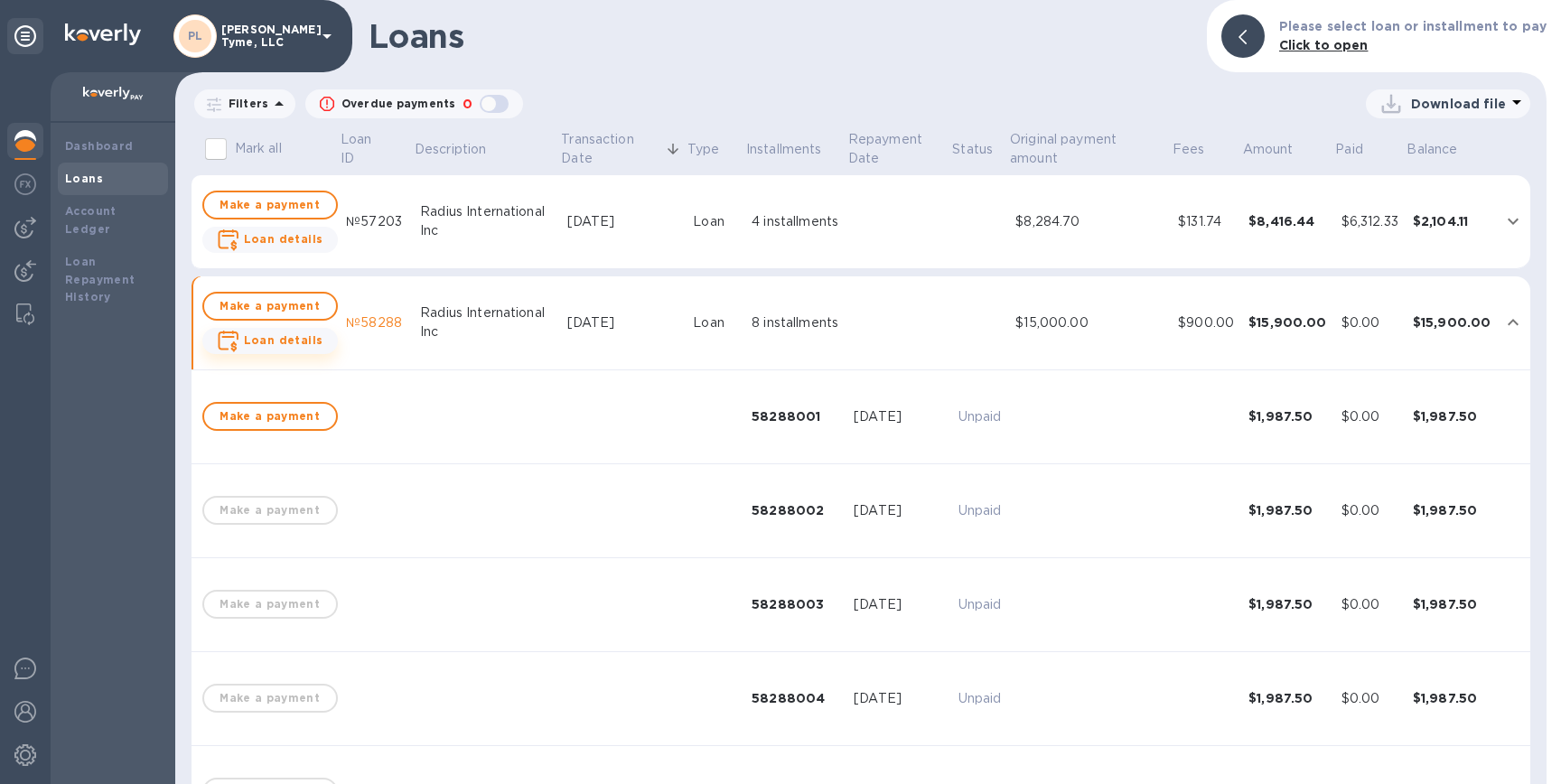
click at [275, 337] on b "Loan details" at bounding box center [284, 340] width 80 height 14
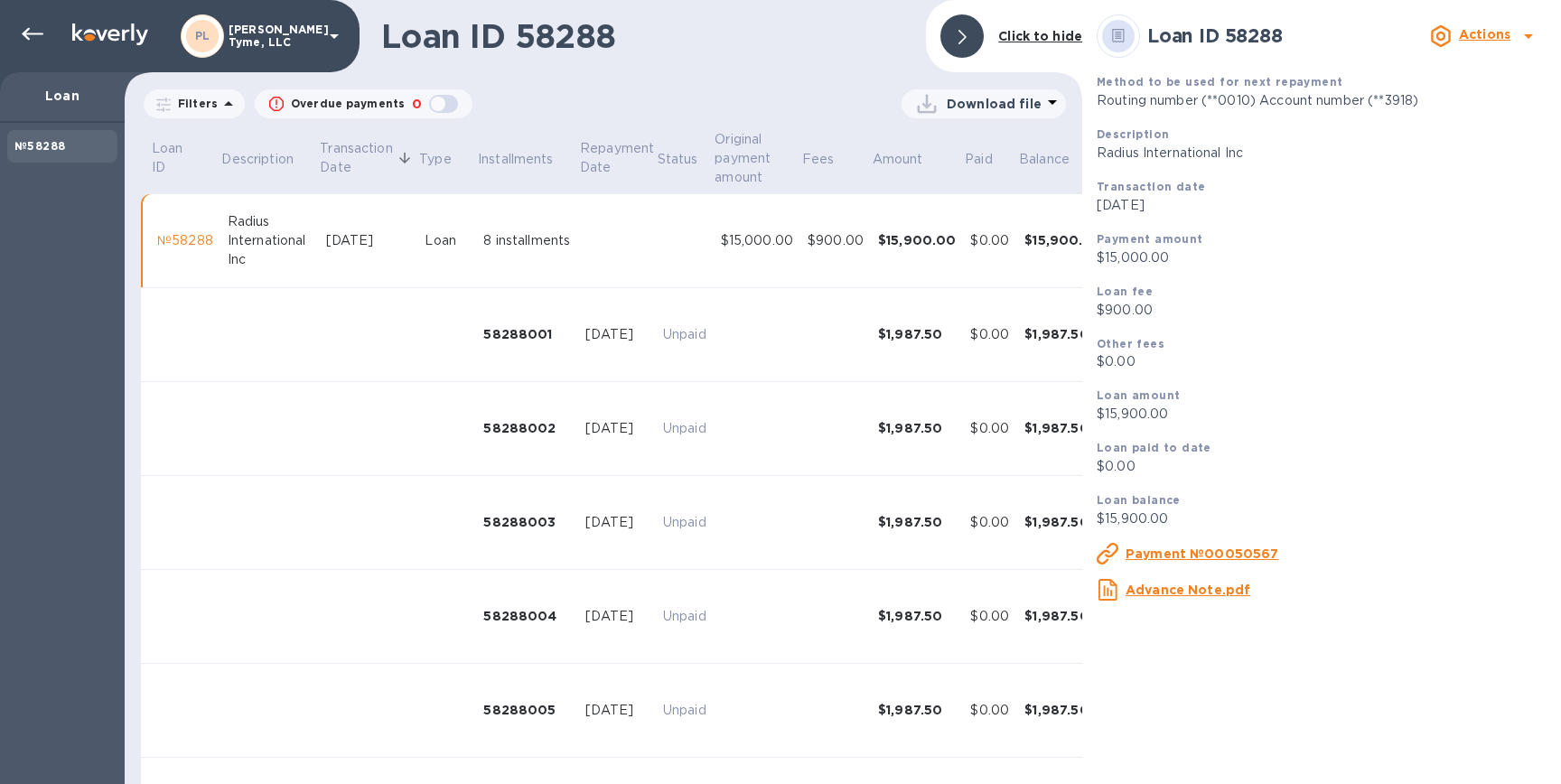
click at [1199, 596] on u "Advance Note.pdf" at bounding box center [1188, 590] width 125 height 15
click at [1042, 36] on b "Click to hide" at bounding box center [1041, 36] width 84 height 15
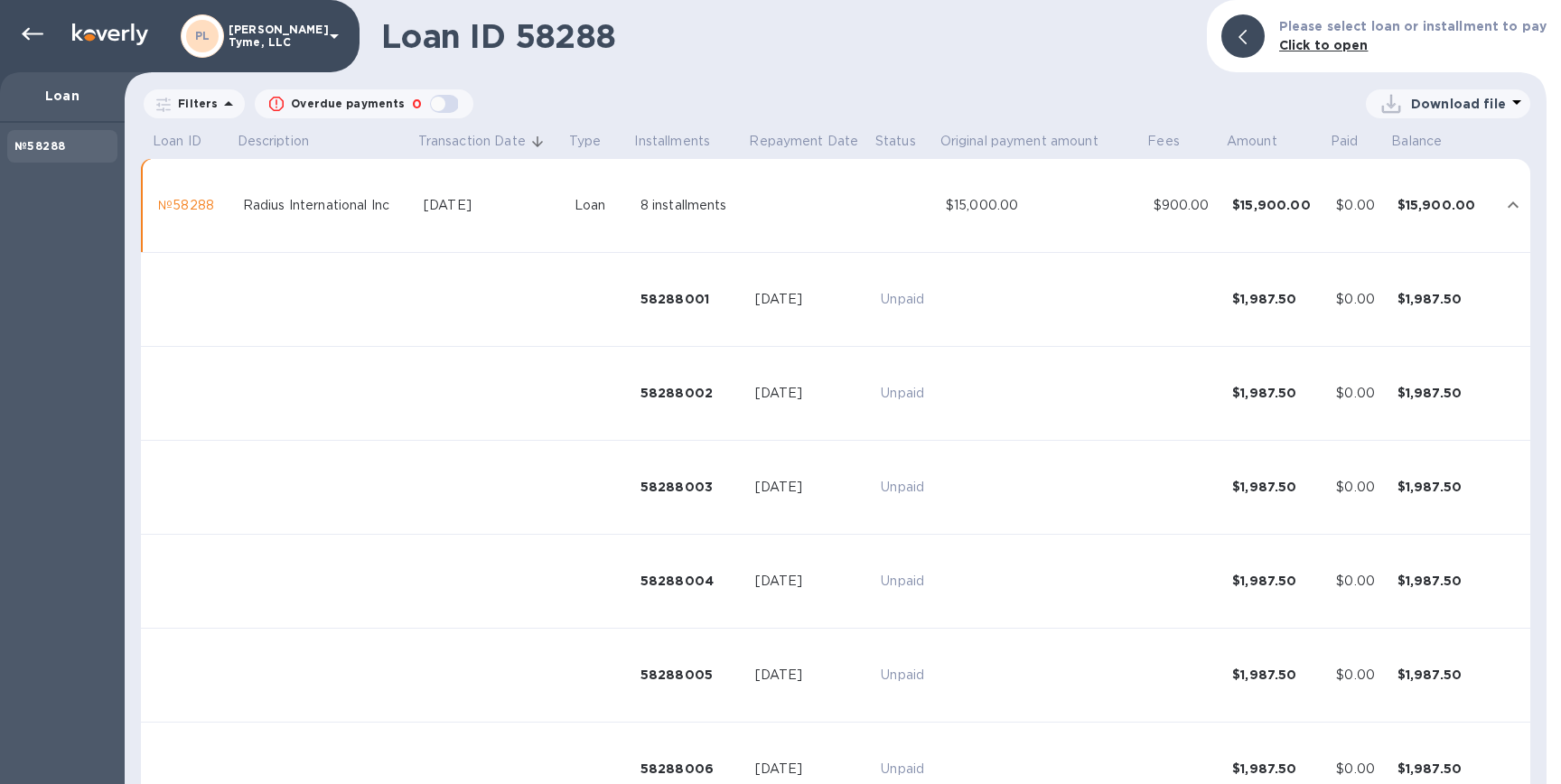
click at [1502, 202] on icon "expand row" at bounding box center [1513, 204] width 21 height 21
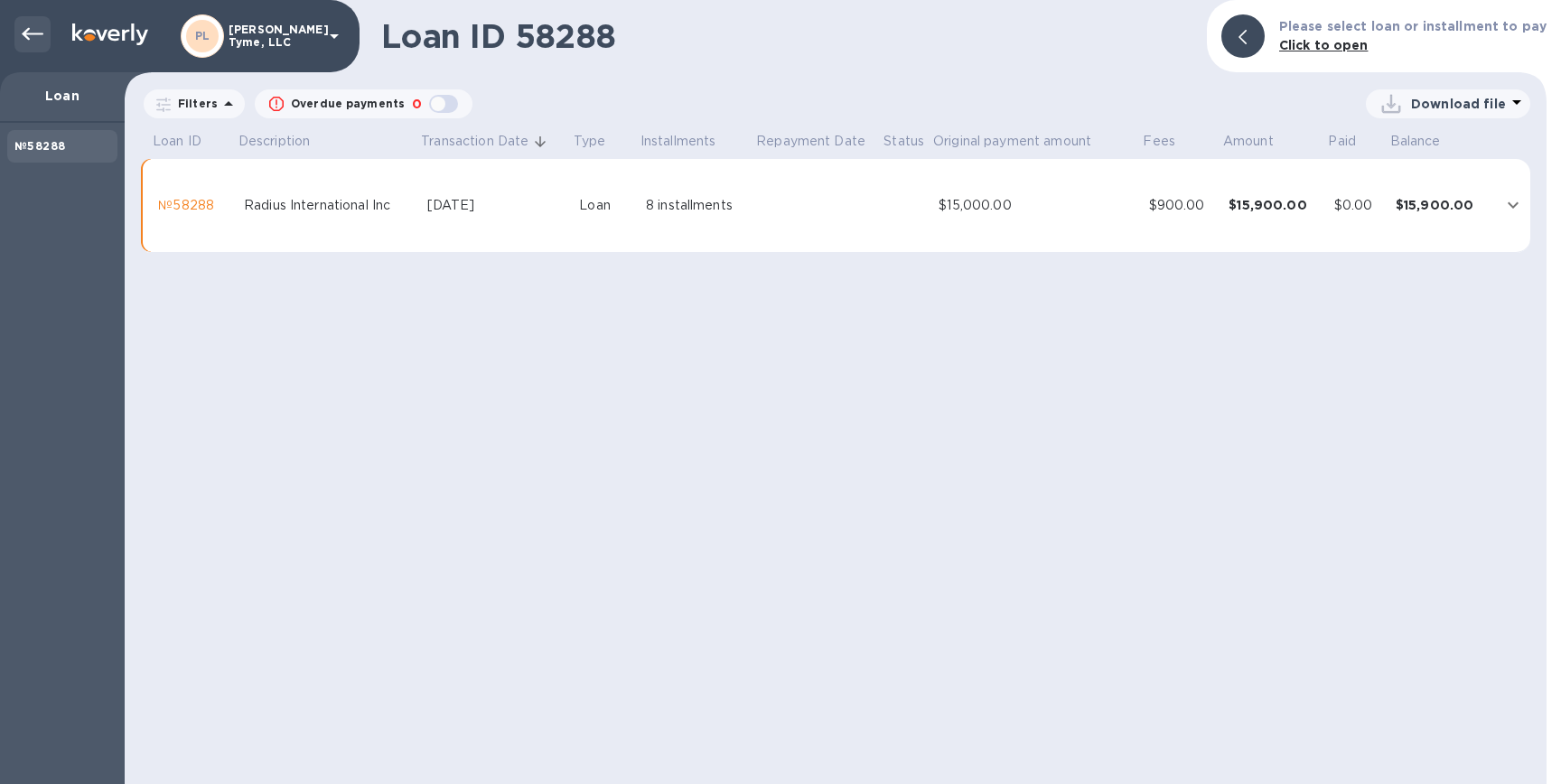
click at [30, 27] on icon at bounding box center [32, 33] width 21 height 21
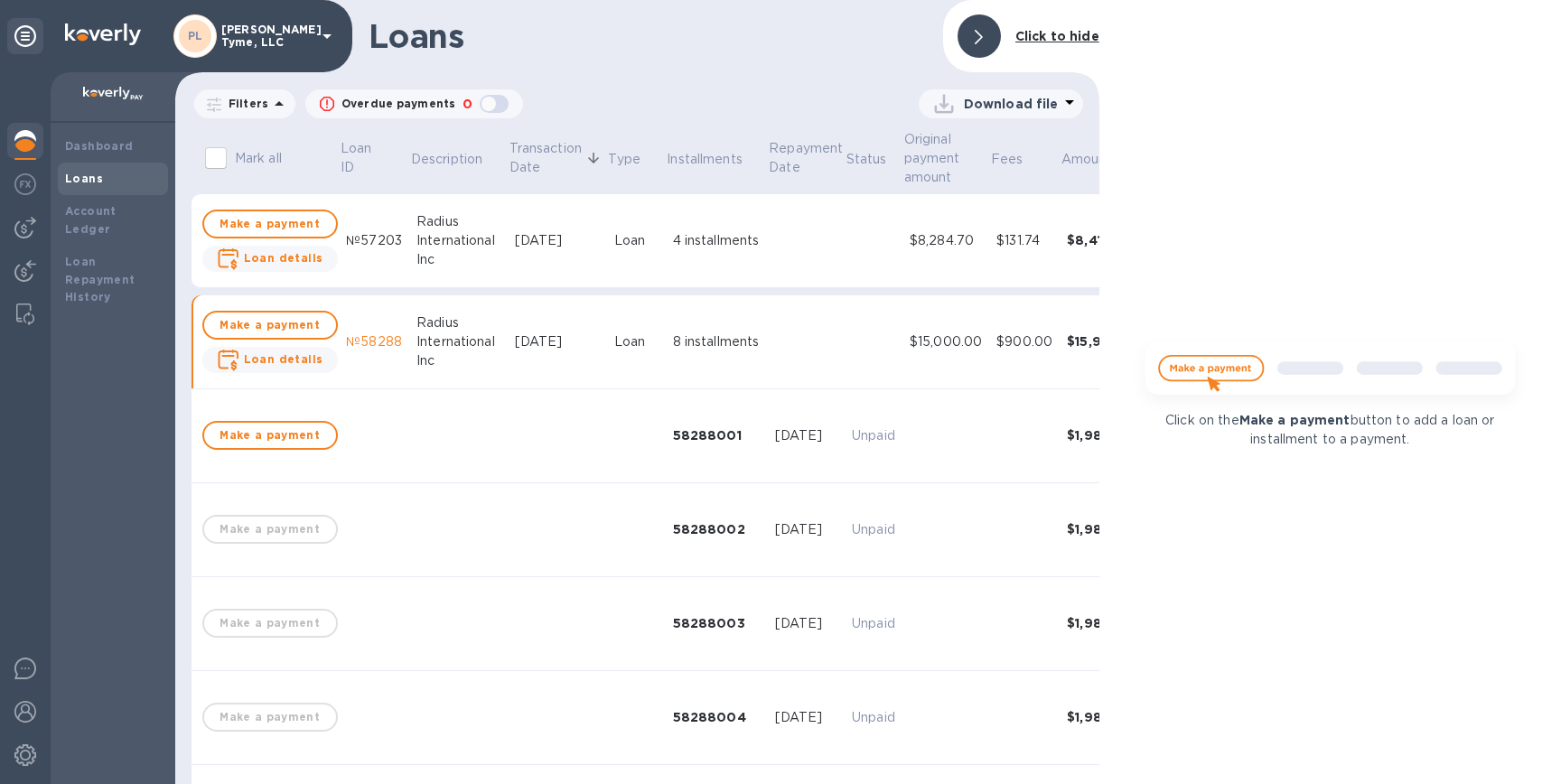
click at [1049, 34] on b "Click to hide" at bounding box center [1057, 36] width 84 height 15
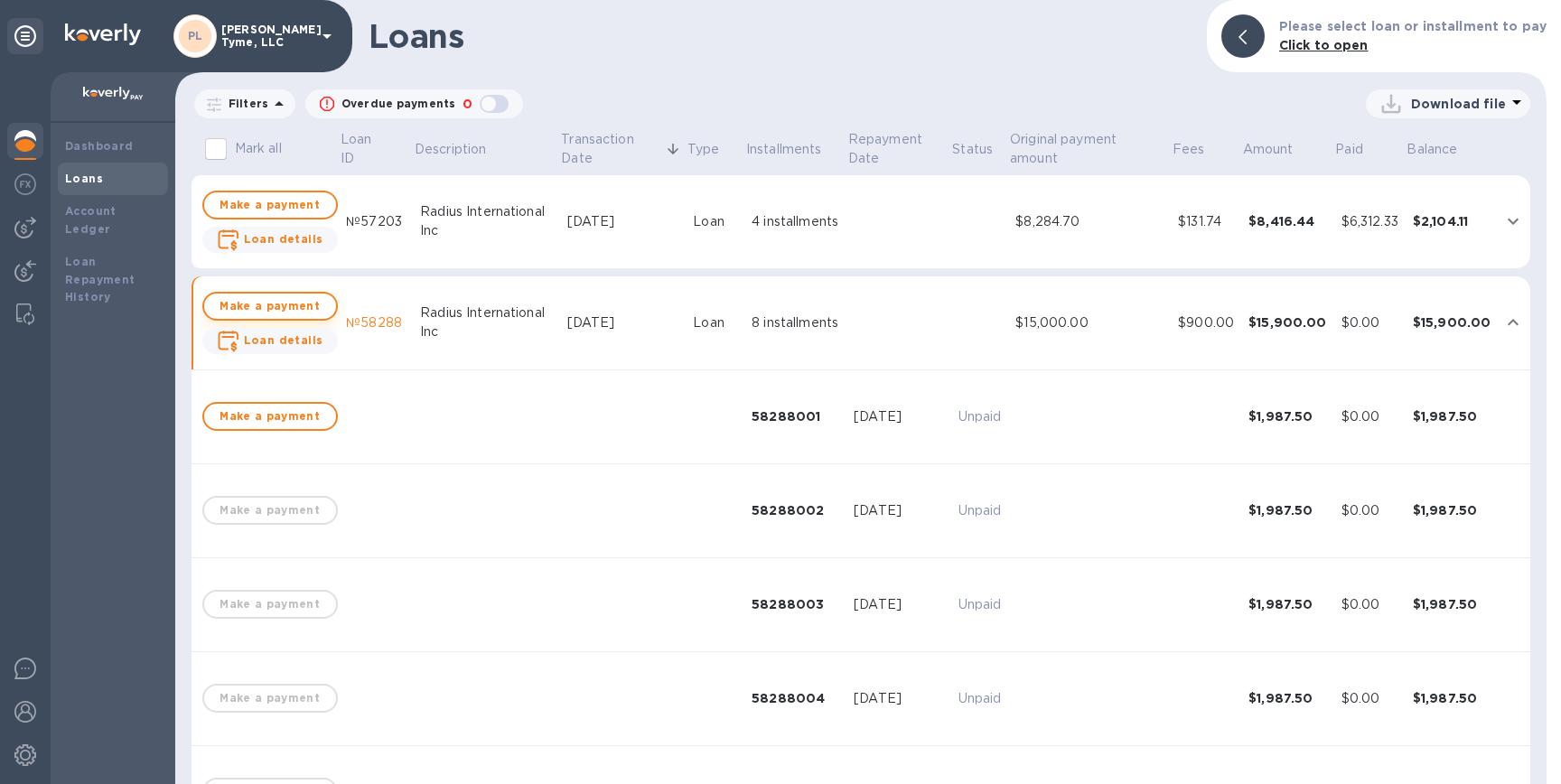
click at [241, 307] on span "Make a payment" at bounding box center [269, 306] width 103 height 21
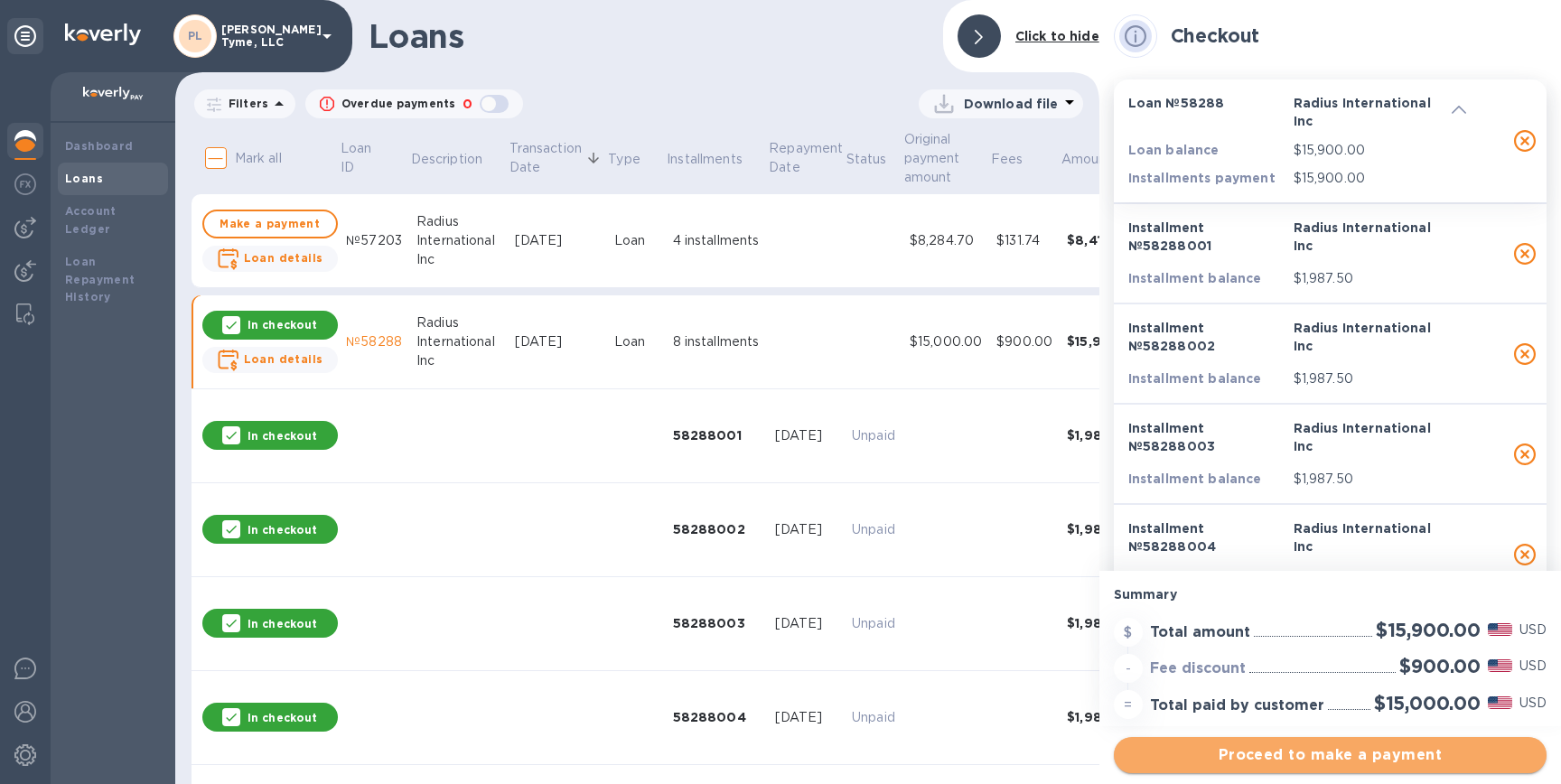
click at [1310, 757] on span "Proceed to make a payment" at bounding box center [1331, 754] width 404 height 21
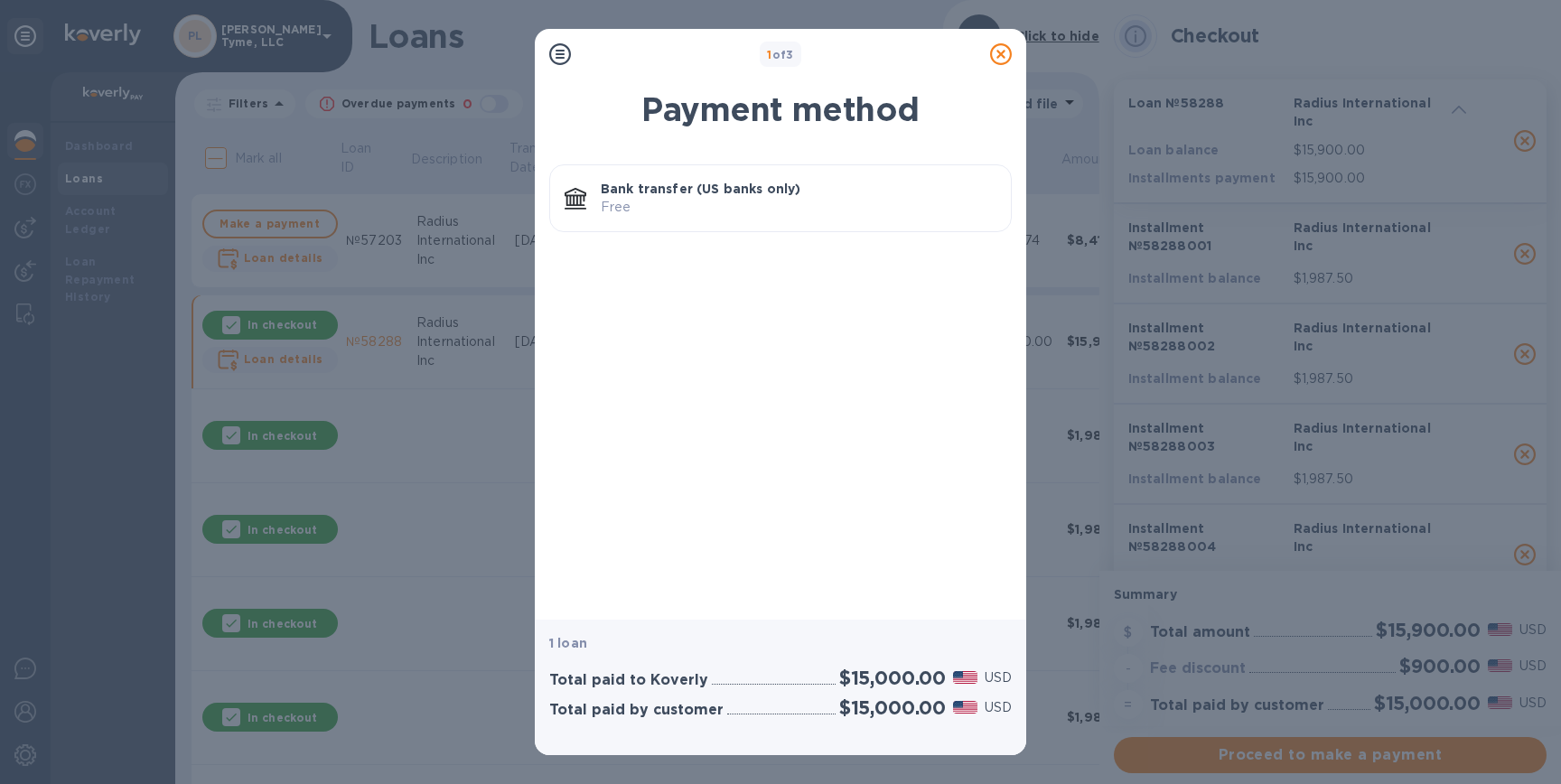
click at [911, 187] on p "Bank transfer (US banks only)" at bounding box center [799, 189] width 396 height 18
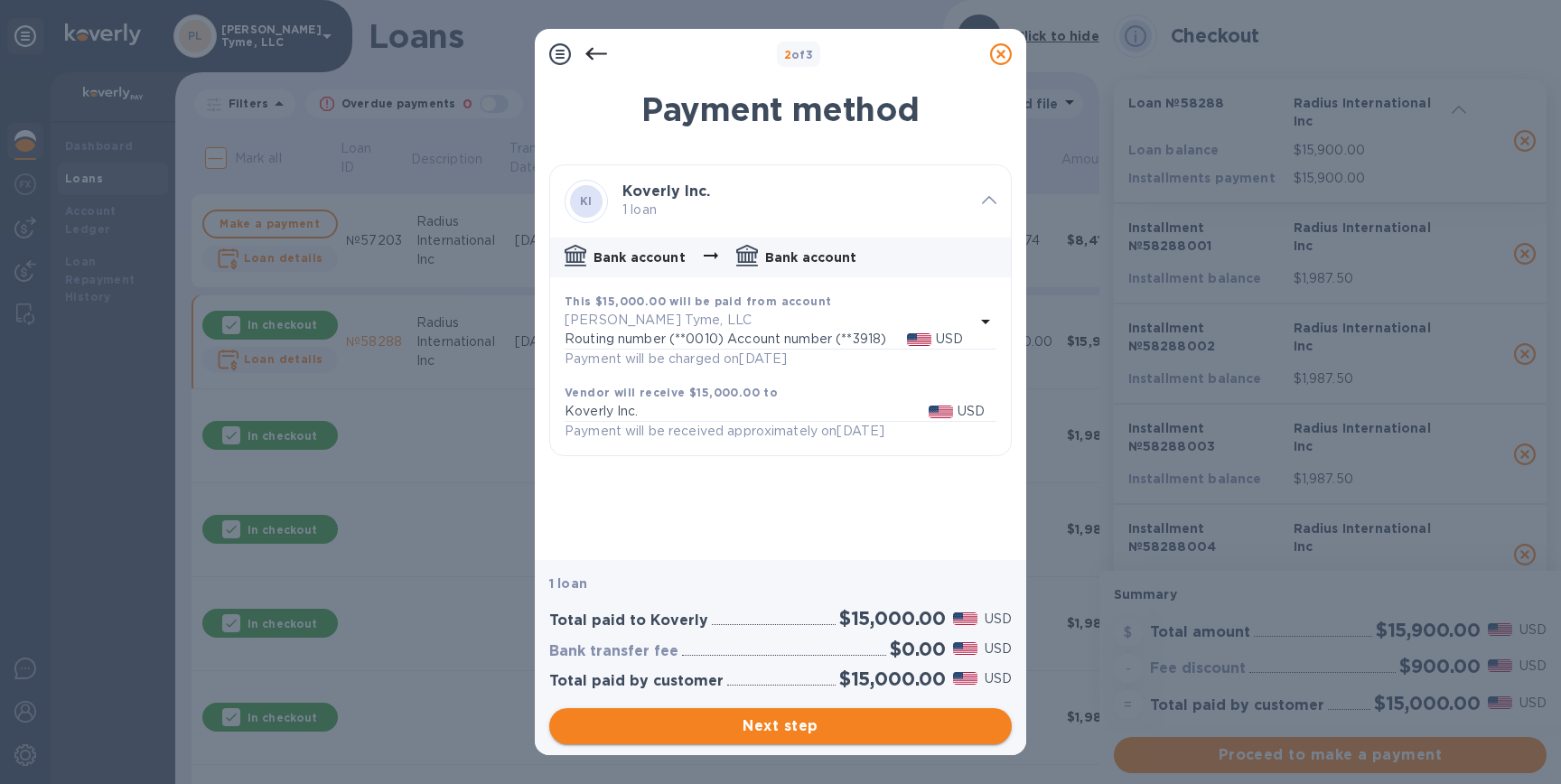
click at [763, 724] on span "Next step" at bounding box center [780, 725] width 434 height 21
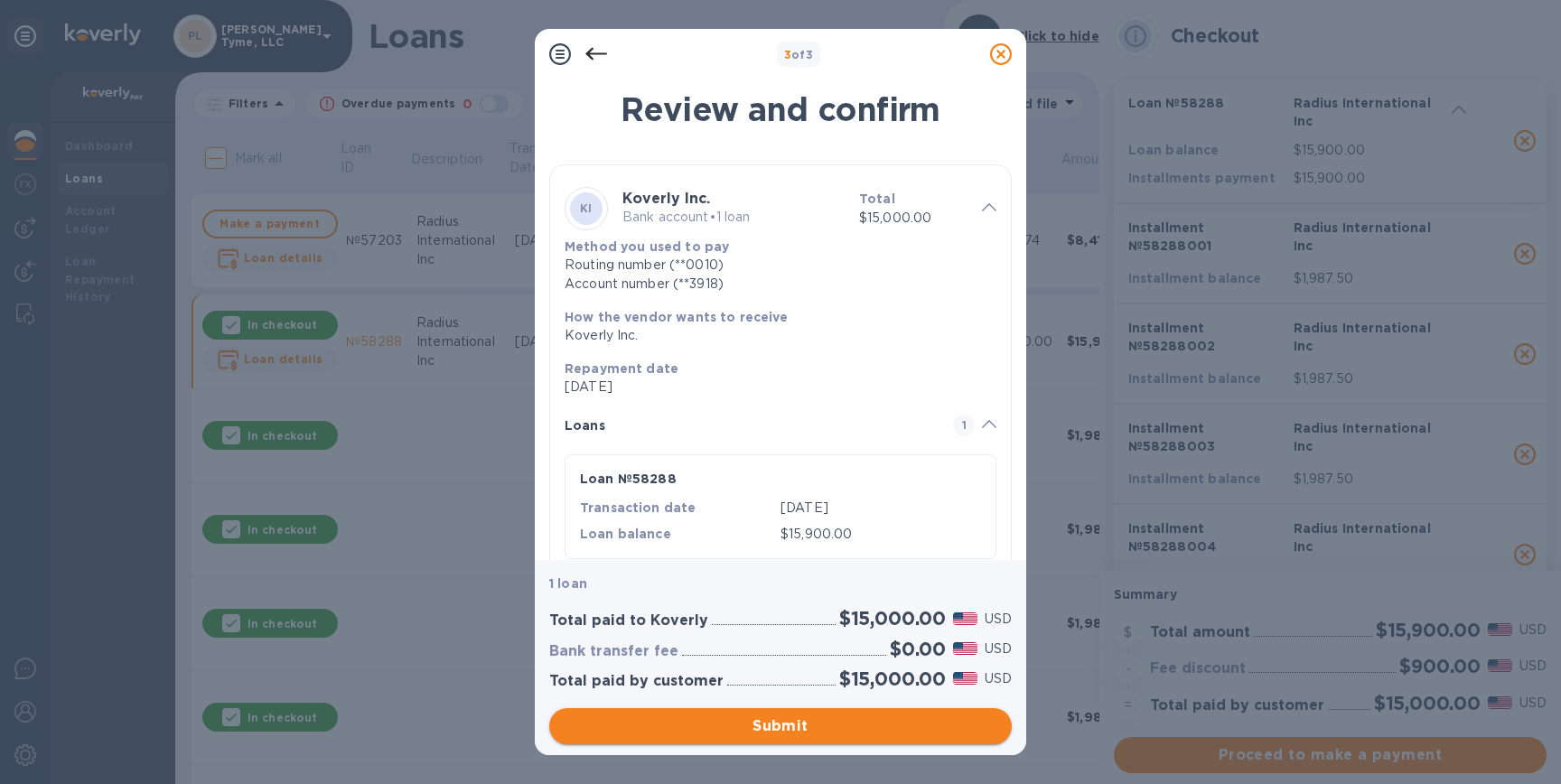
click at [796, 728] on span "Submit" at bounding box center [780, 725] width 434 height 21
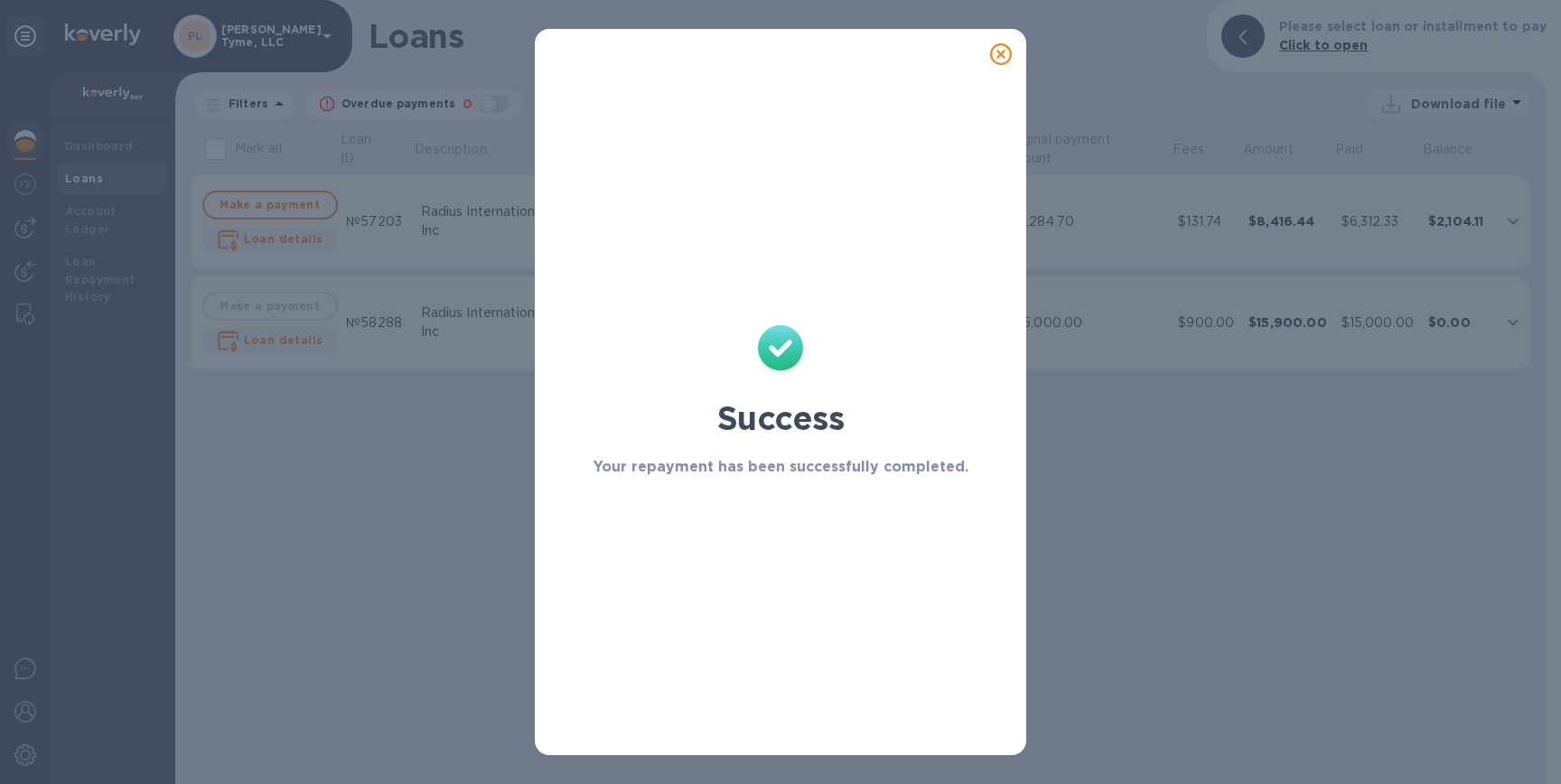
click at [998, 55] on icon at bounding box center [1001, 54] width 21 height 21
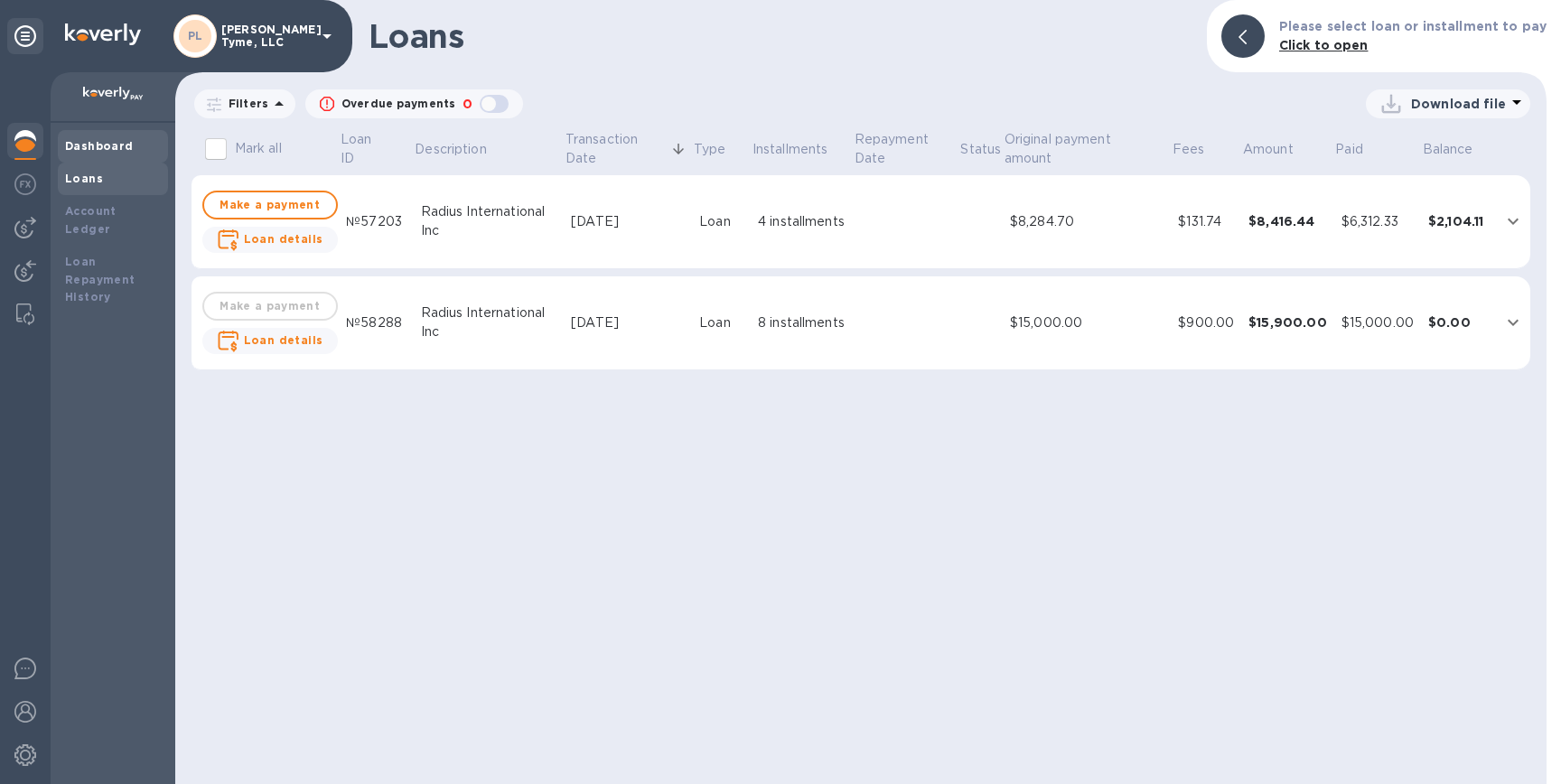
click at [89, 148] on b "Dashboard" at bounding box center [99, 146] width 69 height 14
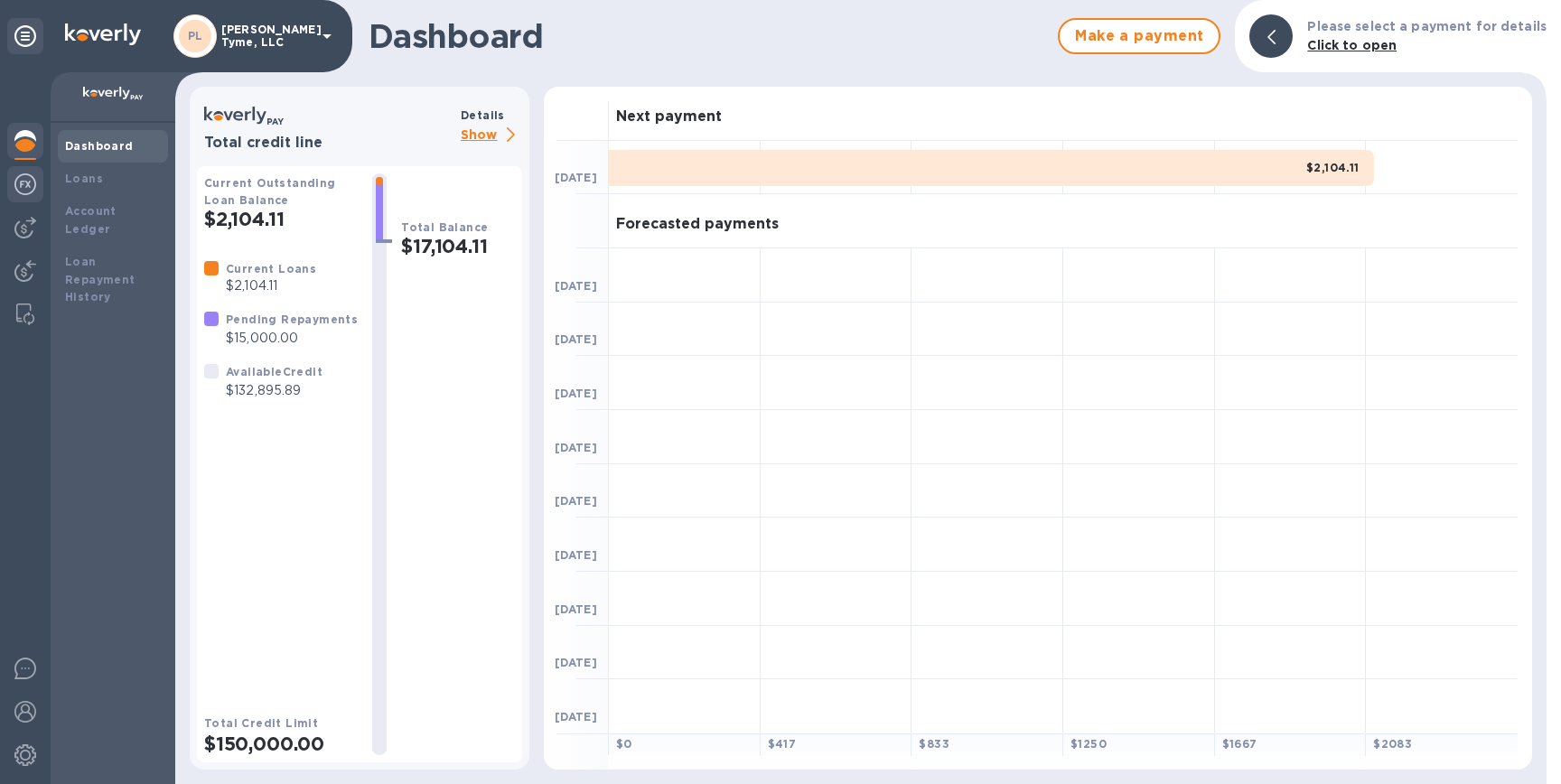
click at [28, 188] on img at bounding box center [25, 184] width 21 height 21
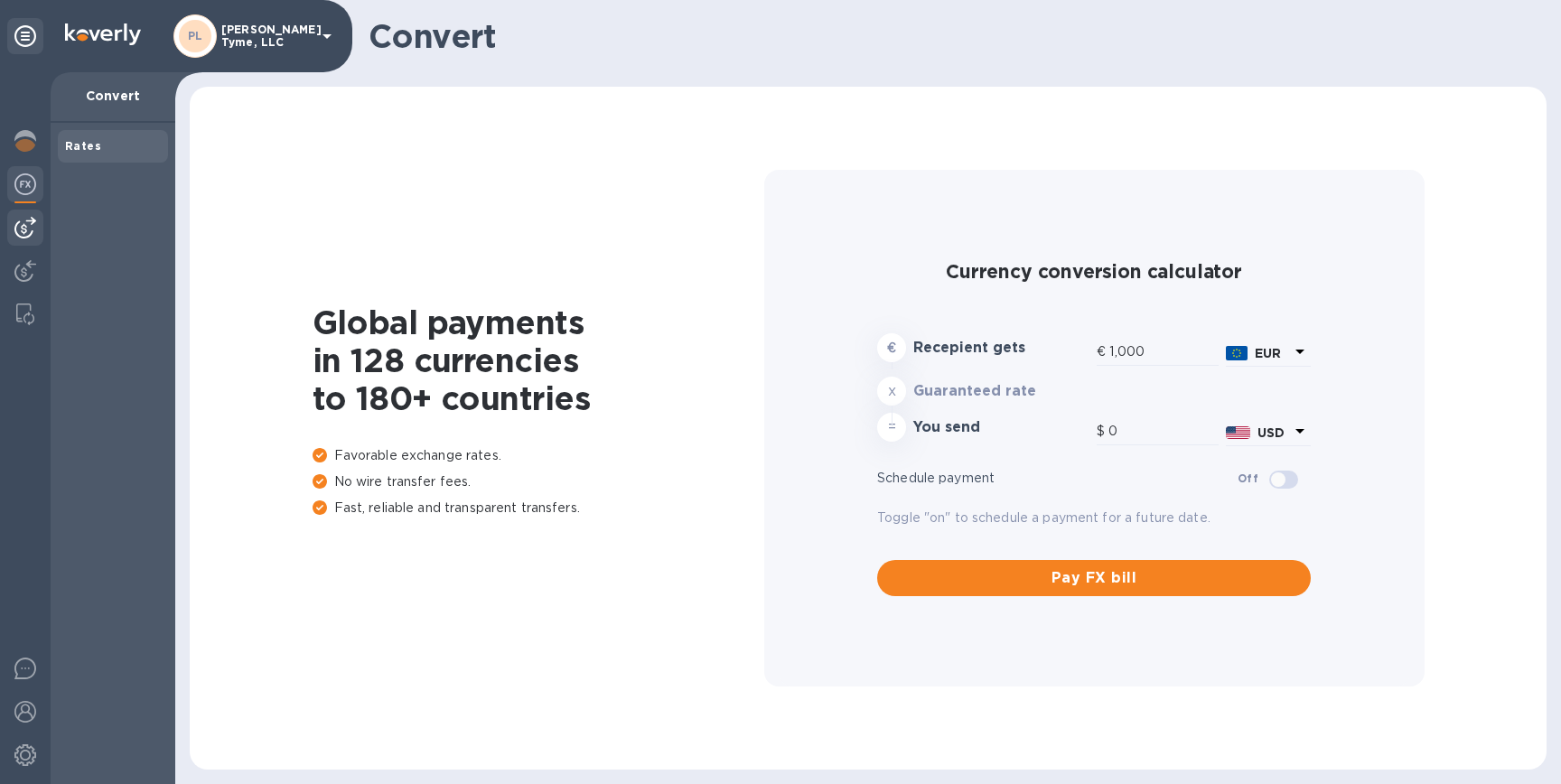
click at [24, 219] on img at bounding box center [25, 227] width 21 height 21
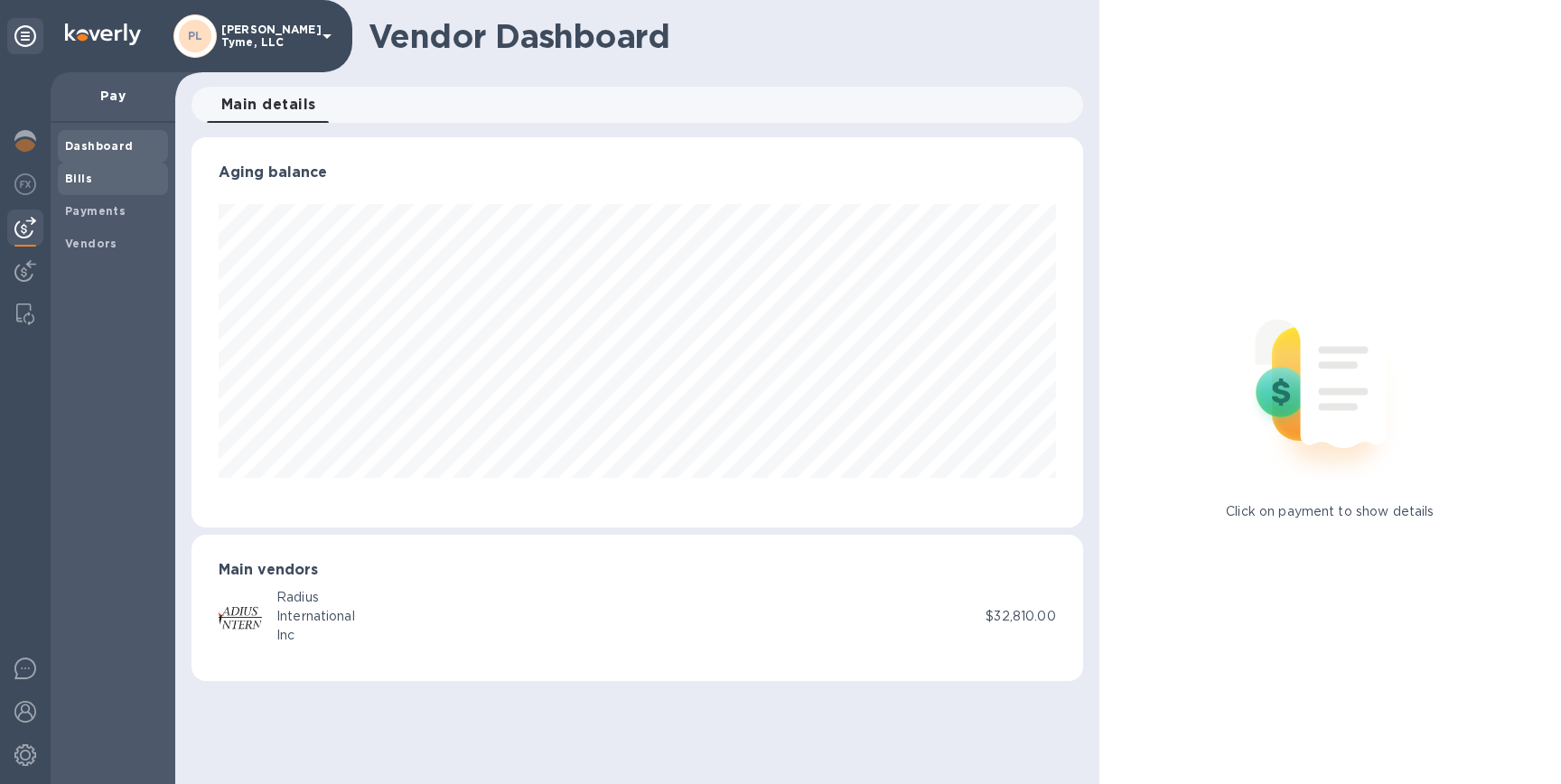
scroll to position [390, 892]
click at [115, 180] on span "Bills" at bounding box center [112, 178] width 96 height 18
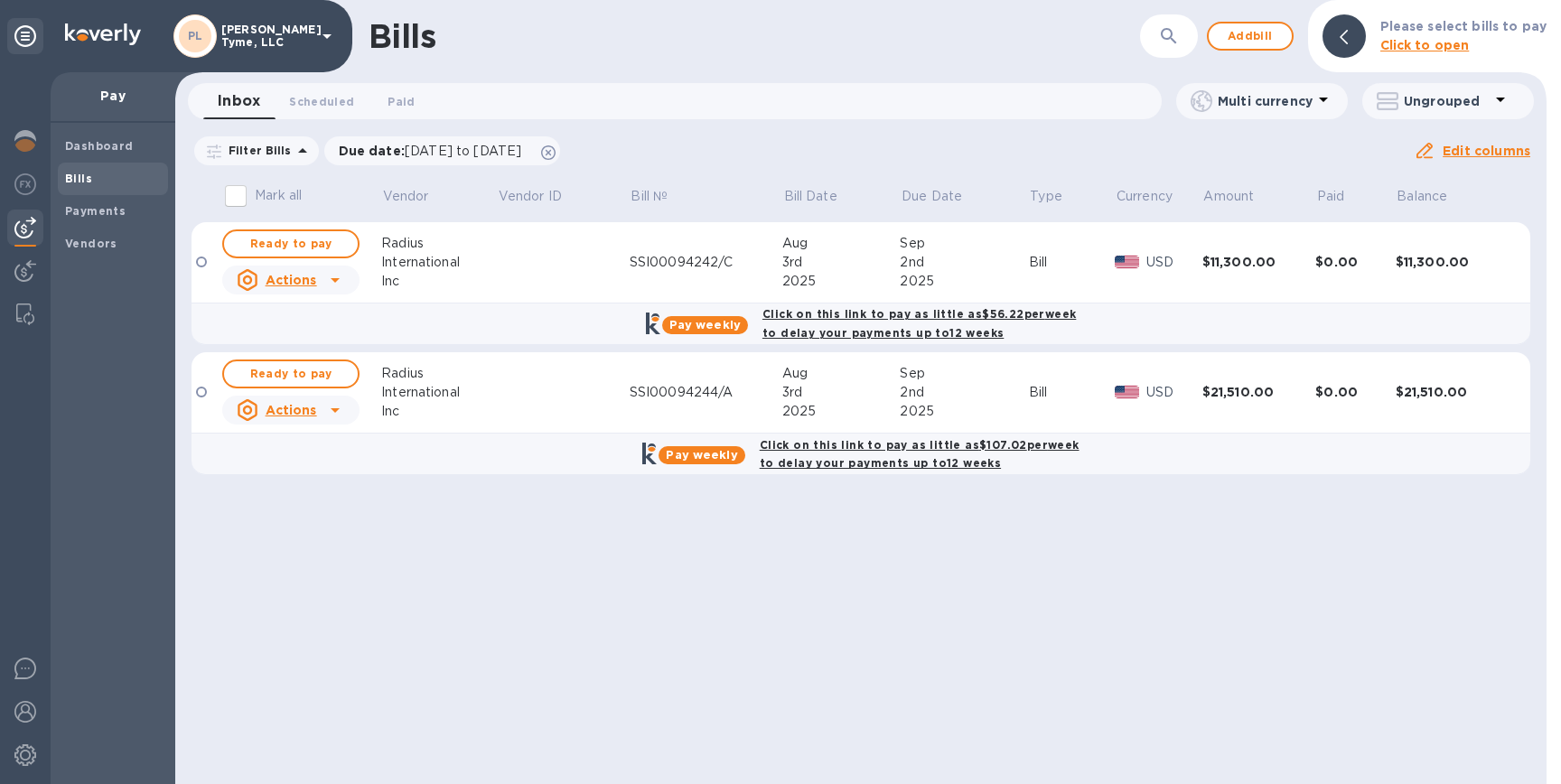
click at [234, 195] on input "Mark all" at bounding box center [235, 196] width 38 height 38
checkbox input "true"
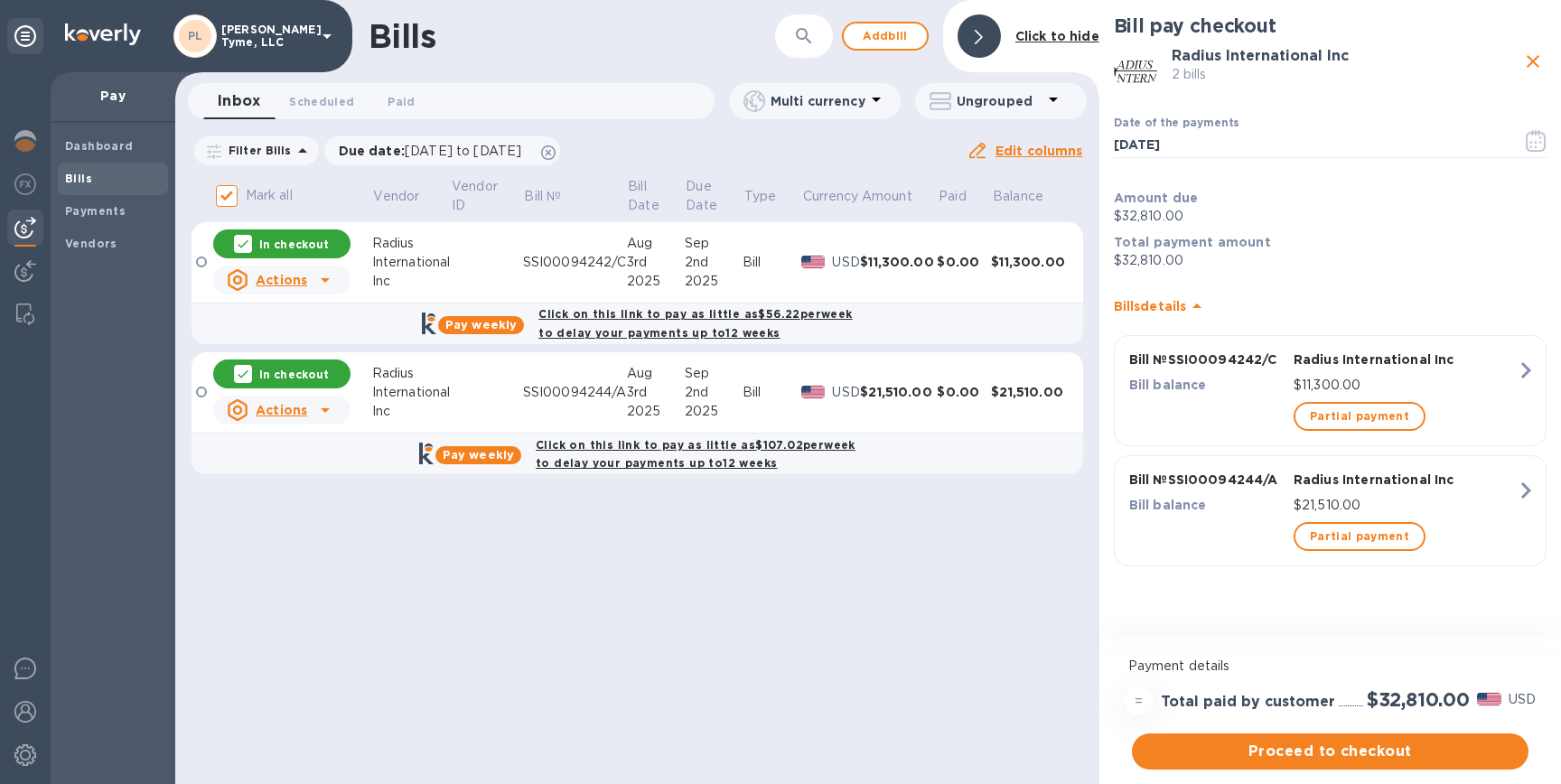
click at [1066, 38] on b "Click to hide" at bounding box center [1057, 36] width 84 height 15
